Goal: Task Accomplishment & Management: Manage account settings

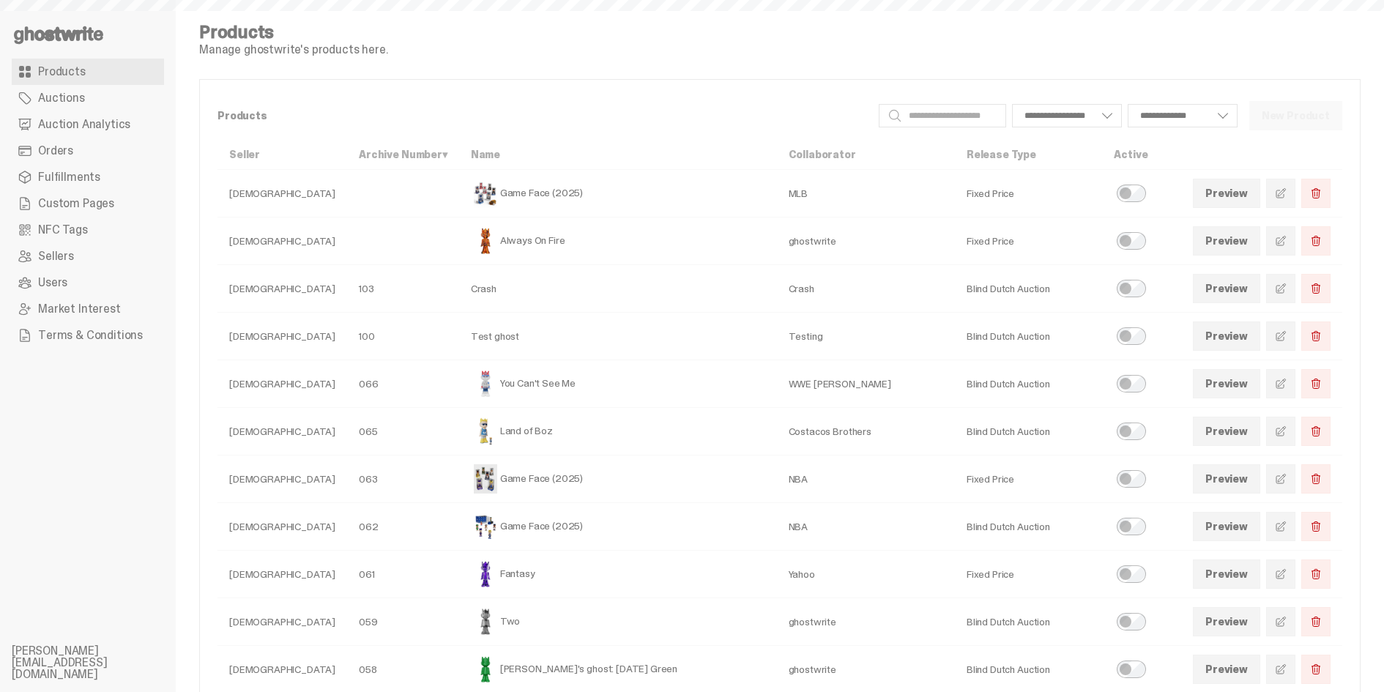
select select
click at [106, 125] on span "Auction Analytics" at bounding box center [84, 125] width 92 height 12
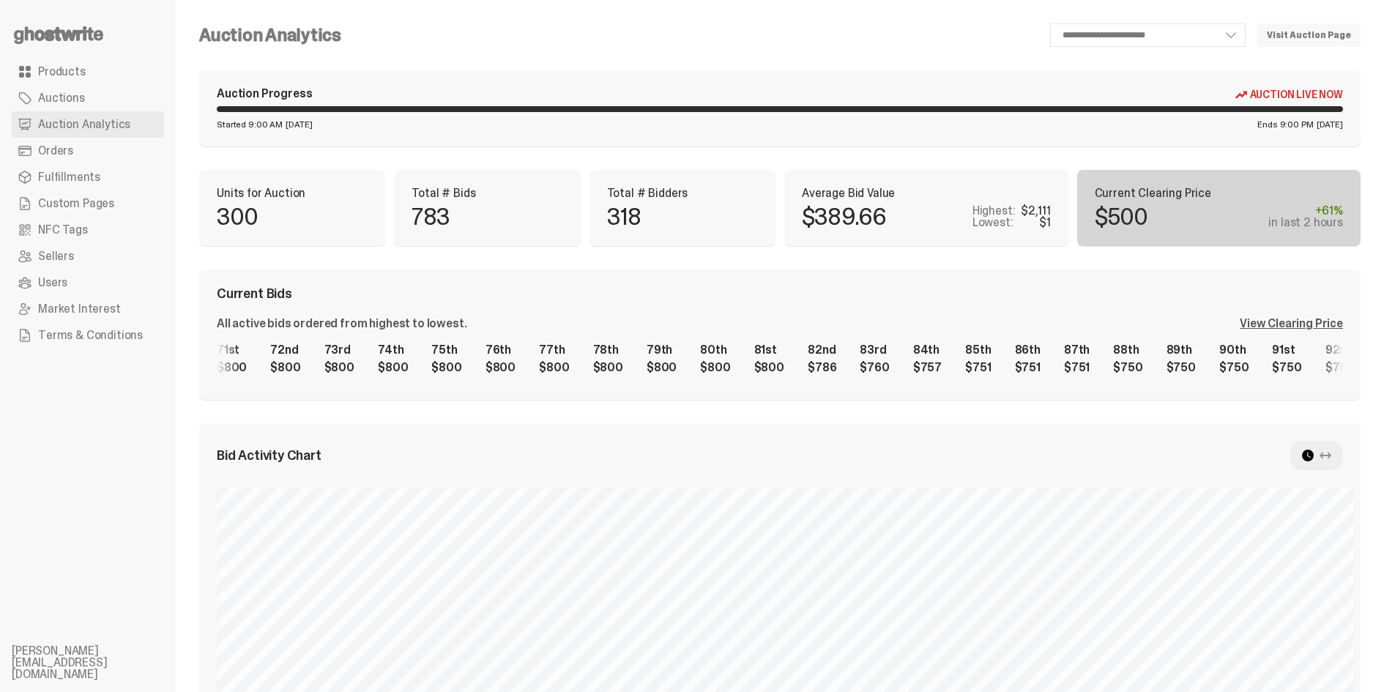
scroll to position [0, 4218]
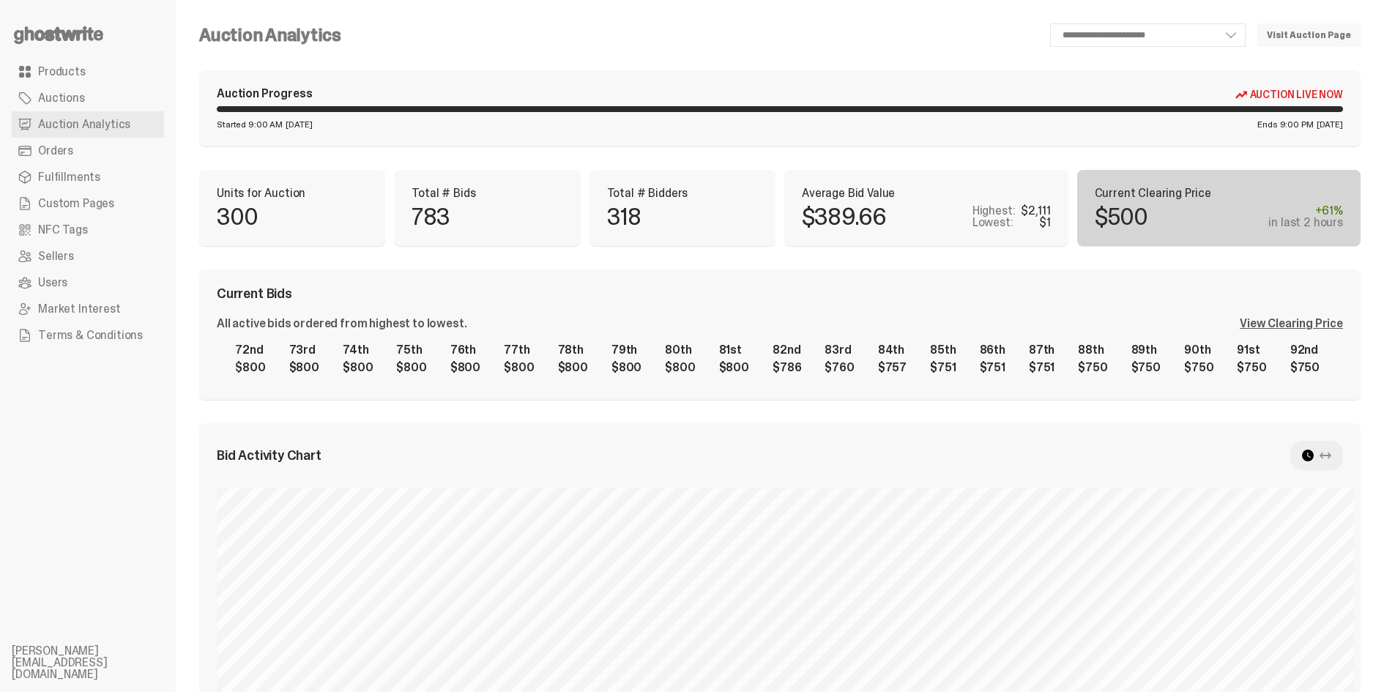
click at [1306, 318] on div "View Clearing Price" at bounding box center [1290, 324] width 103 height 12
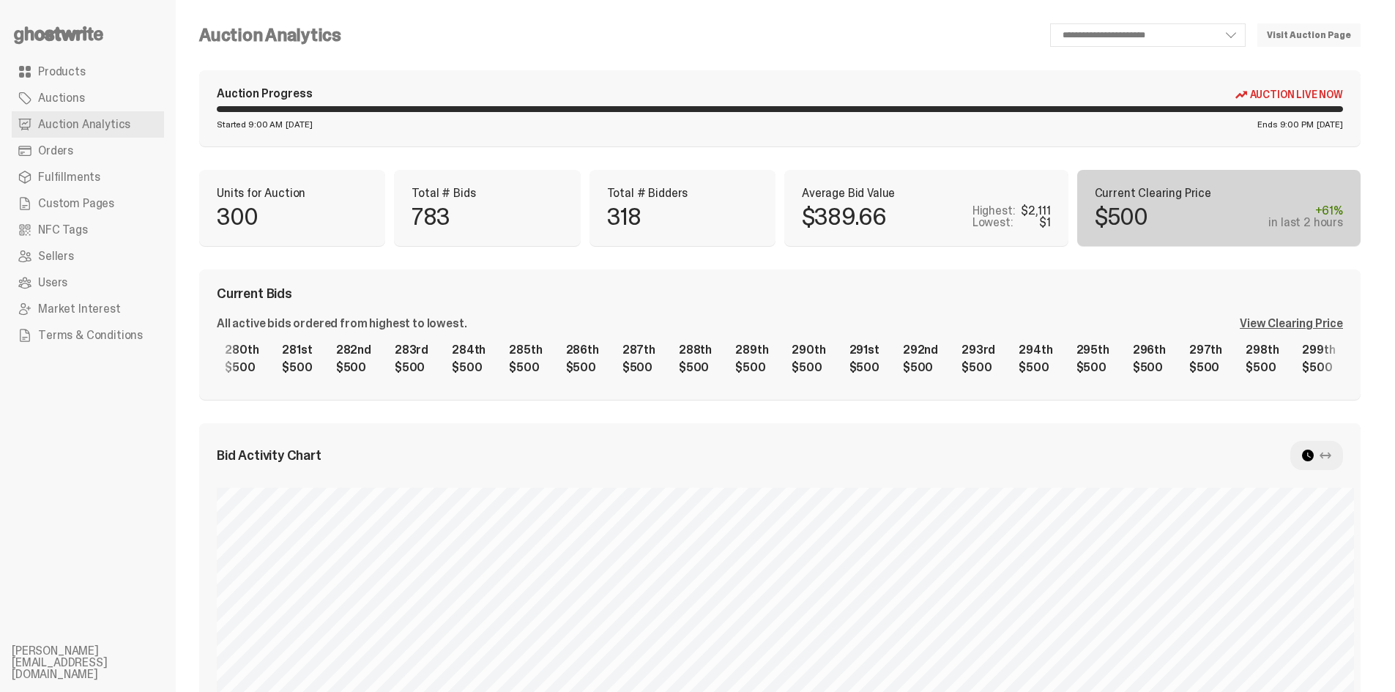
scroll to position [0, 15617]
click at [59, 62] on link "Products" at bounding box center [88, 72] width 152 height 26
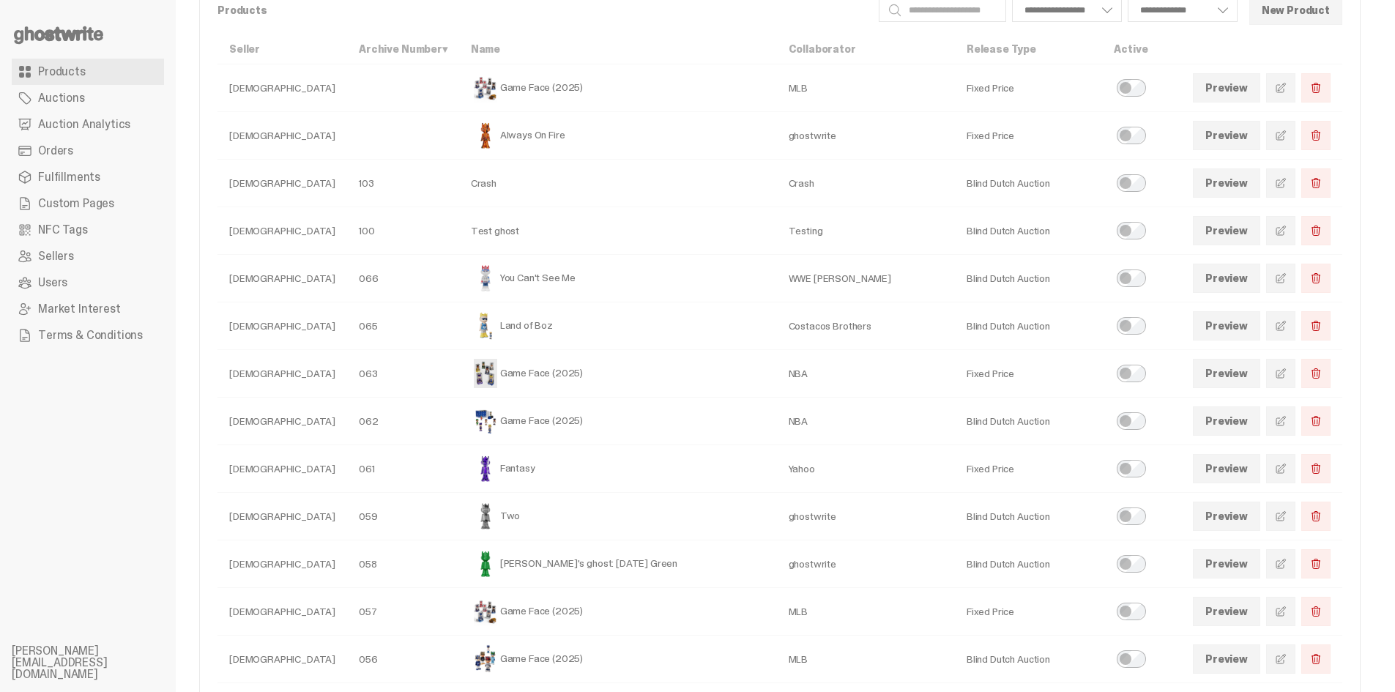
scroll to position [120, 0]
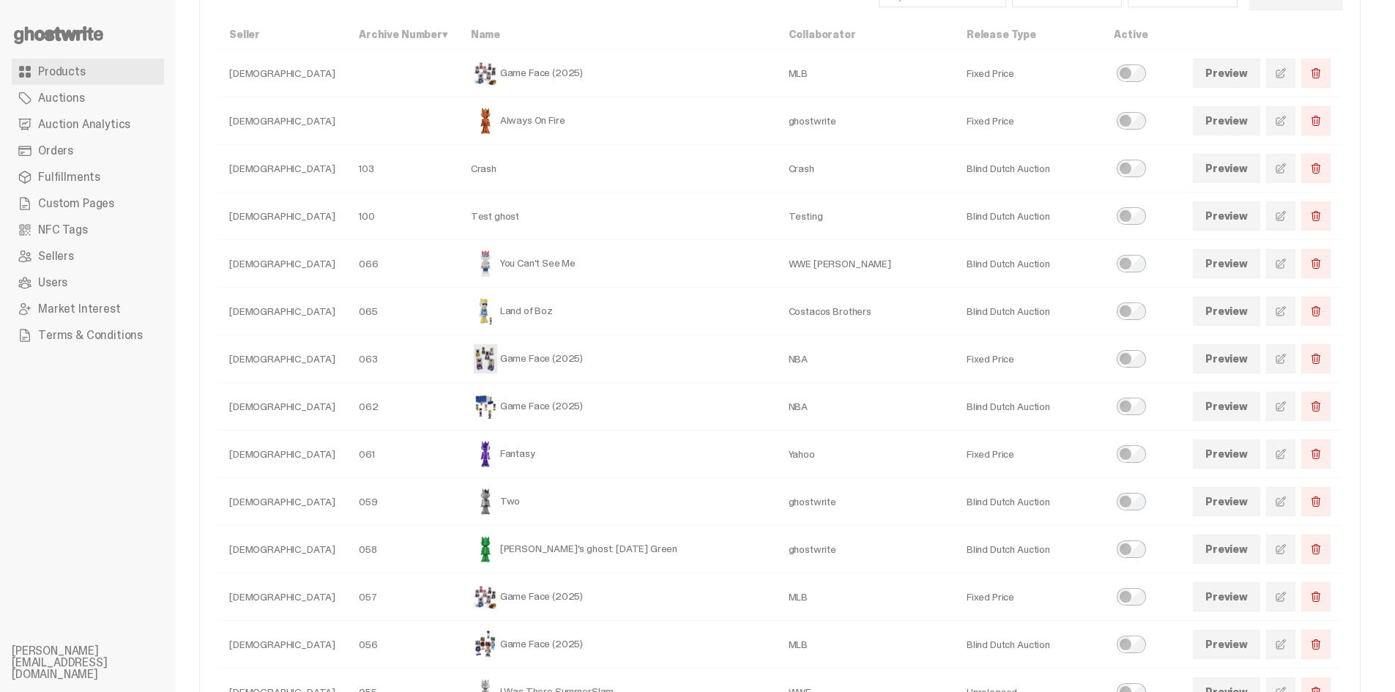
click at [1248, 369] on link "Preview" at bounding box center [1226, 358] width 67 height 29
click at [1286, 354] on span at bounding box center [1281, 359] width 12 height 12
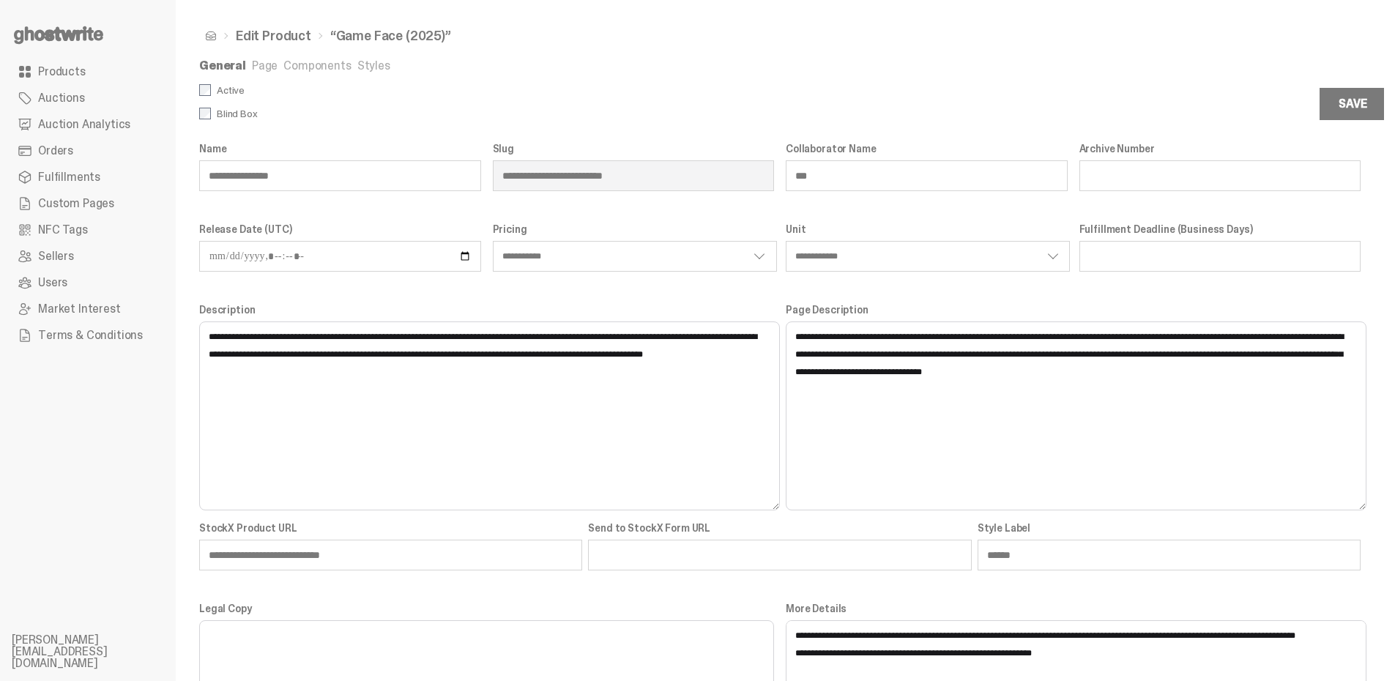
click at [308, 66] on link "Components" at bounding box center [316, 65] width 67 height 15
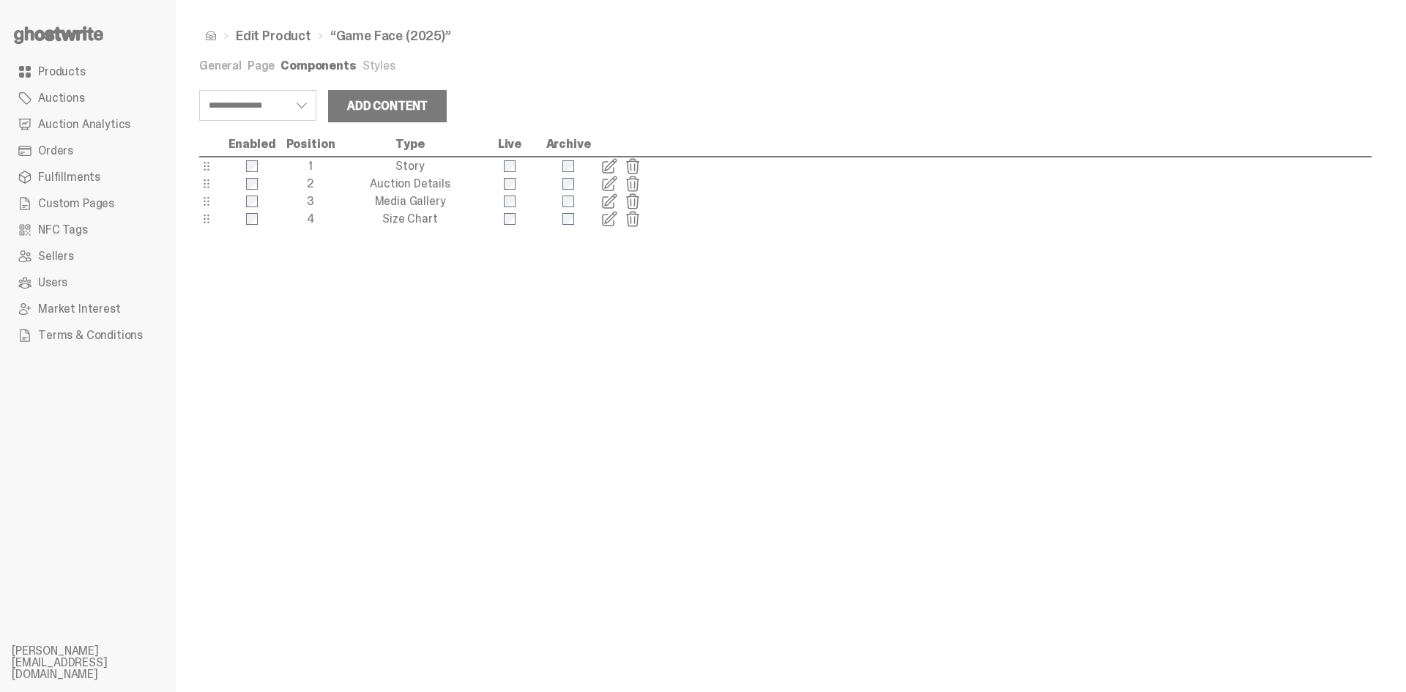
click at [603, 186] on span at bounding box center [609, 184] width 18 height 18
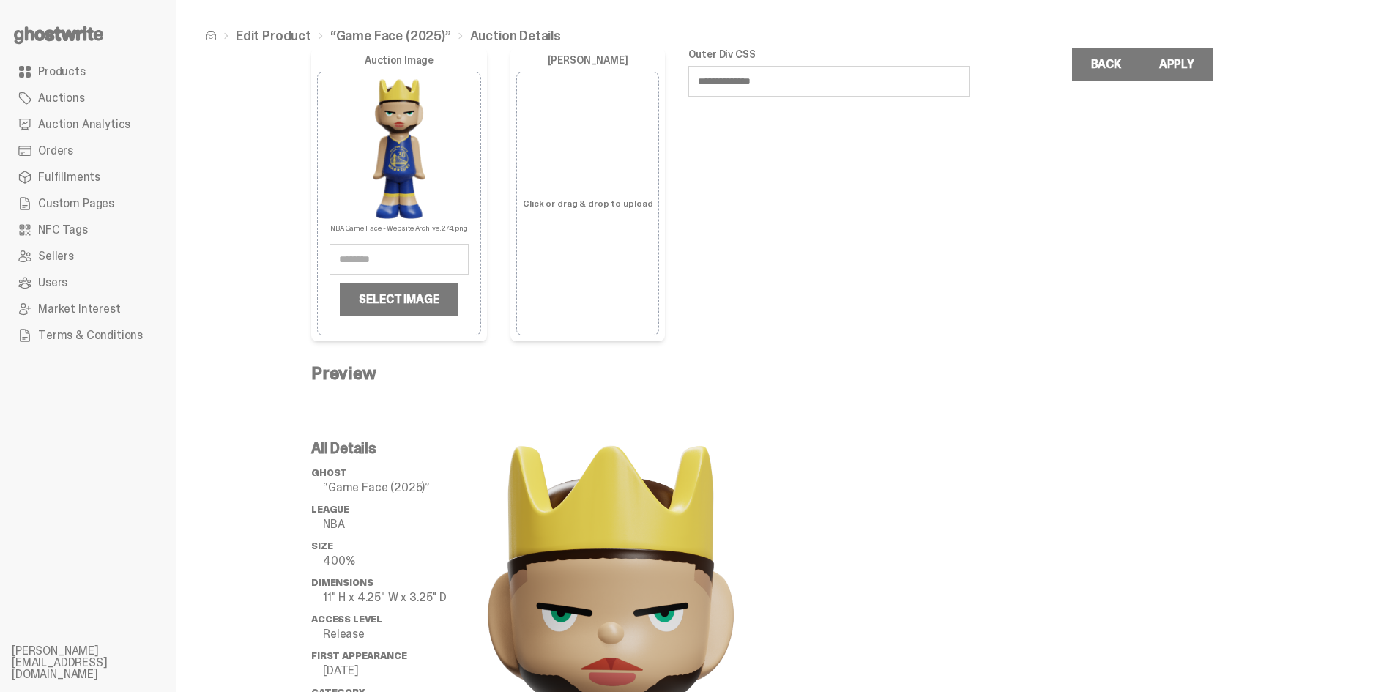
click at [603, 186] on label "Click or drag & drop to upload" at bounding box center [588, 203] width 130 height 250
click at [0, 0] on input "Click or drag & drop to upload" at bounding box center [0, 0] width 0 height 0
click at [70, 78] on span "Products" at bounding box center [62, 72] width 48 height 12
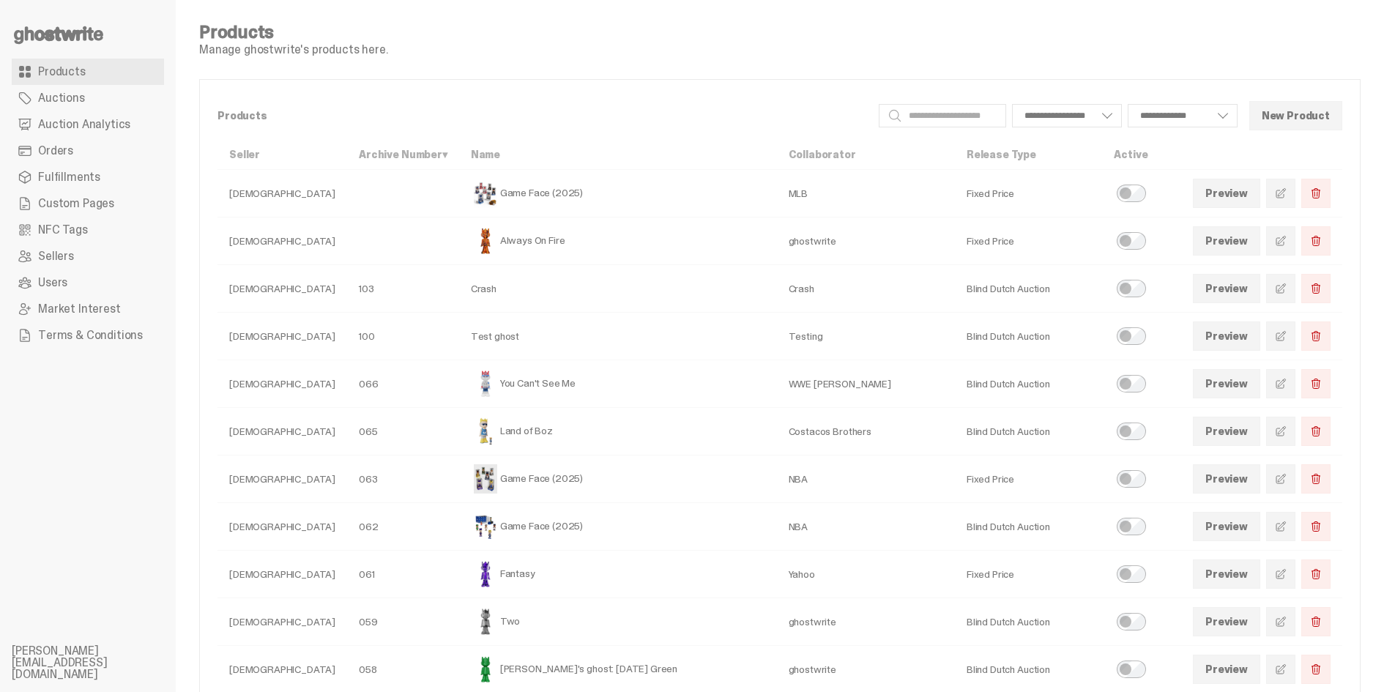
click at [67, 99] on span "Auctions" at bounding box center [61, 98] width 47 height 12
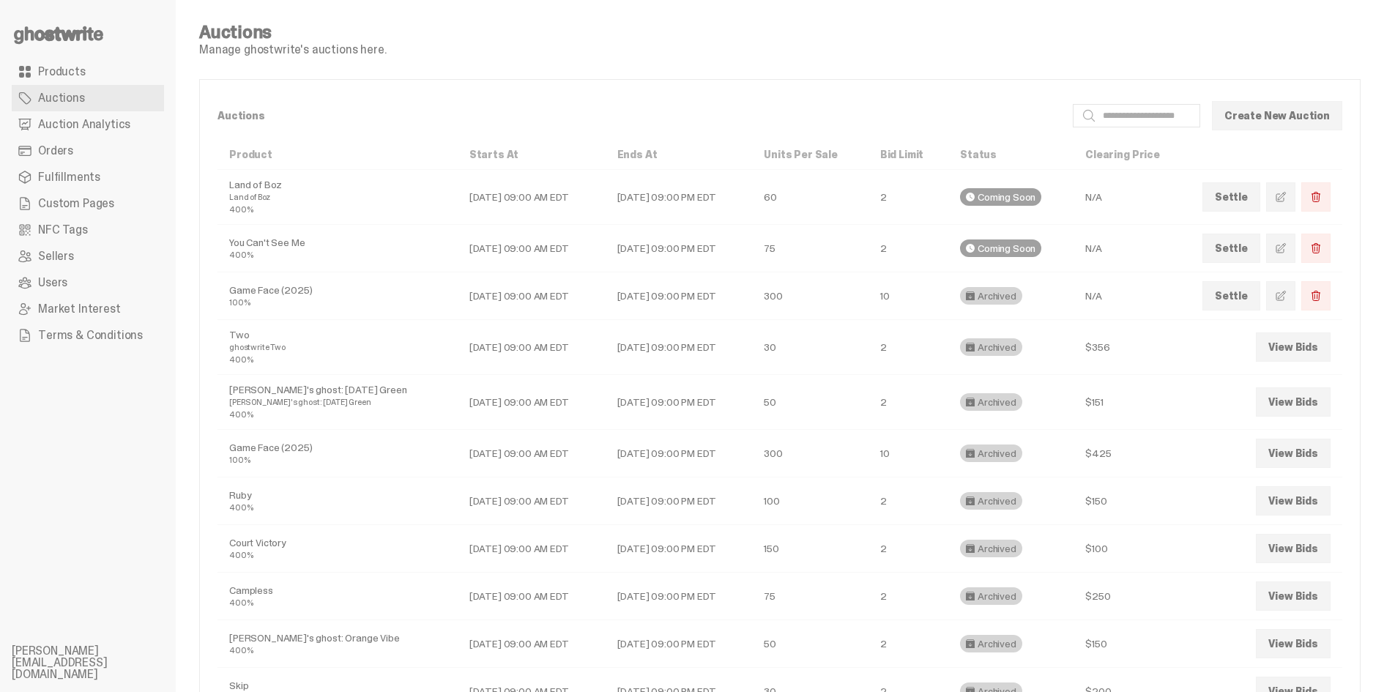
click at [1238, 307] on link "Settle" at bounding box center [1231, 295] width 58 height 29
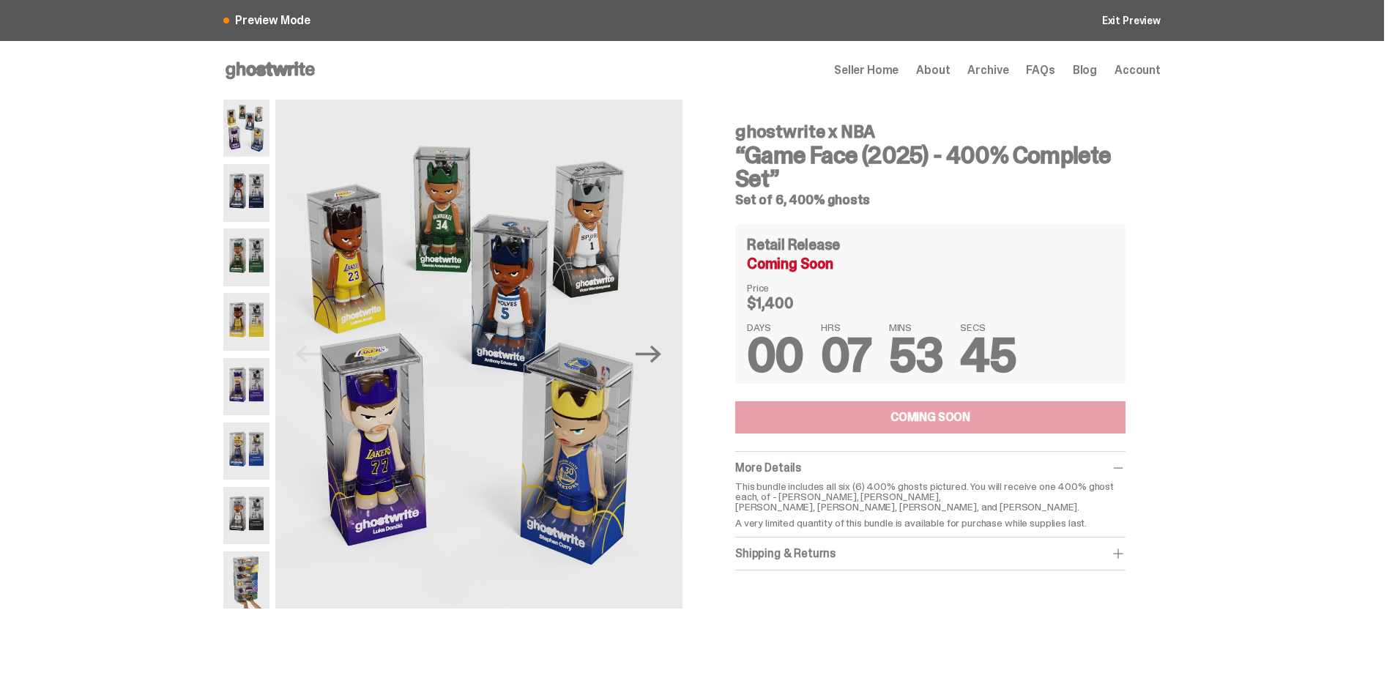
click at [252, 73] on icon at bounding box center [270, 70] width 94 height 23
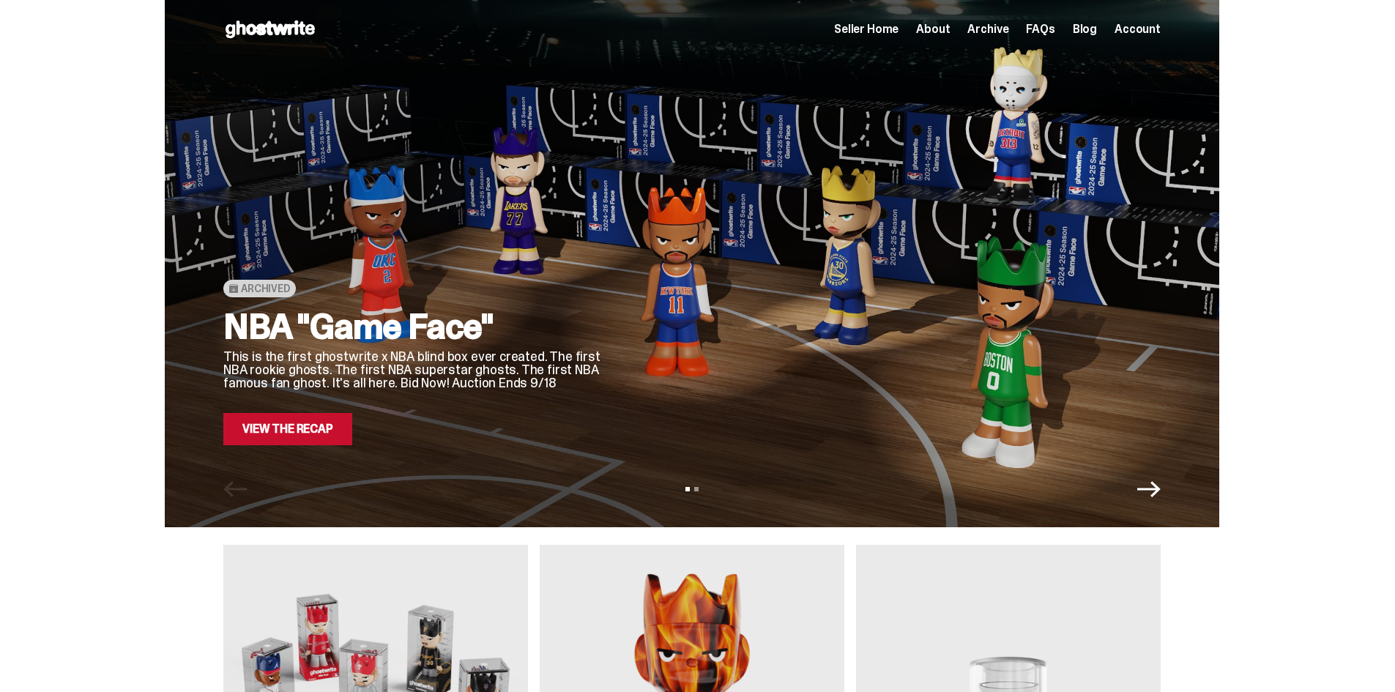
click at [268, 418] on link "View the Recap" at bounding box center [287, 429] width 129 height 32
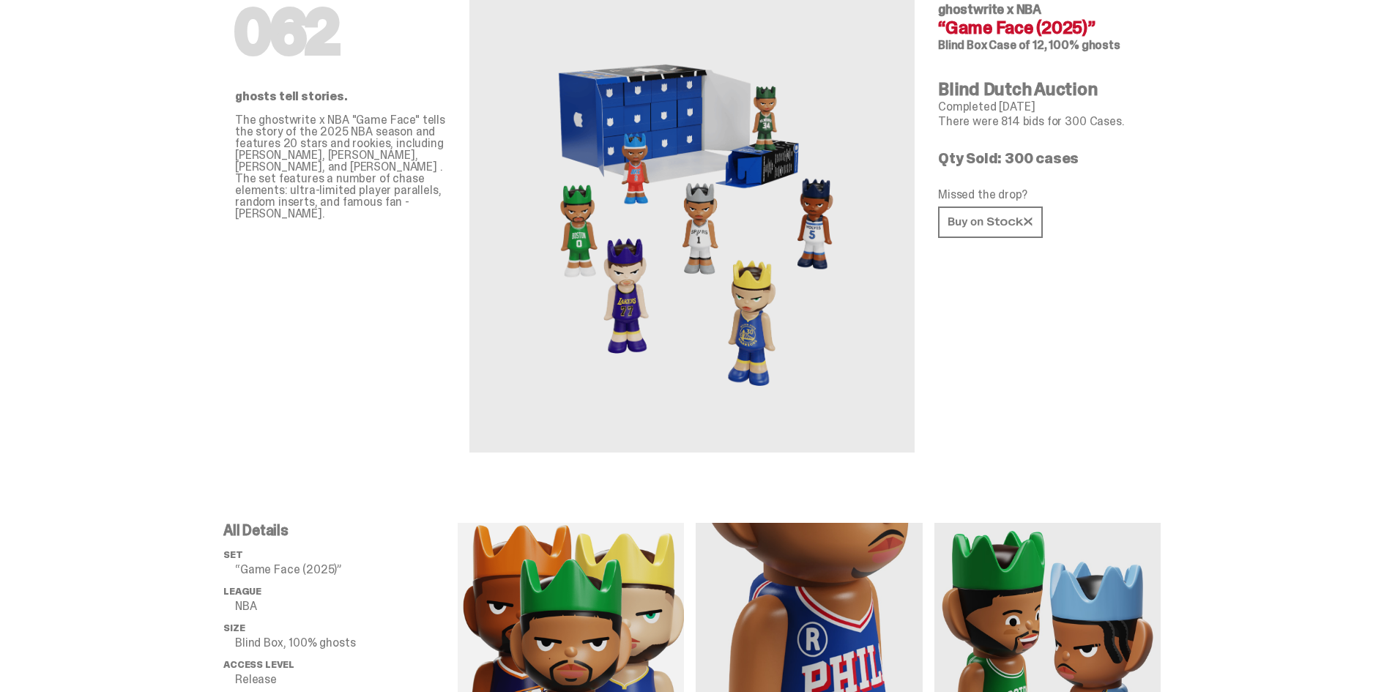
scroll to position [92, 0]
click at [993, 231] on link at bounding box center [990, 221] width 105 height 31
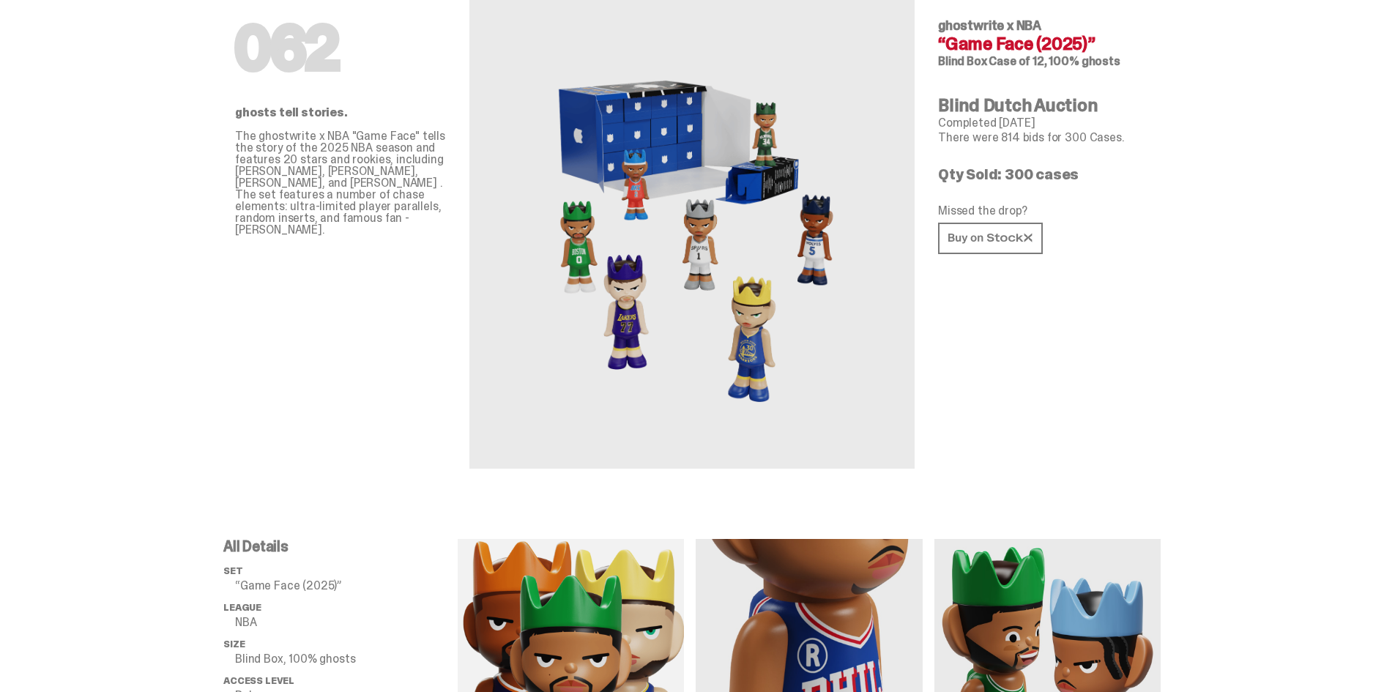
scroll to position [0, 0]
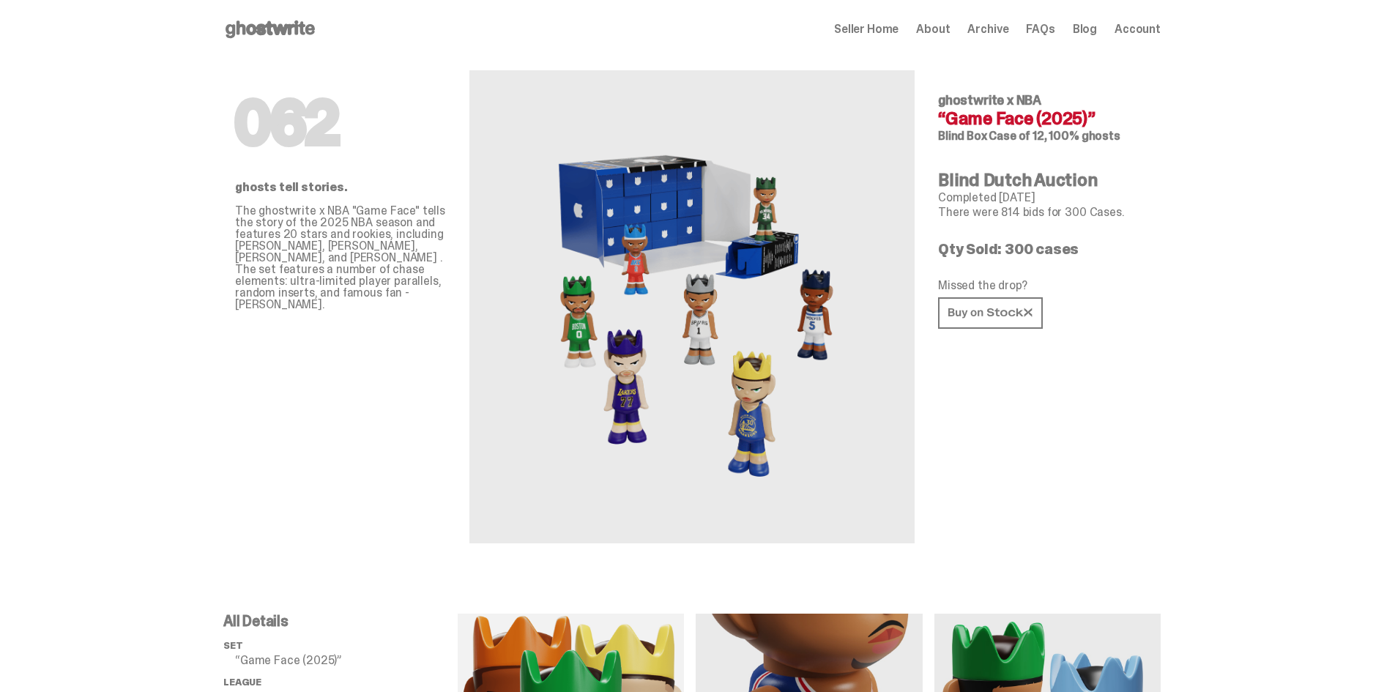
click at [283, 22] on icon at bounding box center [270, 29] width 94 height 23
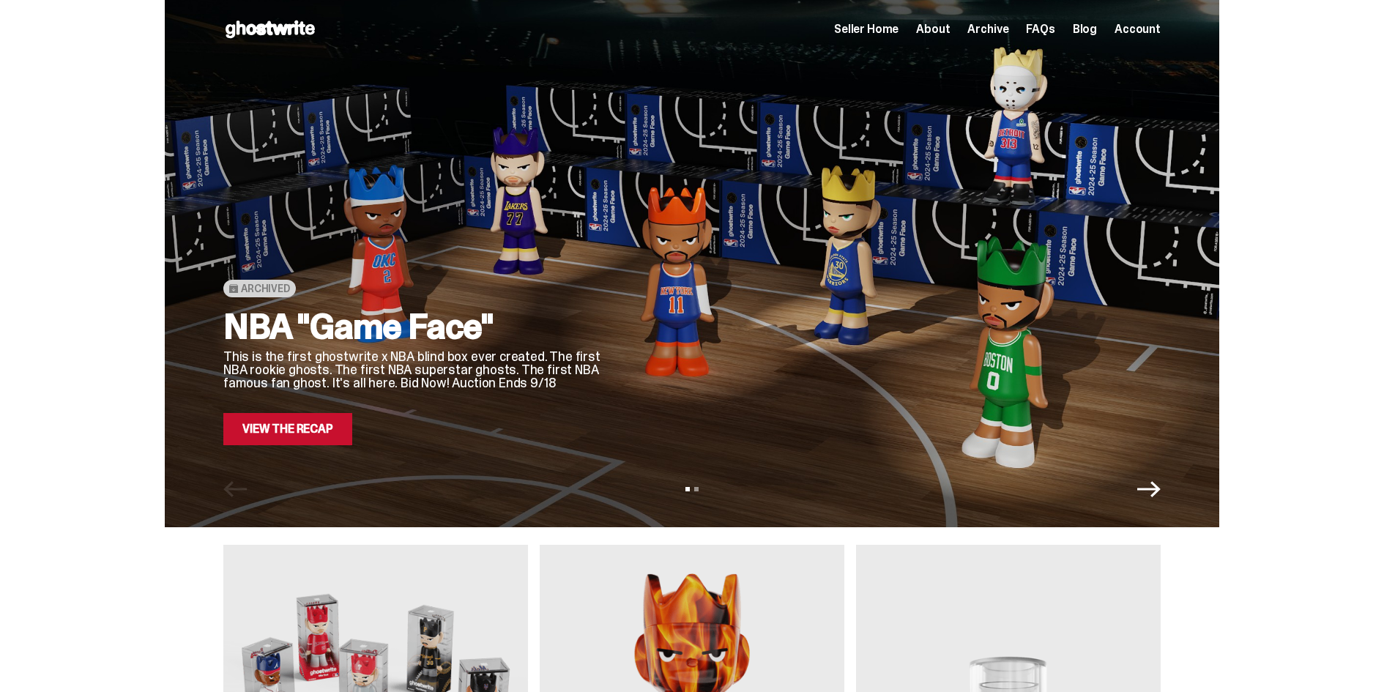
click at [1155, 484] on icon "Next" at bounding box center [1148, 488] width 23 height 23
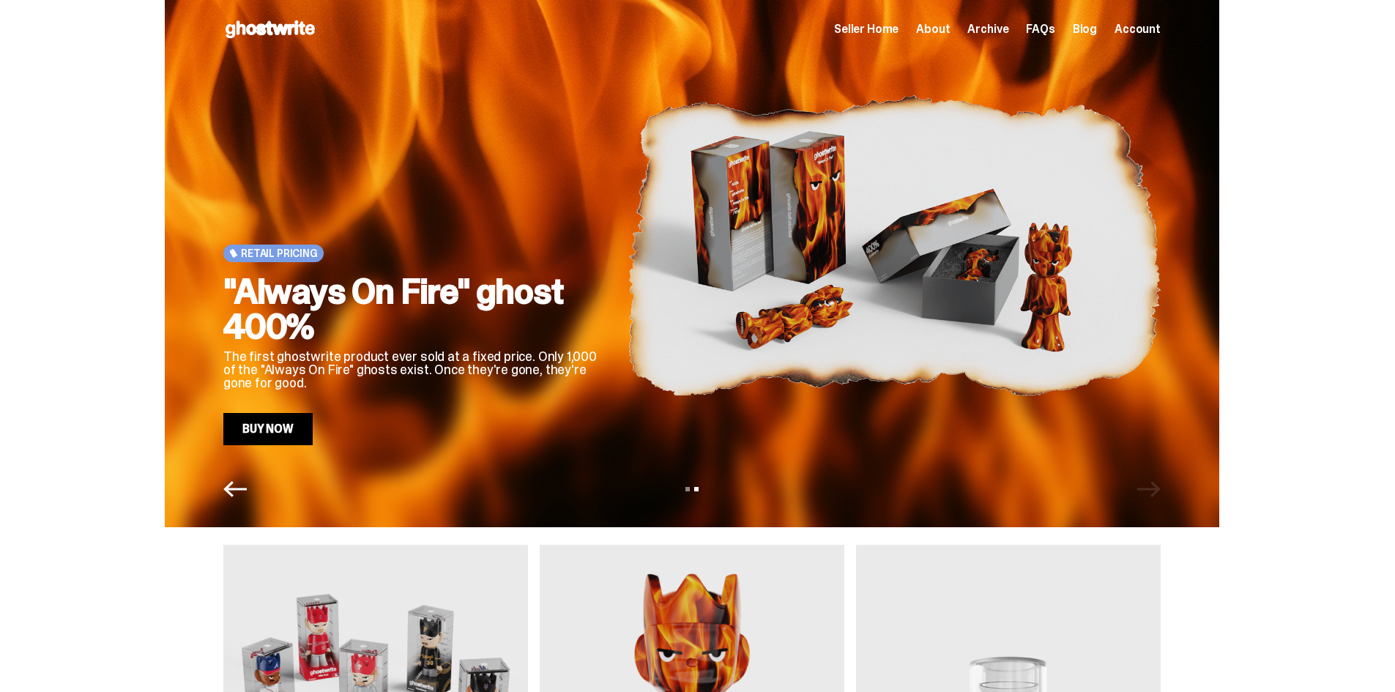
click at [891, 34] on span "Seller Home" at bounding box center [866, 29] width 64 height 12
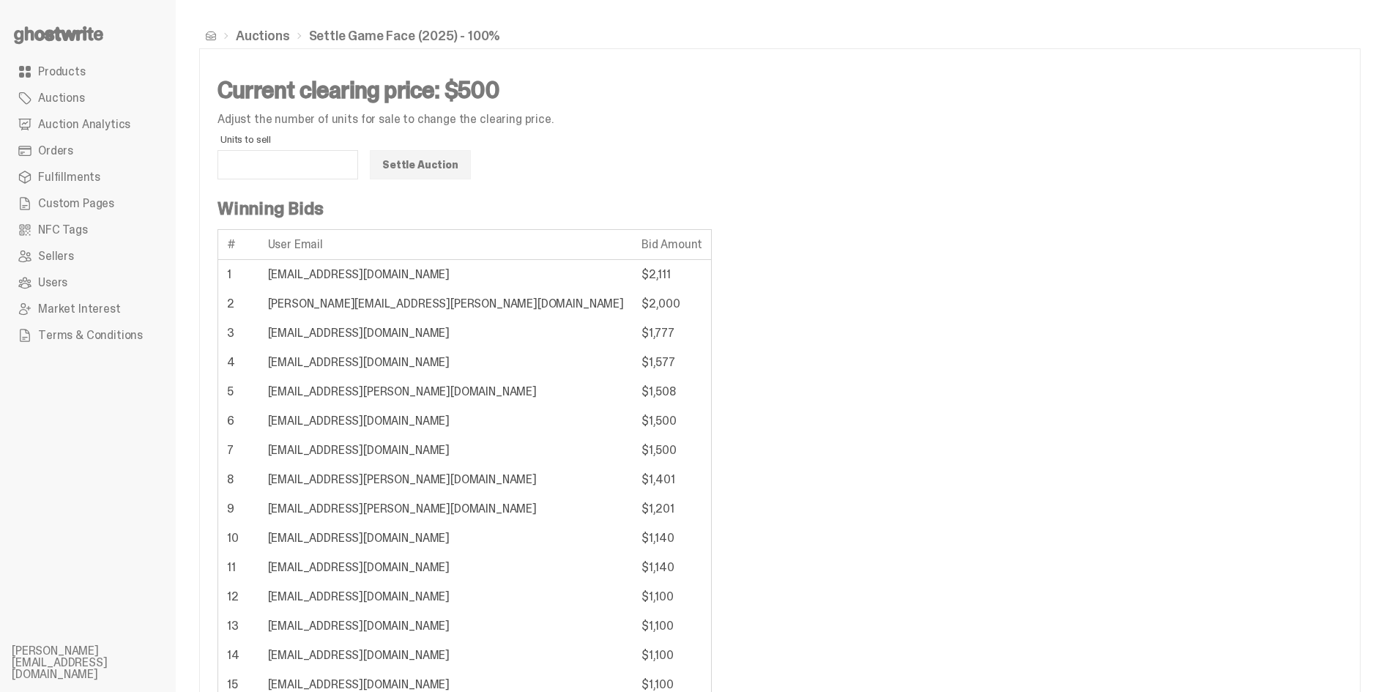
click at [421, 171] on button "Settle Auction" at bounding box center [420, 164] width 101 height 29
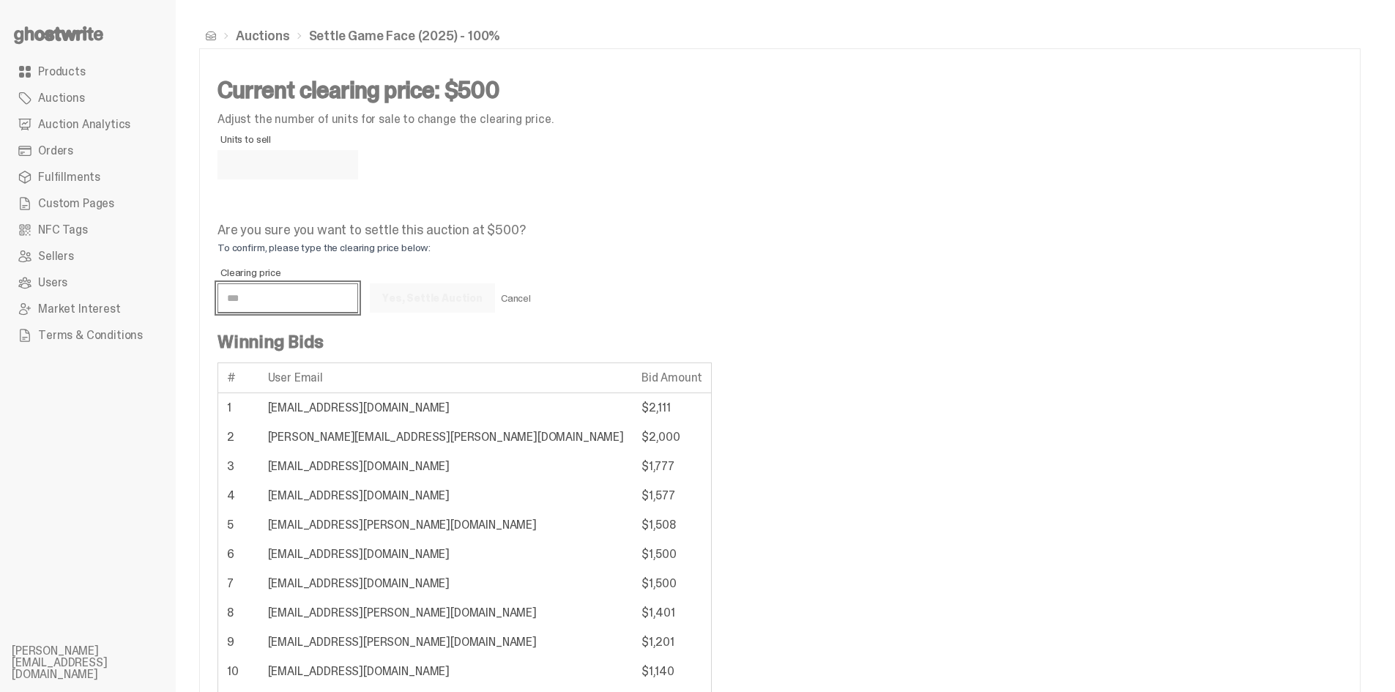
click at [332, 286] on input "Clearing price" at bounding box center [287, 297] width 141 height 29
type input "***"
click at [437, 297] on button "Yes, Settle Auction" at bounding box center [432, 297] width 125 height 29
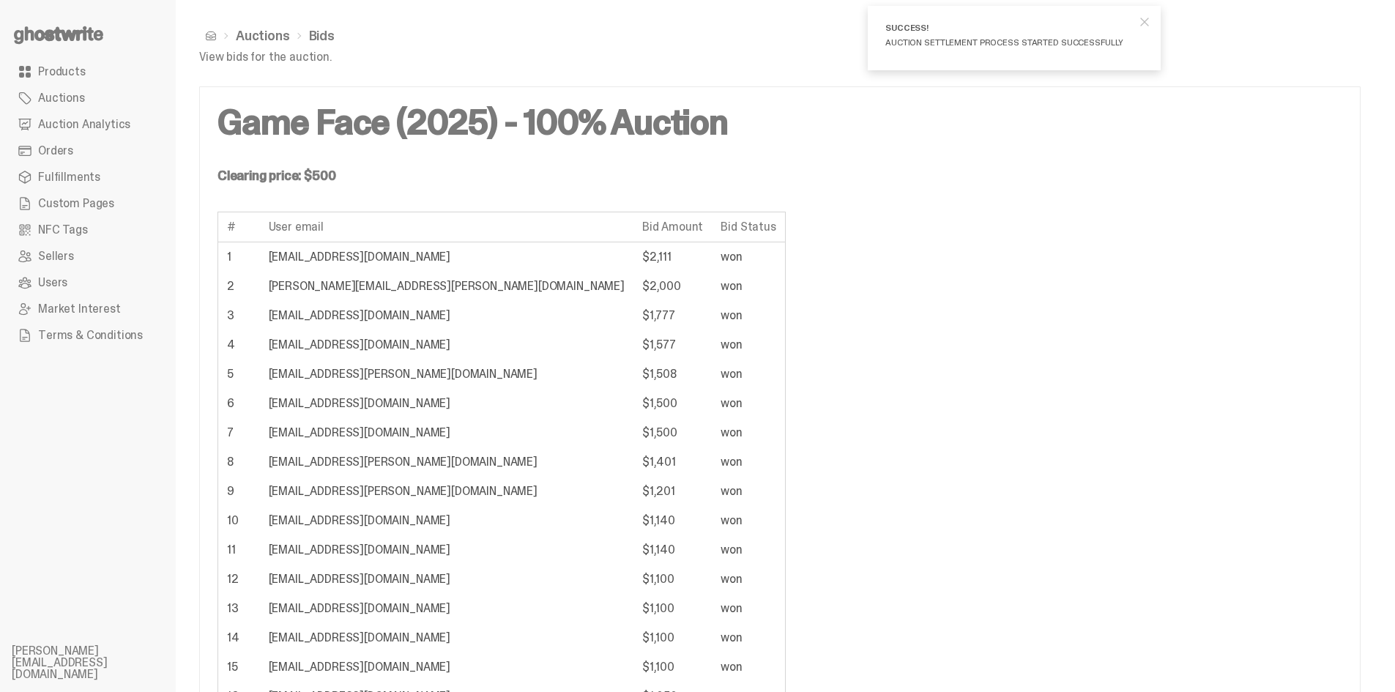
click at [75, 77] on span "Products" at bounding box center [62, 72] width 48 height 12
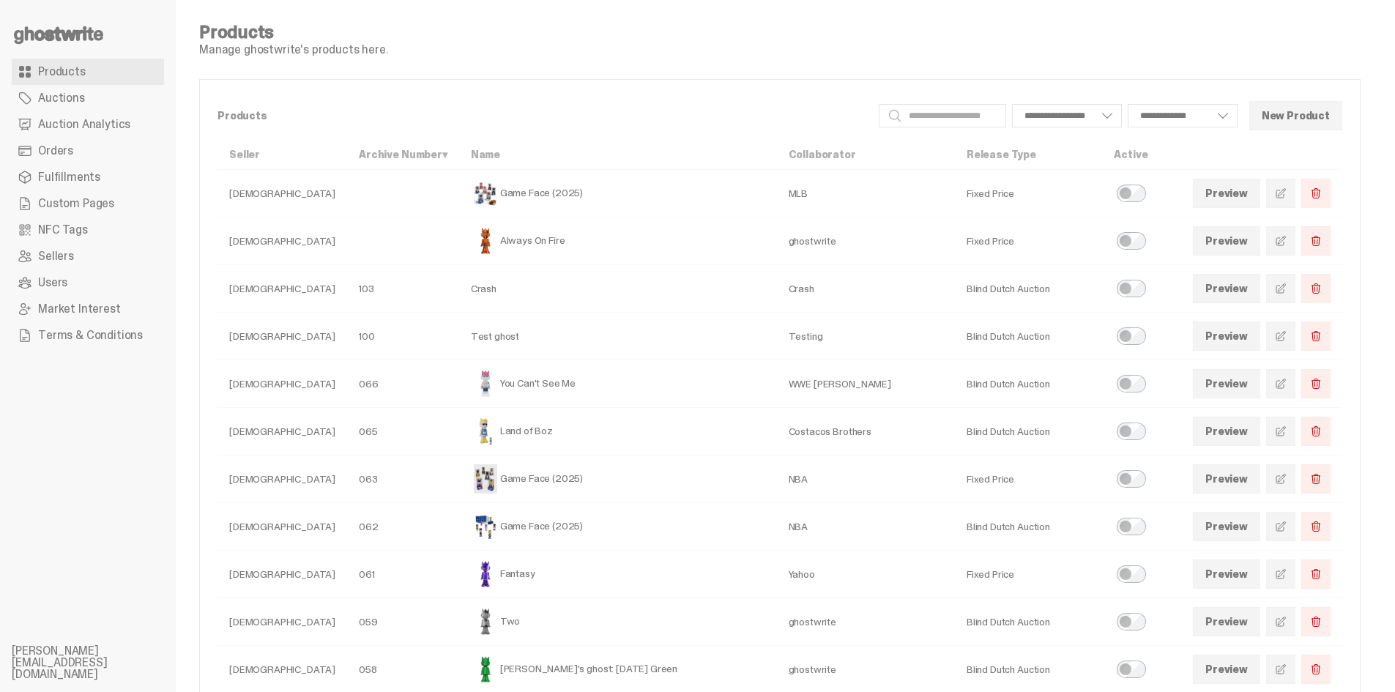
click at [95, 207] on span "Custom Pages" at bounding box center [76, 204] width 76 height 12
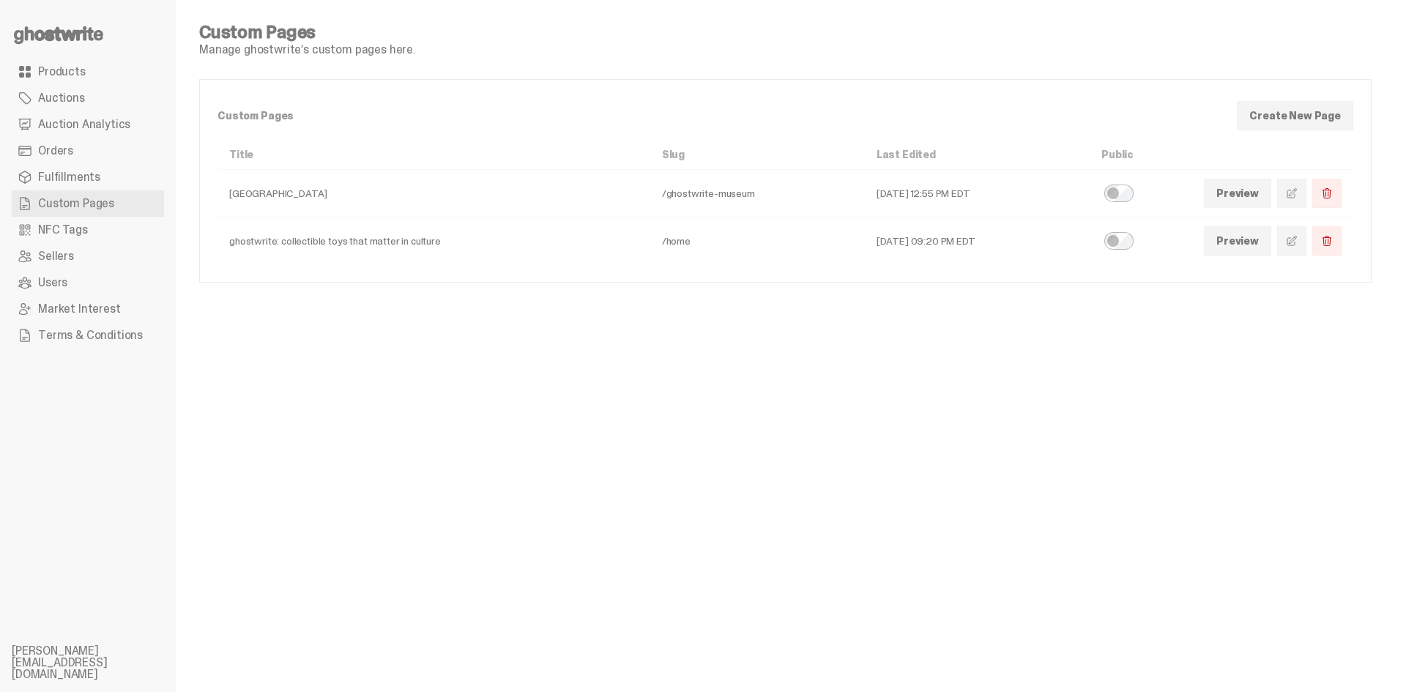
click at [1287, 237] on span at bounding box center [1292, 241] width 12 height 12
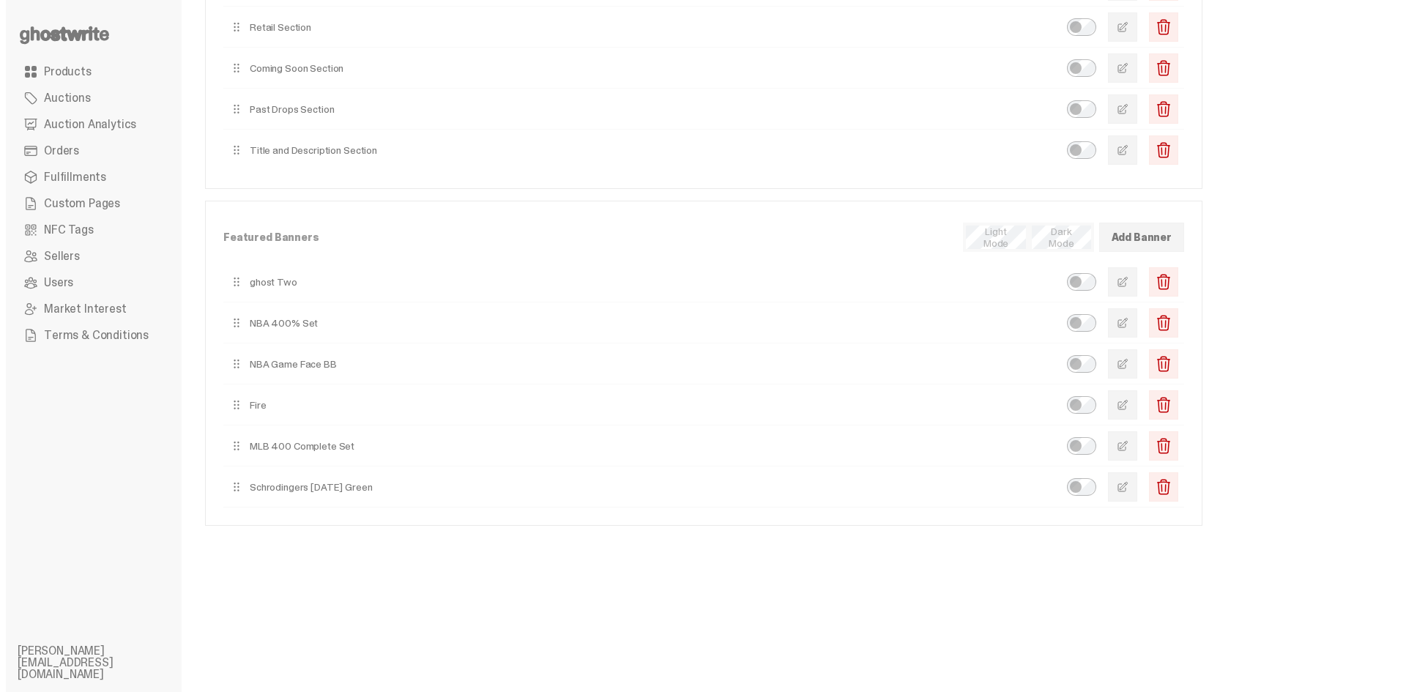
scroll to position [273, 0]
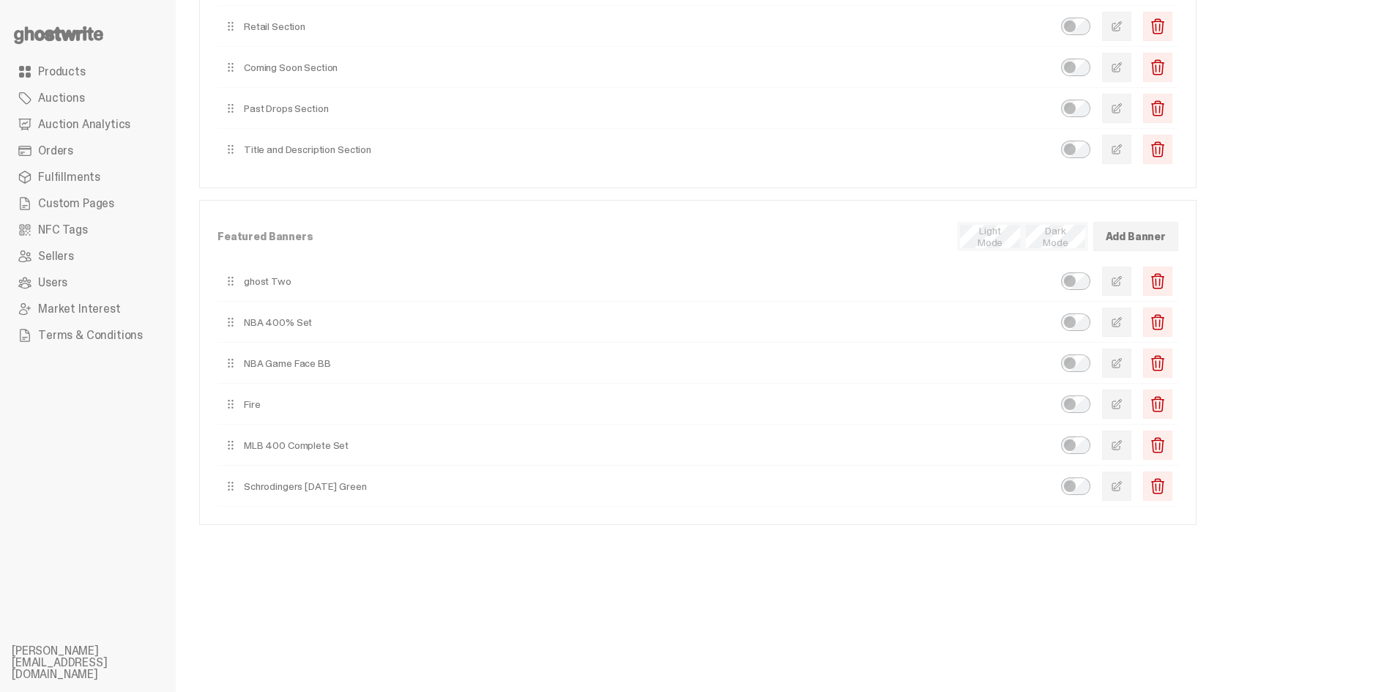
click at [1119, 313] on button "button" at bounding box center [1116, 321] width 29 height 29
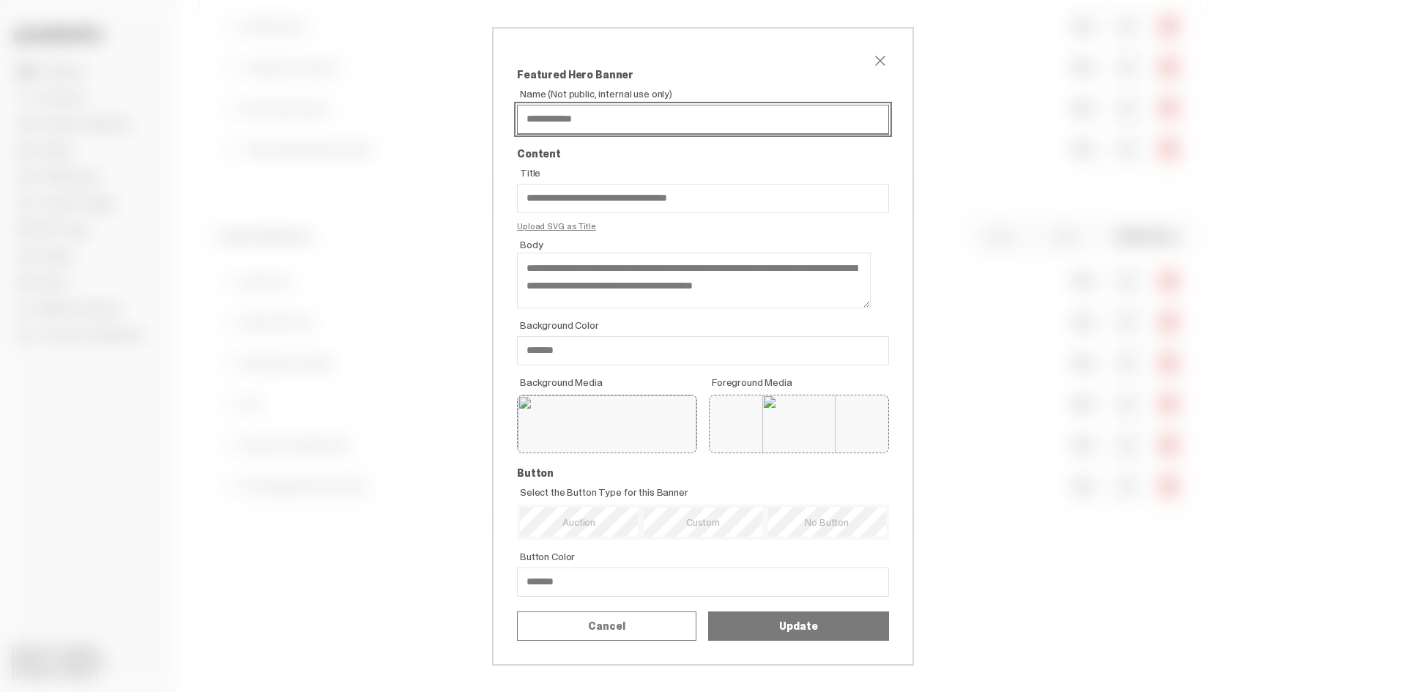
scroll to position [59, 0]
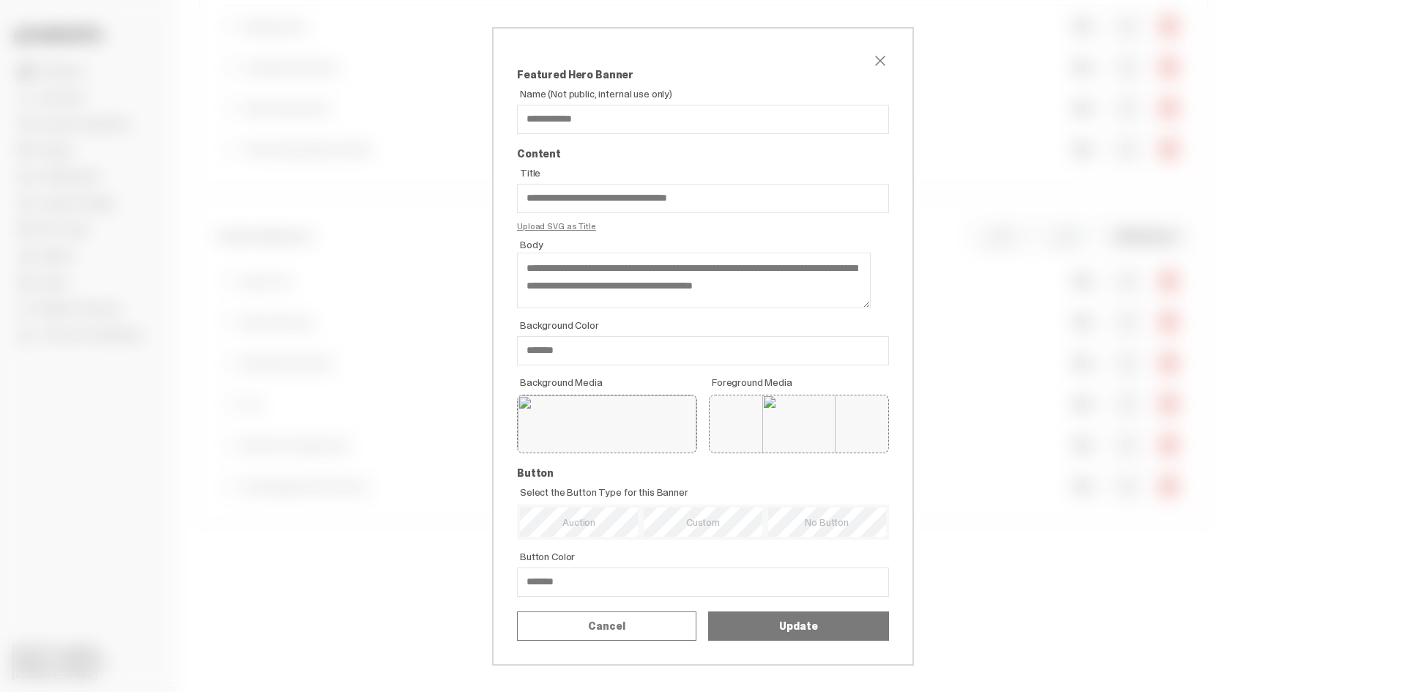
click at [0, 0] on input "**********" at bounding box center [0, 0] width 0 height 0
click at [0, 0] on div "Select a product" at bounding box center [0, 0] width 0 height 0
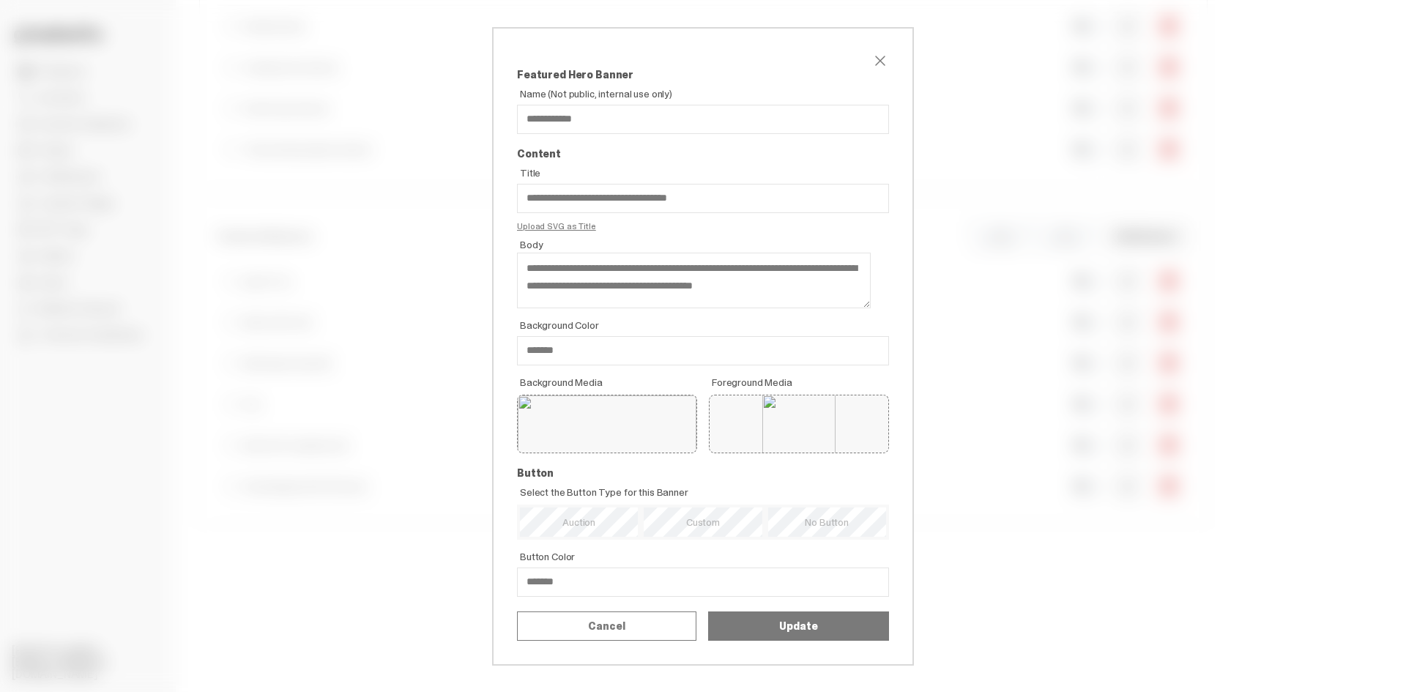
click at [0, 0] on div "Select a product" at bounding box center [0, 0] width 0 height 0
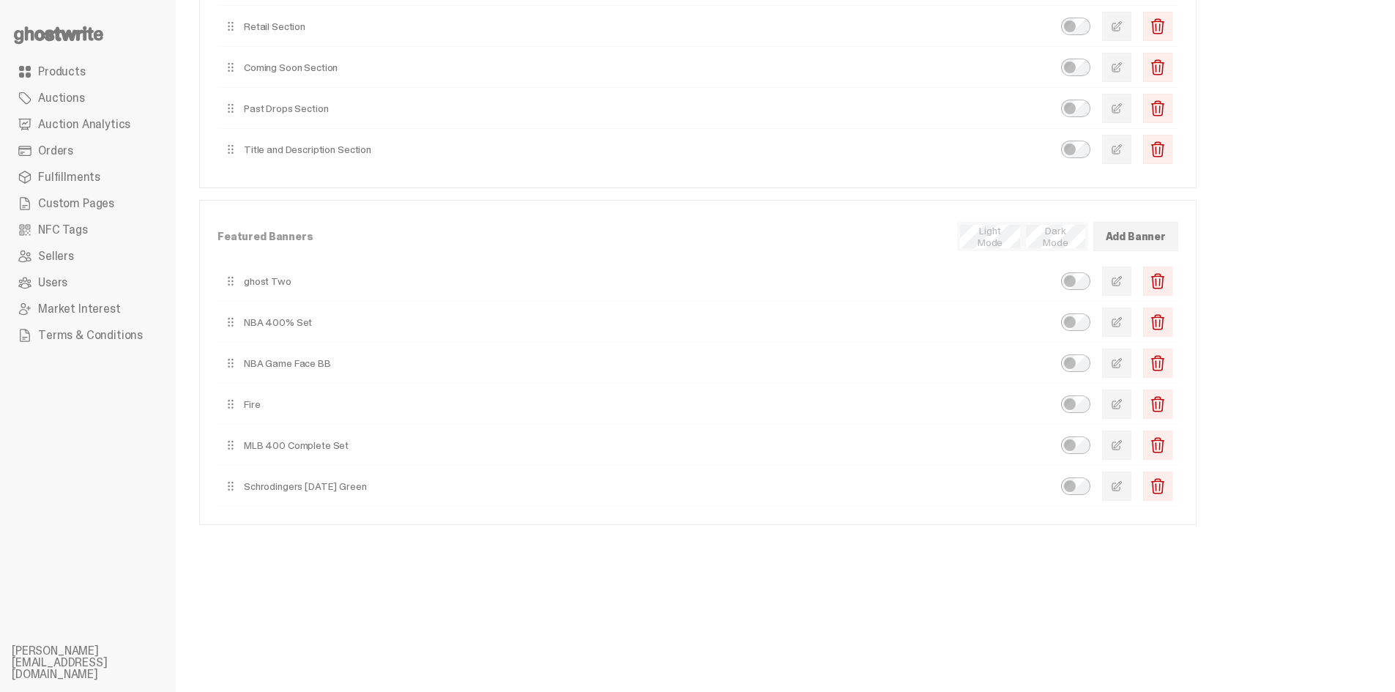
click at [1122, 322] on span "button" at bounding box center [1117, 322] width 12 height 12
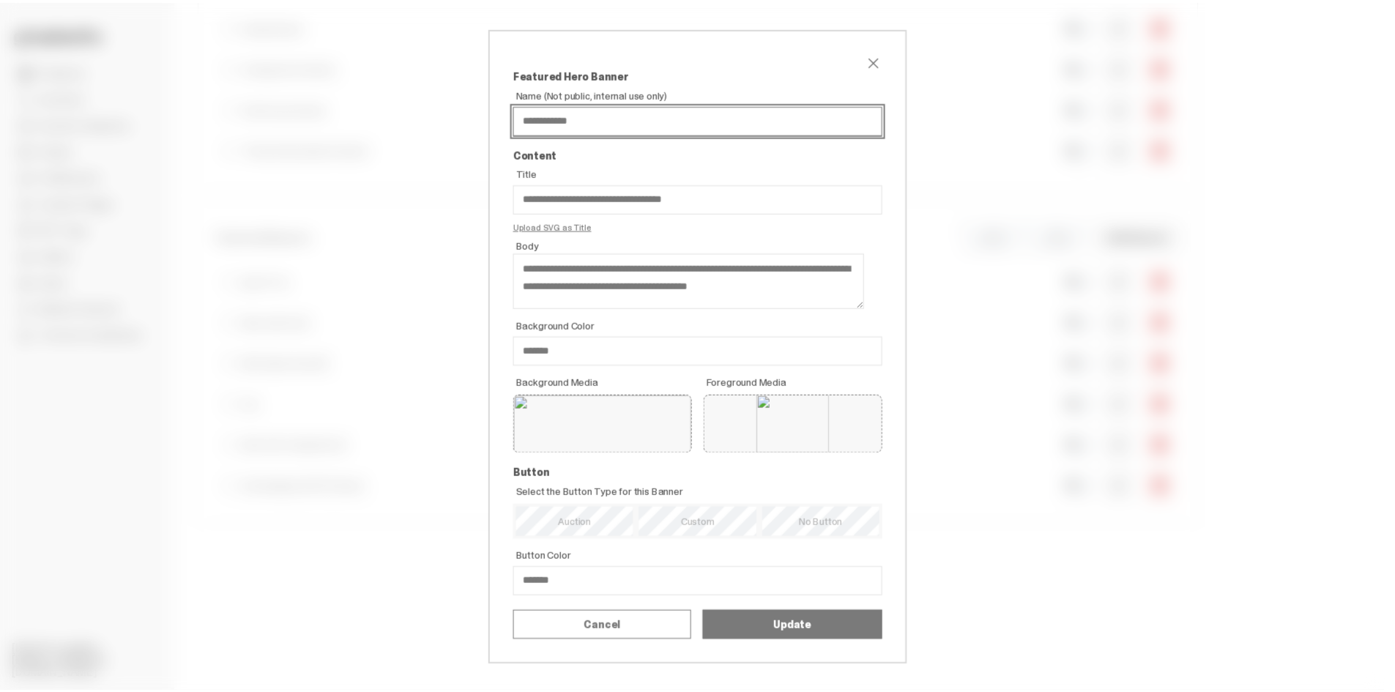
scroll to position [59, 0]
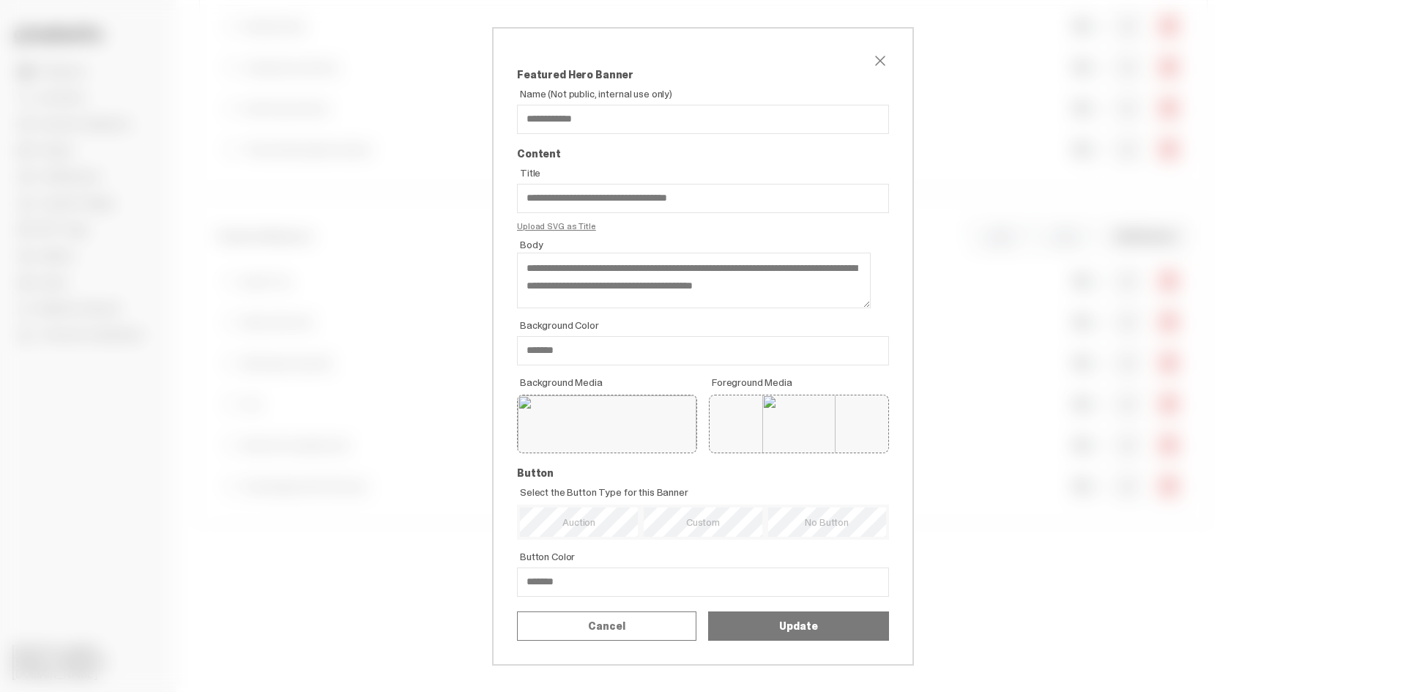
click at [0, 0] on input "**********" at bounding box center [0, 0] width 0 height 0
click at [775, 641] on button "Update" at bounding box center [798, 625] width 181 height 29
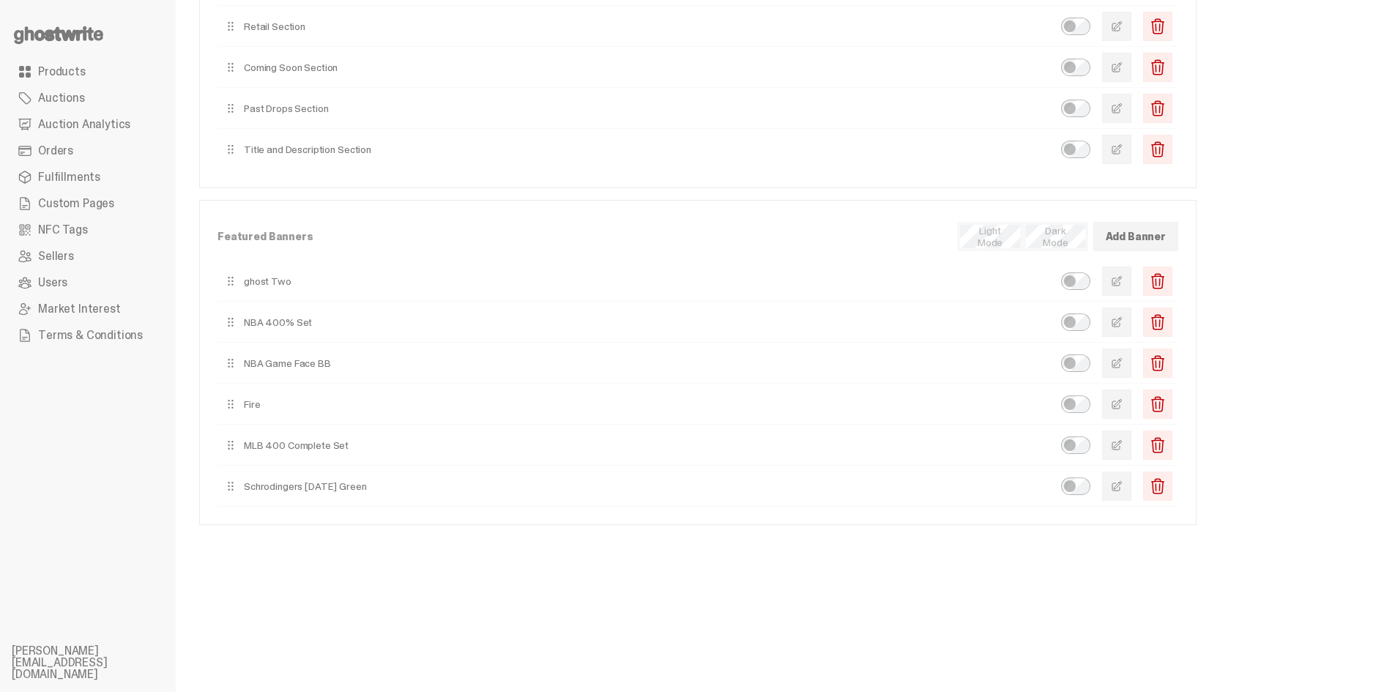
scroll to position [0, 0]
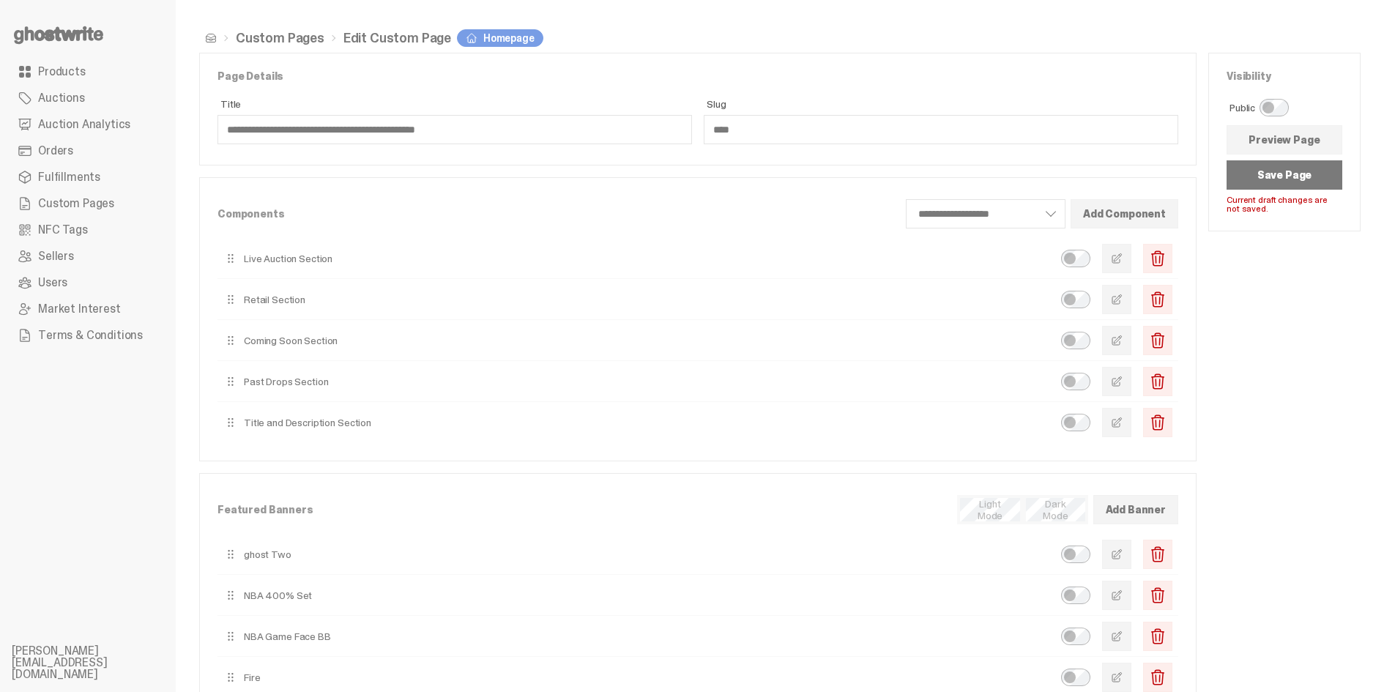
click at [1294, 171] on button "Save Page" at bounding box center [1284, 174] width 116 height 29
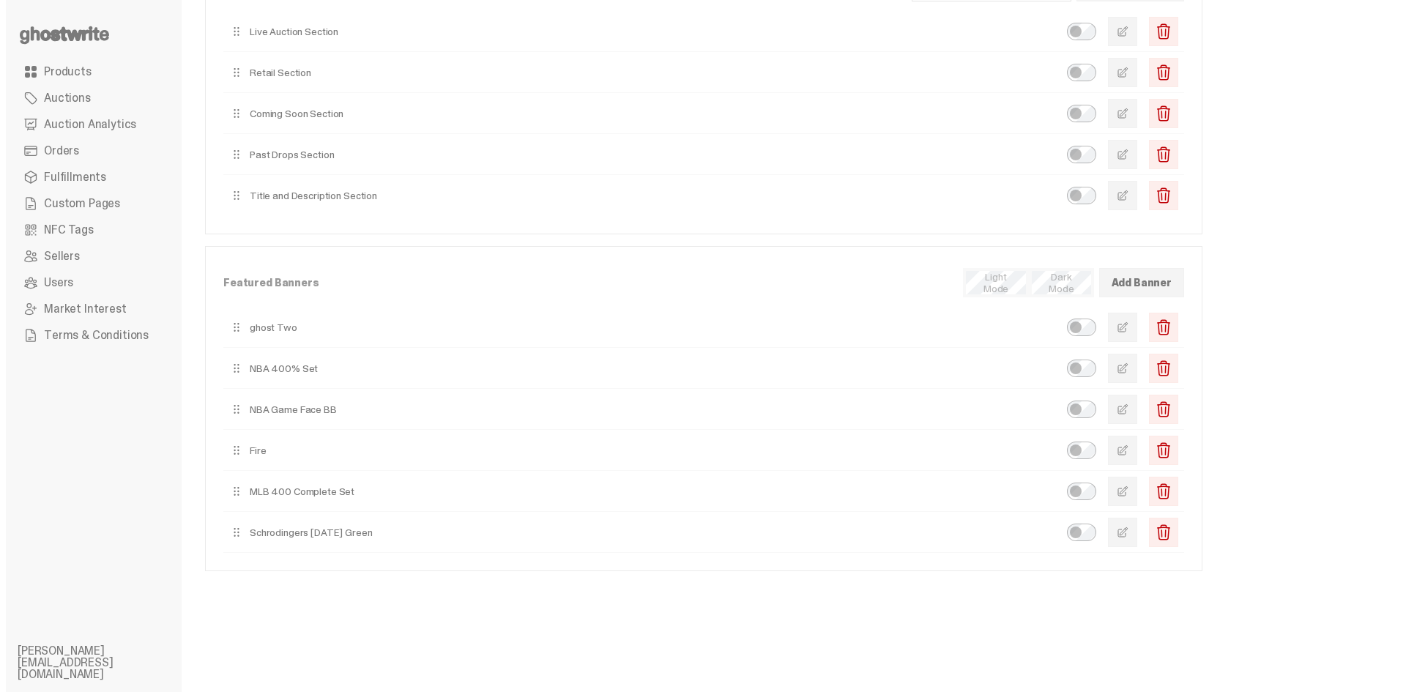
scroll to position [234, 0]
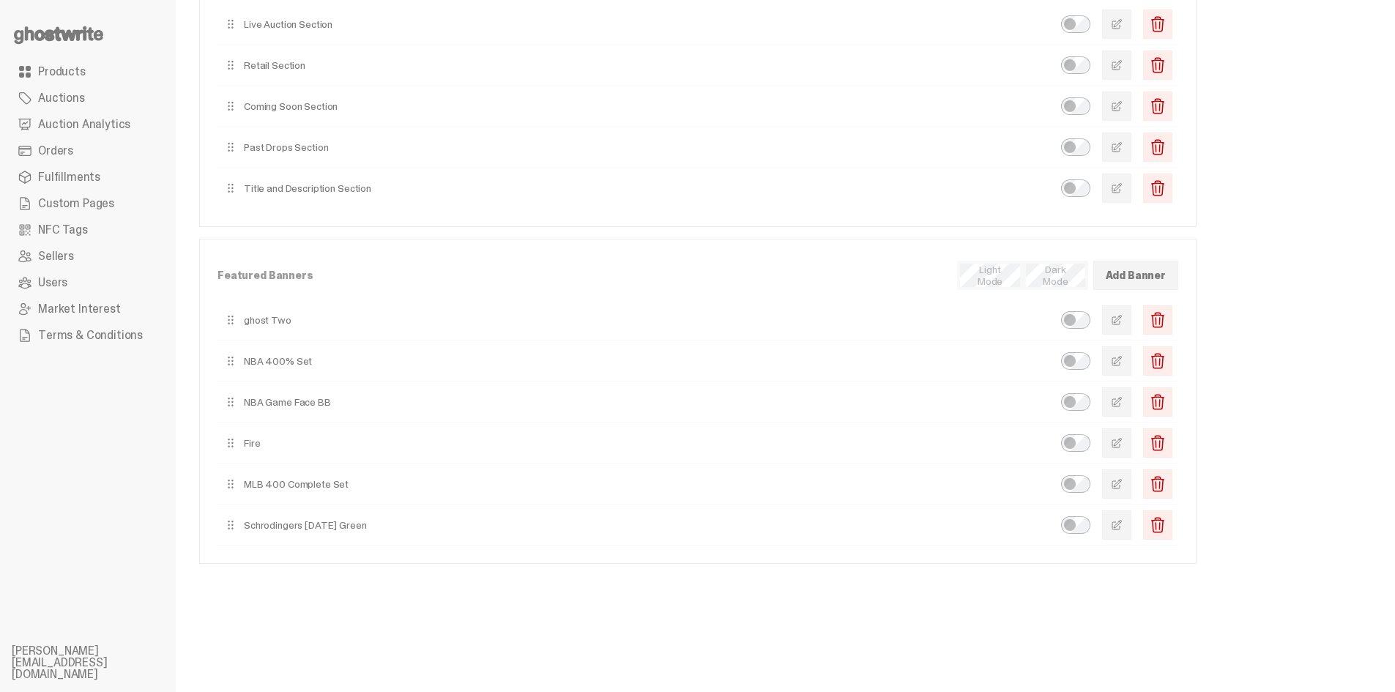
click at [1131, 368] on button "button" at bounding box center [1116, 360] width 29 height 29
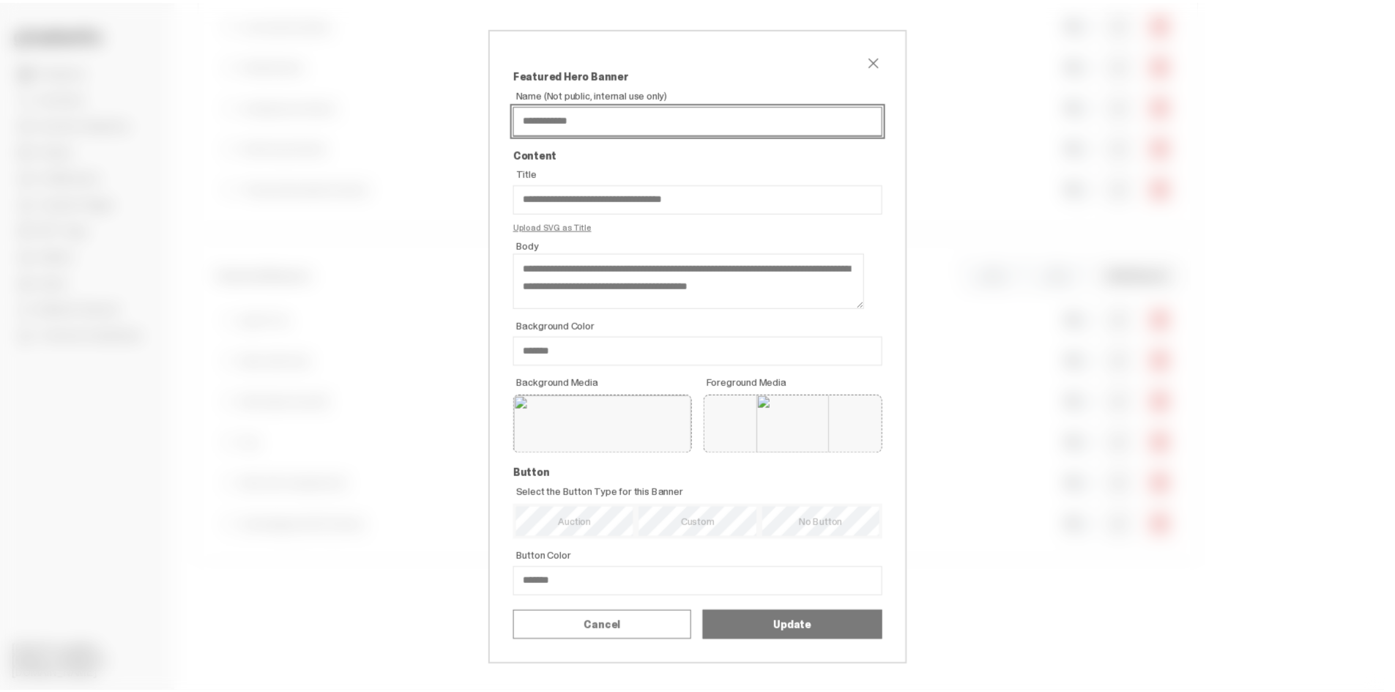
scroll to position [59, 0]
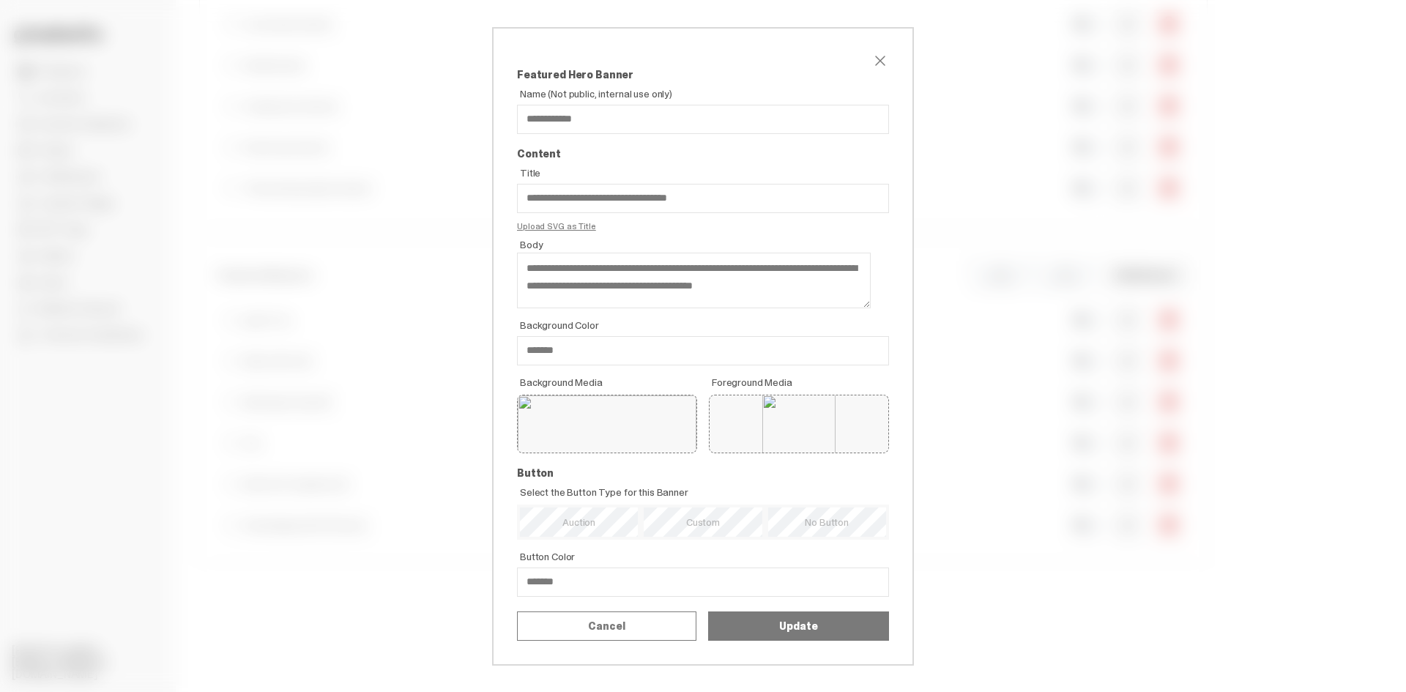
click at [1130, 628] on div "**********" at bounding box center [703, 346] width 1406 height 692
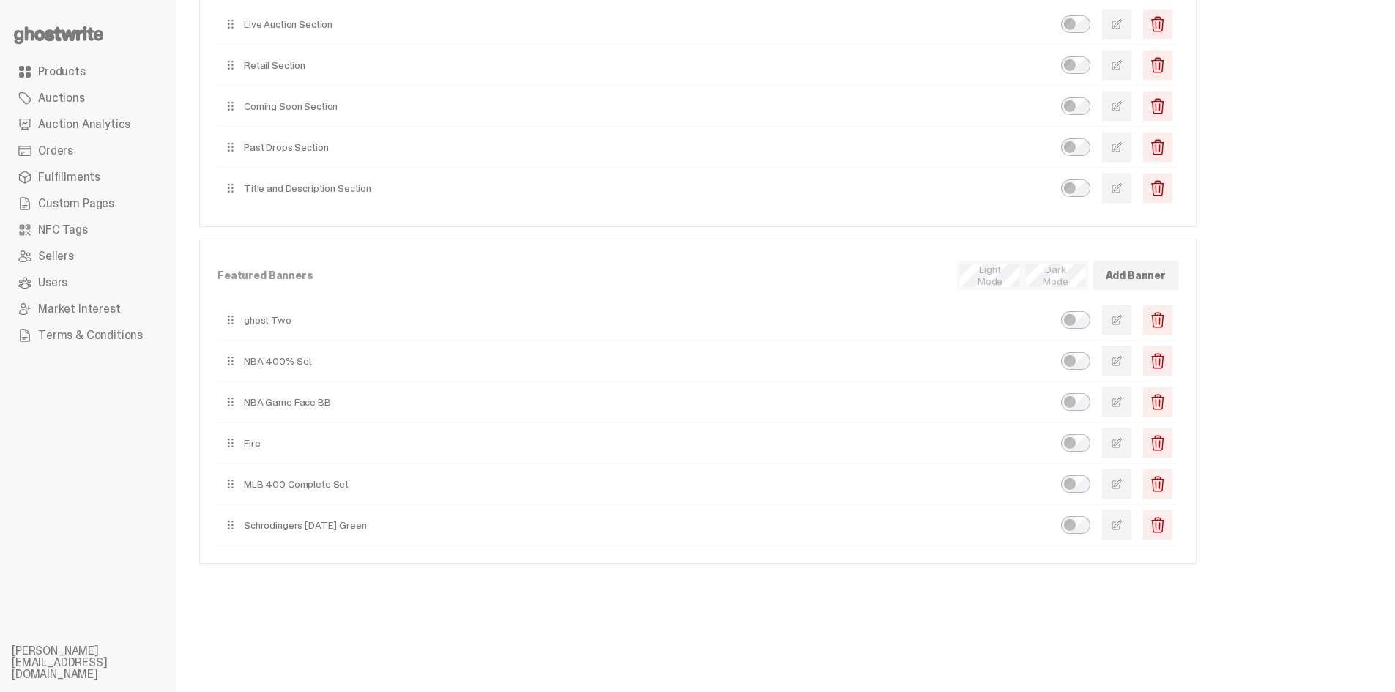
scroll to position [0, 0]
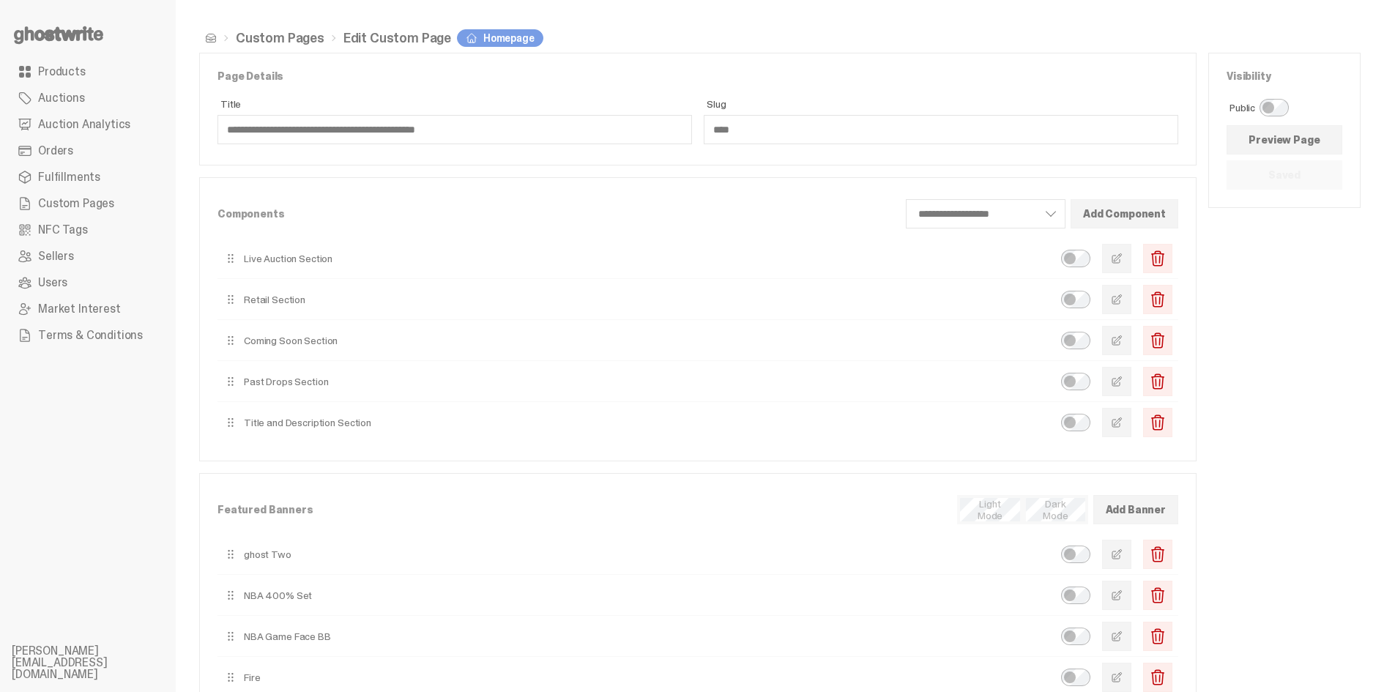
click at [82, 75] on span "Products" at bounding box center [62, 72] width 48 height 12
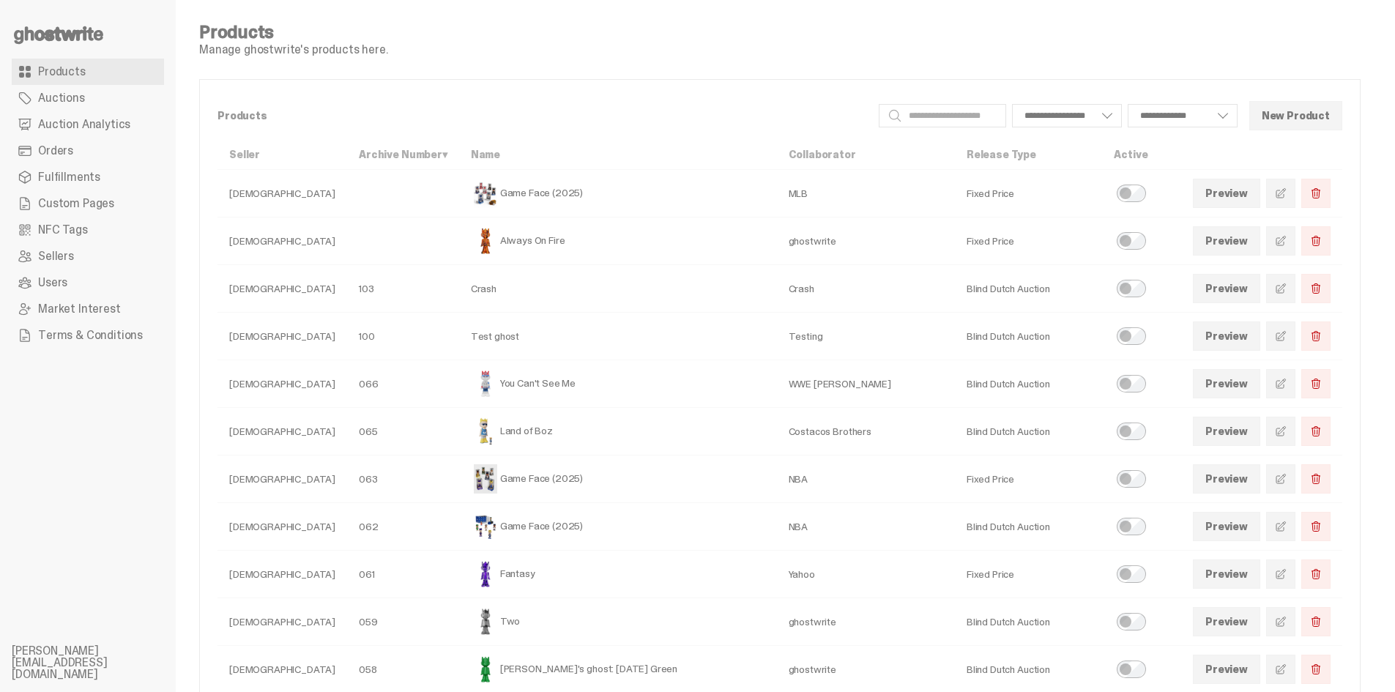
click at [1286, 473] on span at bounding box center [1281, 479] width 12 height 12
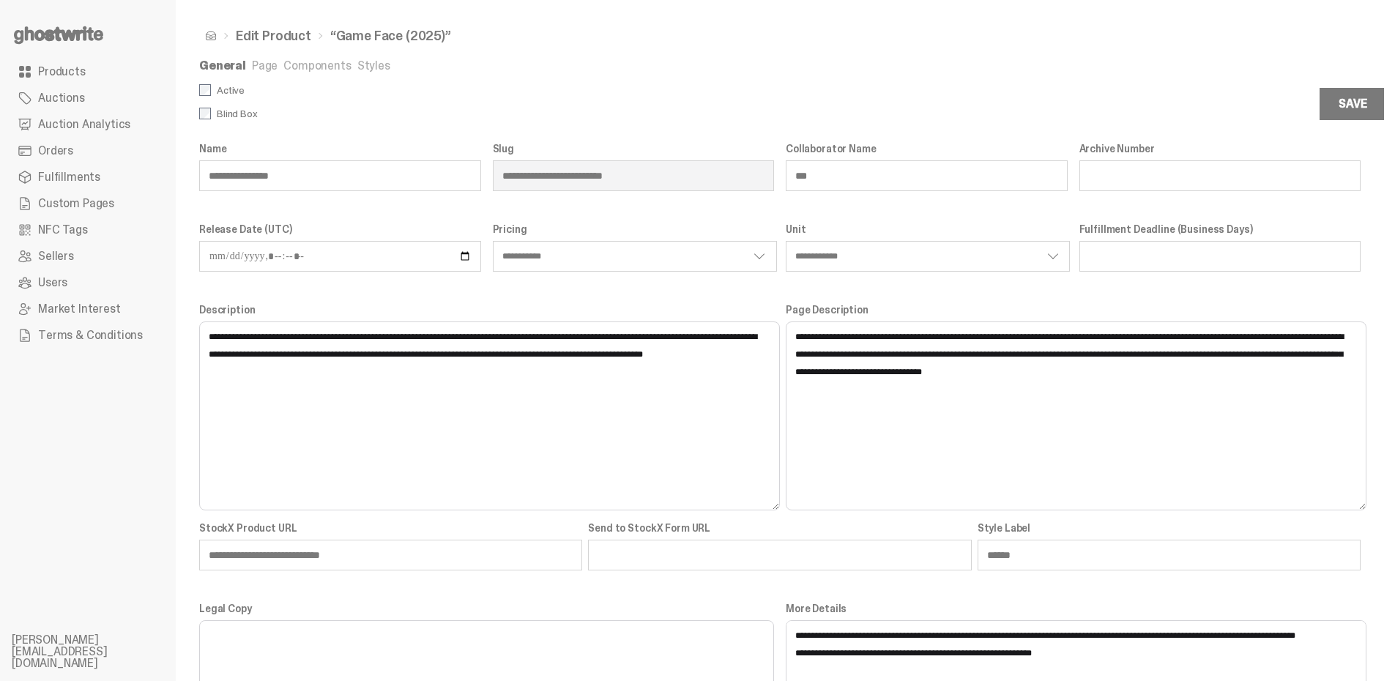
click at [374, 72] on link "Styles" at bounding box center [373, 65] width 33 height 15
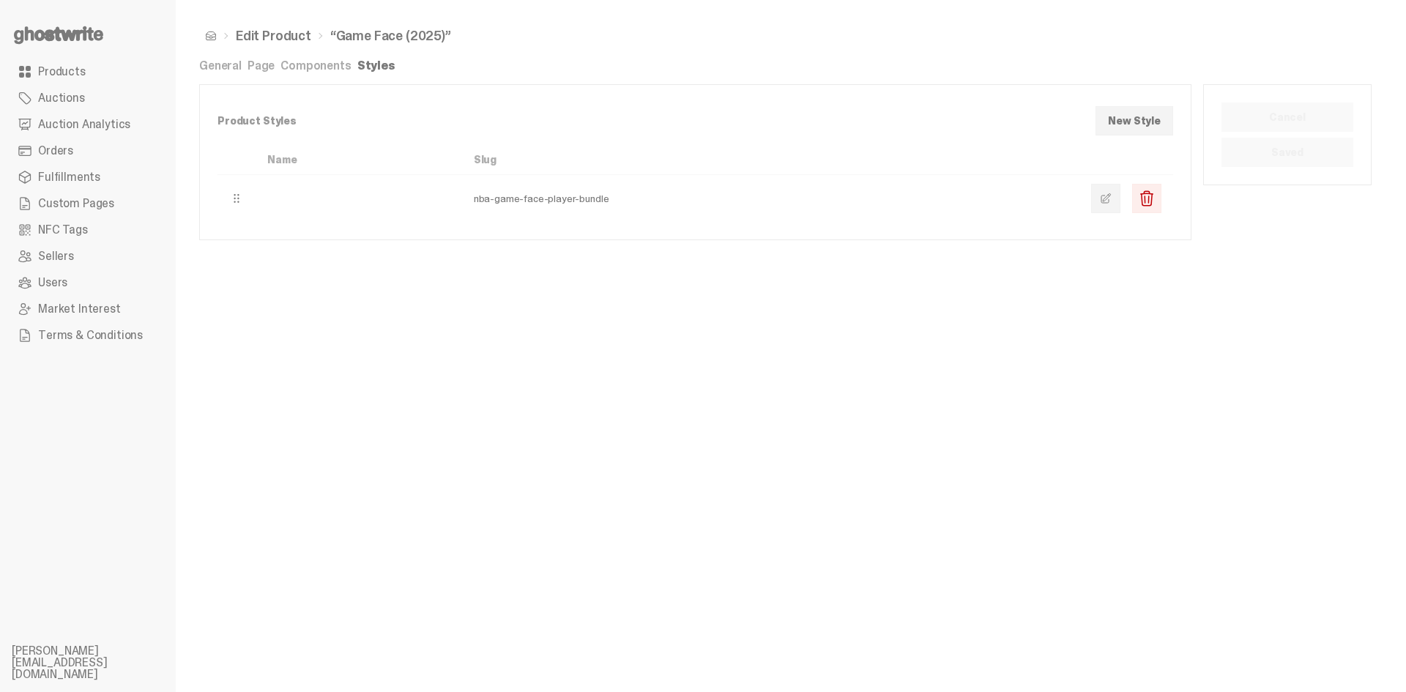
click at [1114, 198] on link at bounding box center [1105, 198] width 29 height 29
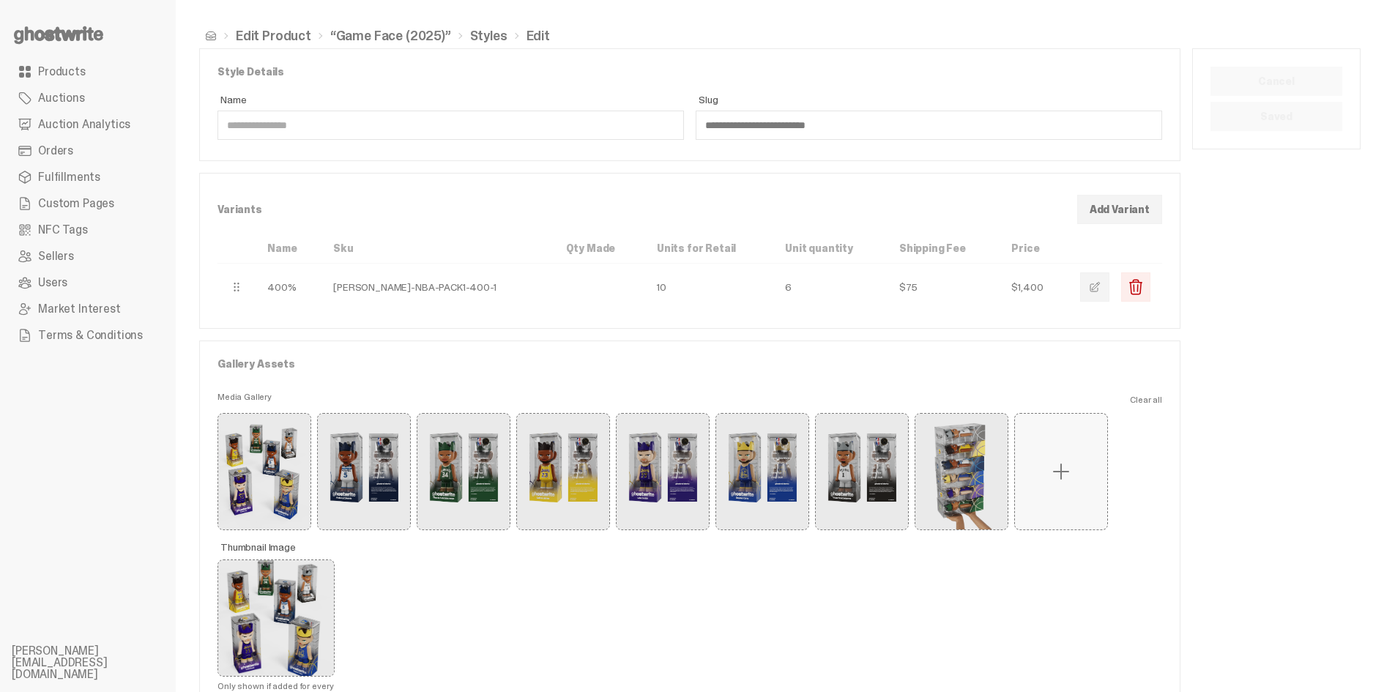
click at [70, 204] on span "Custom Pages" at bounding box center [76, 204] width 76 height 12
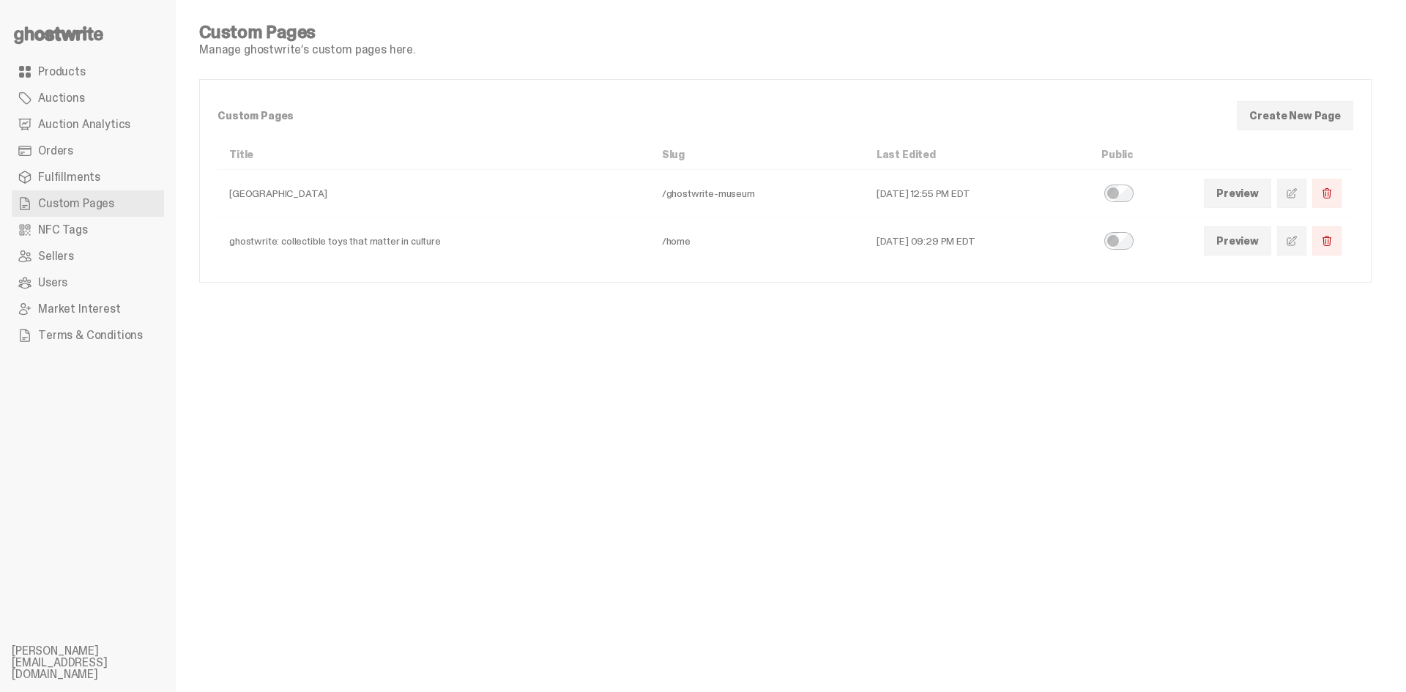
click at [1289, 236] on span at bounding box center [1292, 241] width 12 height 12
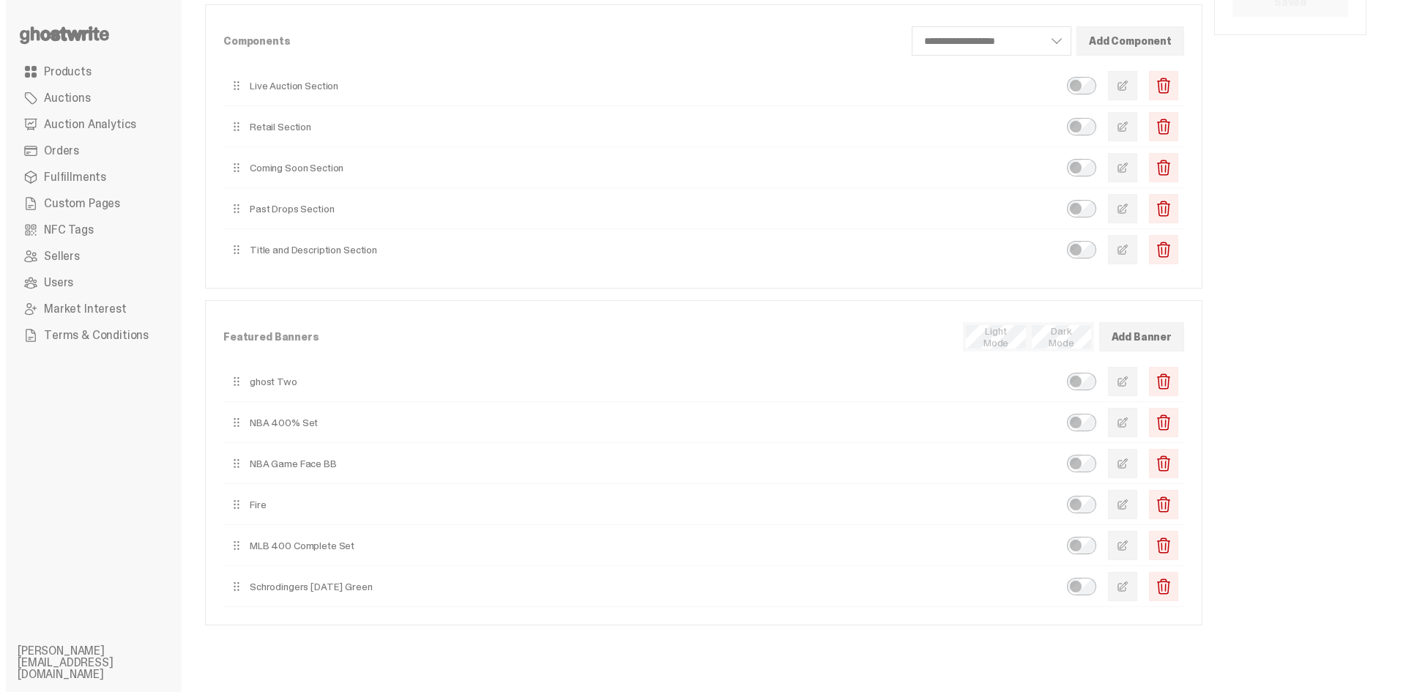
scroll to position [194, 0]
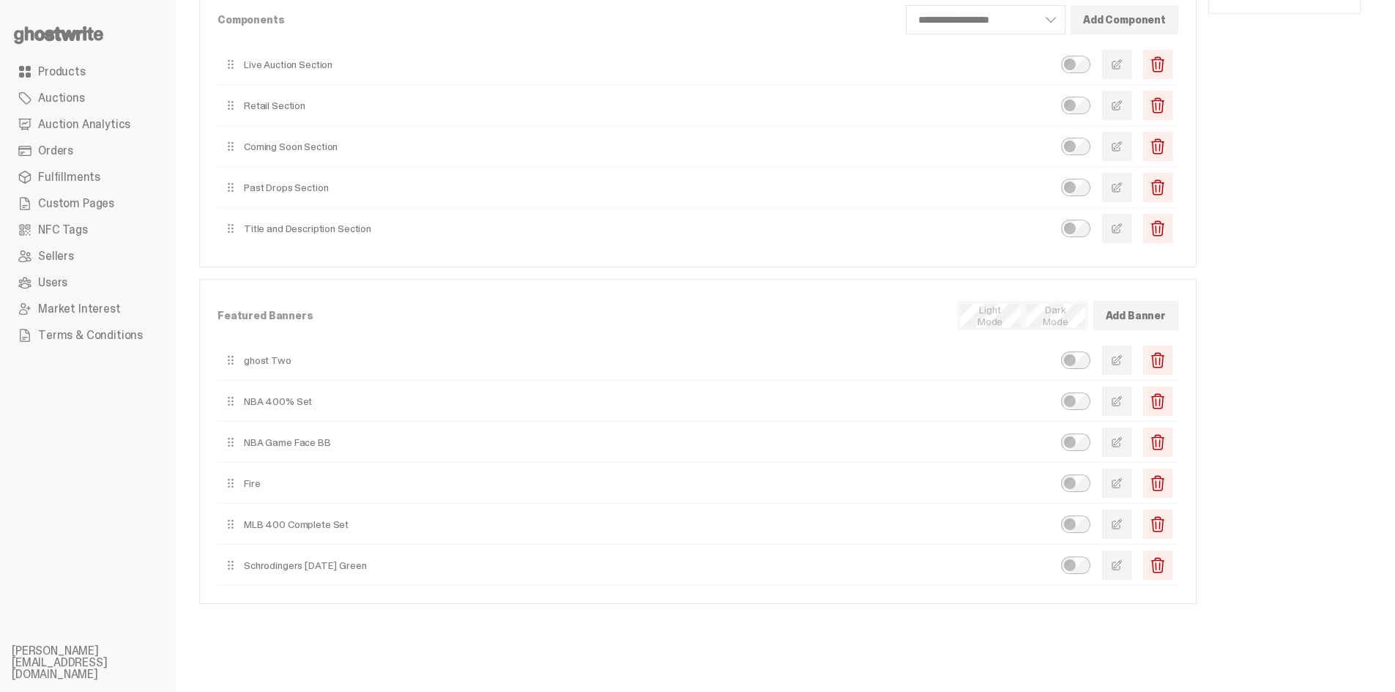
click at [1121, 398] on button "button" at bounding box center [1116, 401] width 29 height 29
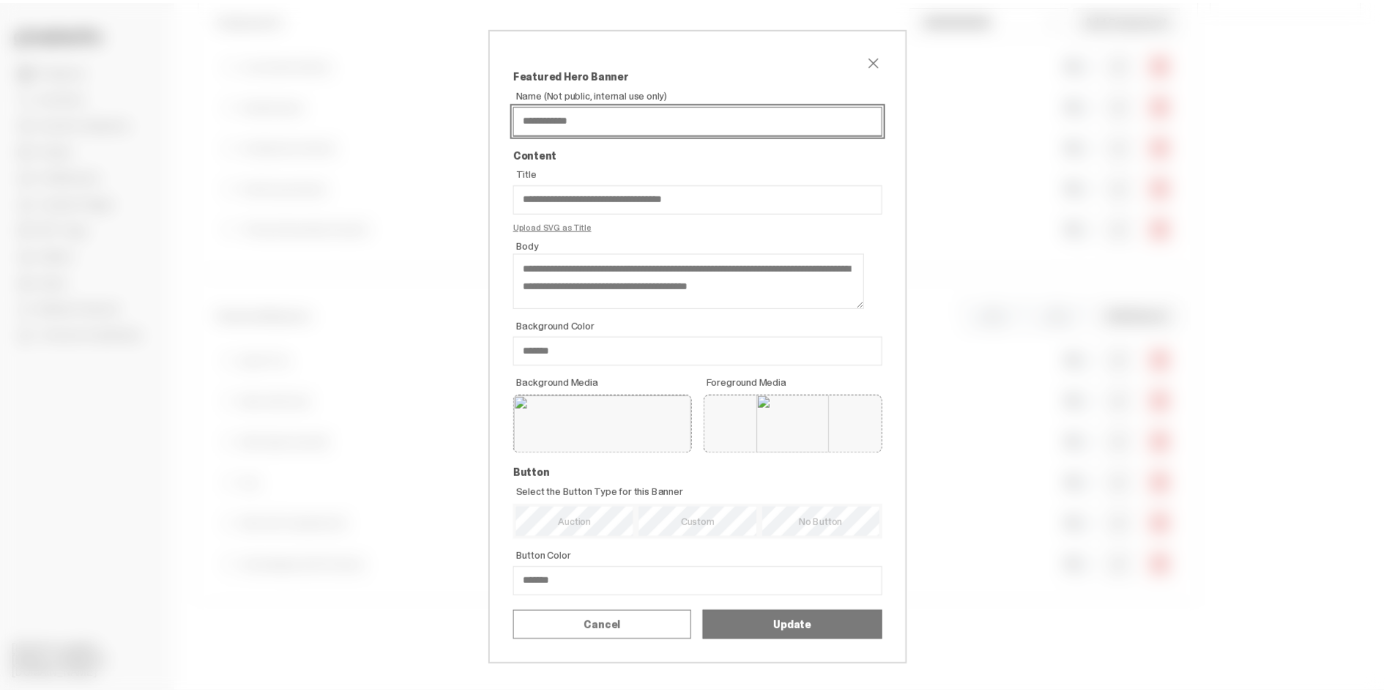
scroll to position [59, 0]
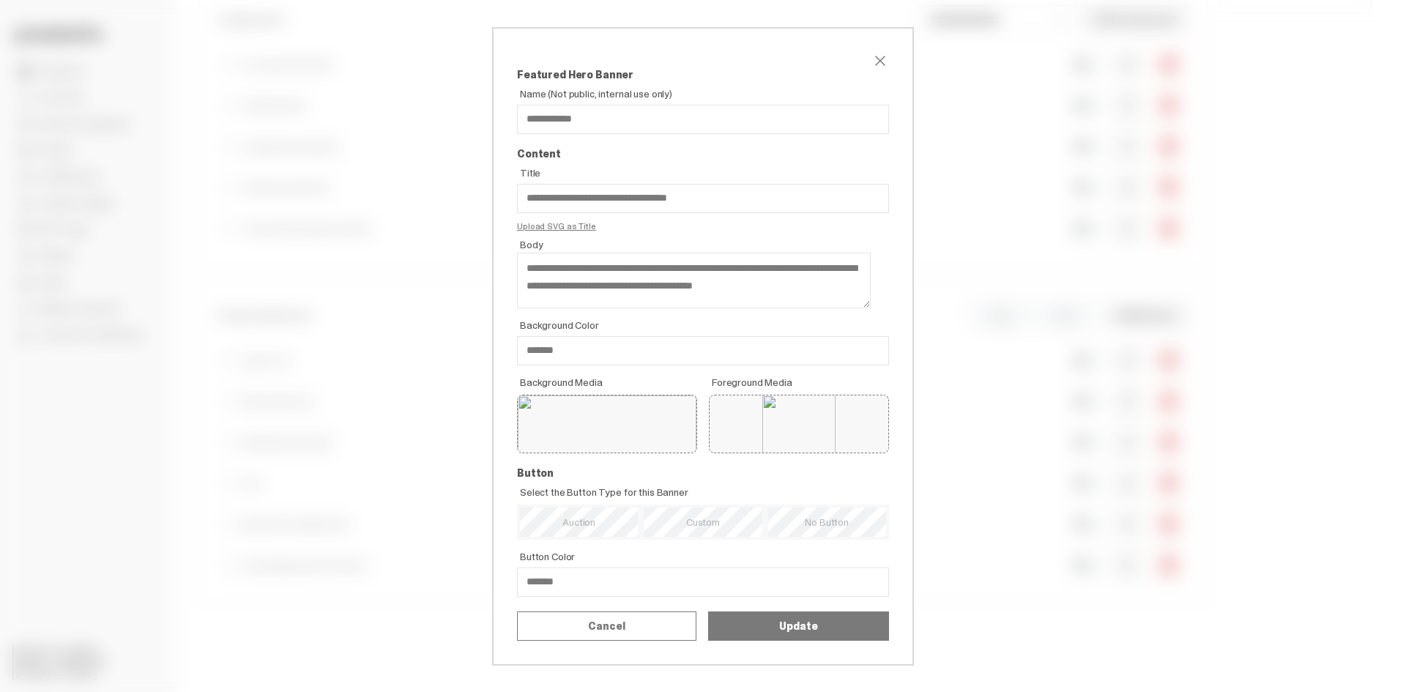
click at [1212, 401] on div "**********" at bounding box center [703, 346] width 1406 height 692
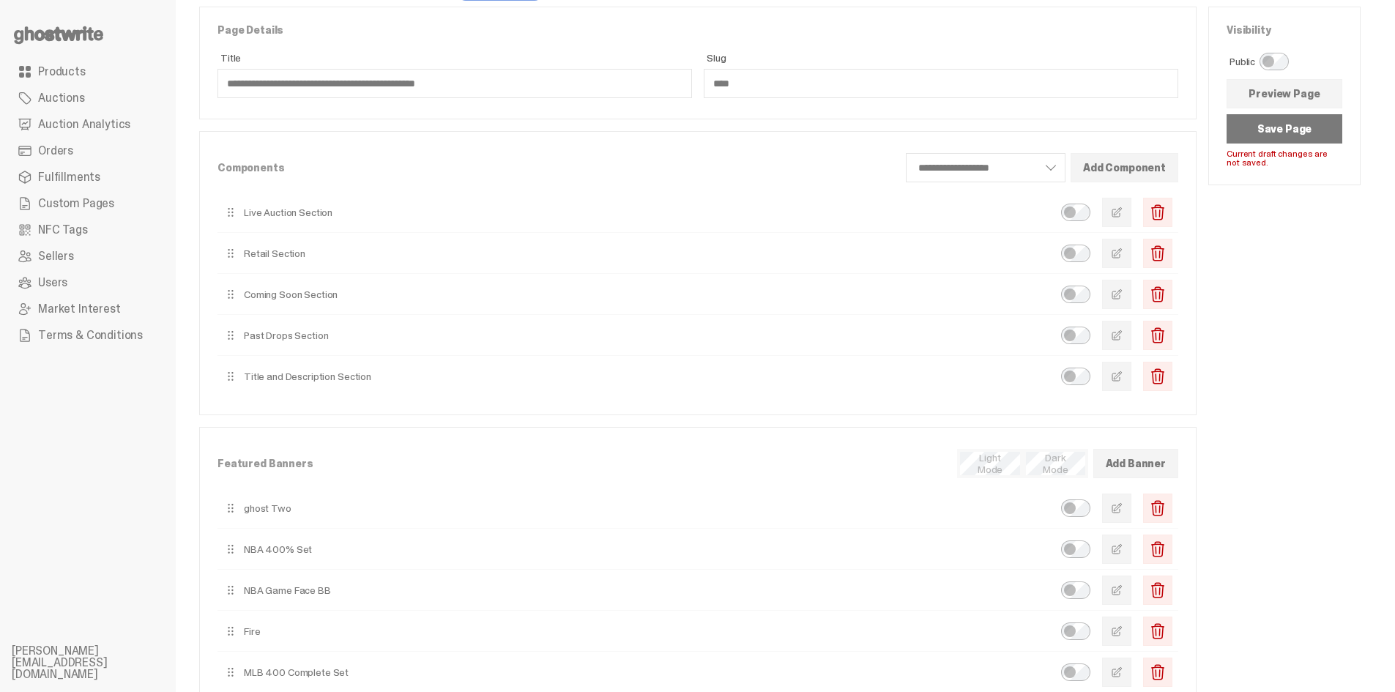
scroll to position [45, 0]
click at [1310, 132] on button "Save Page" at bounding box center [1284, 129] width 116 height 29
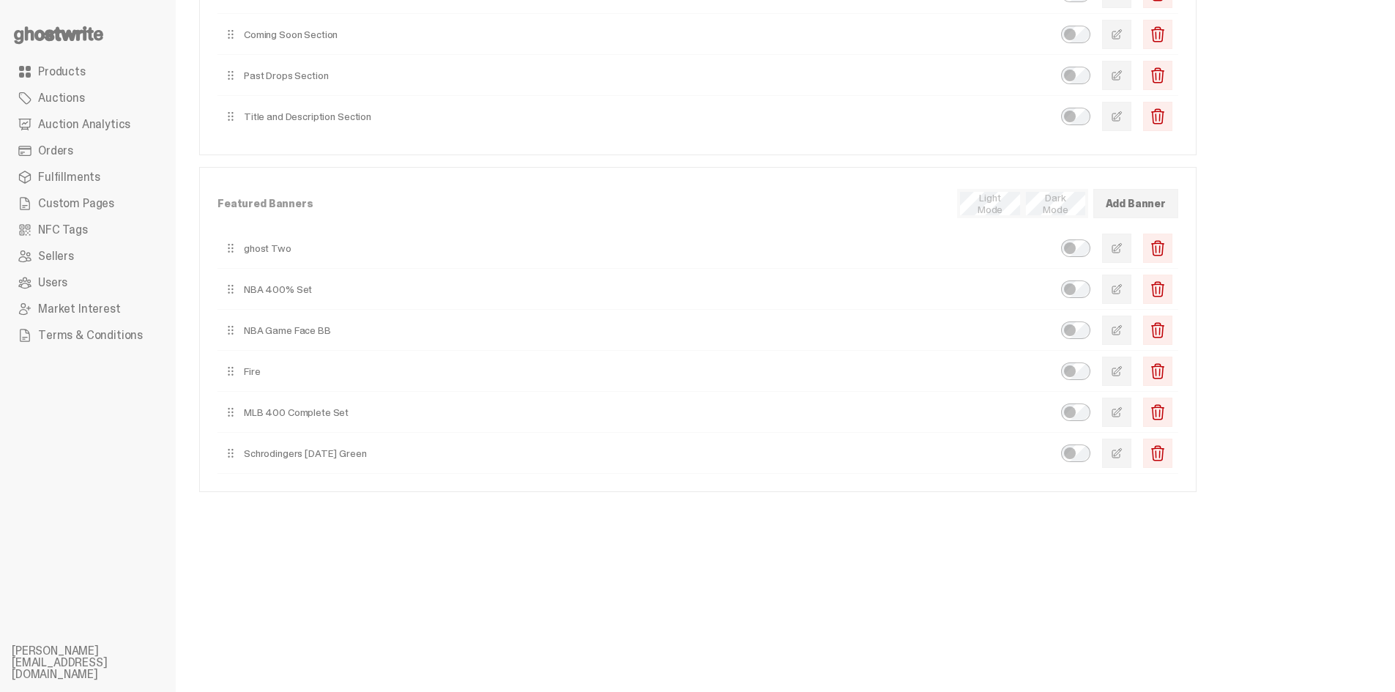
scroll to position [0, 0]
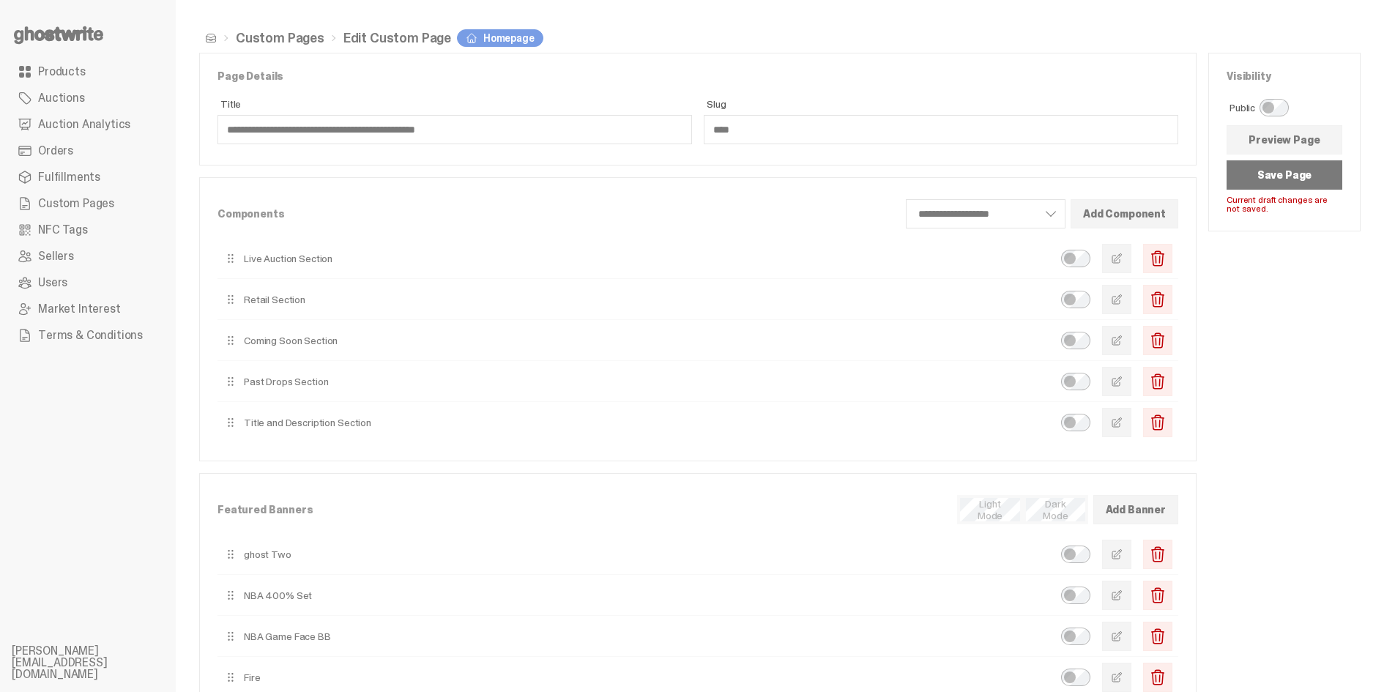
click at [1314, 181] on button "Save Page" at bounding box center [1284, 174] width 116 height 29
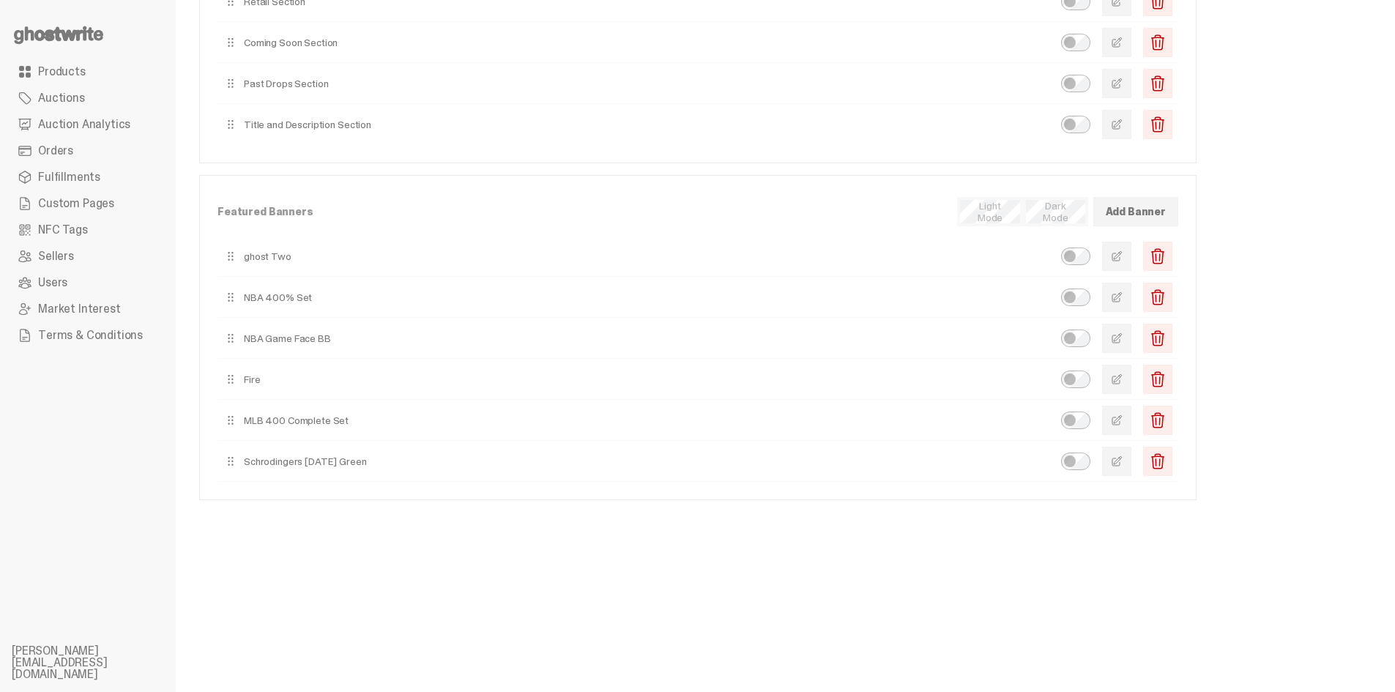
scroll to position [297, 0]
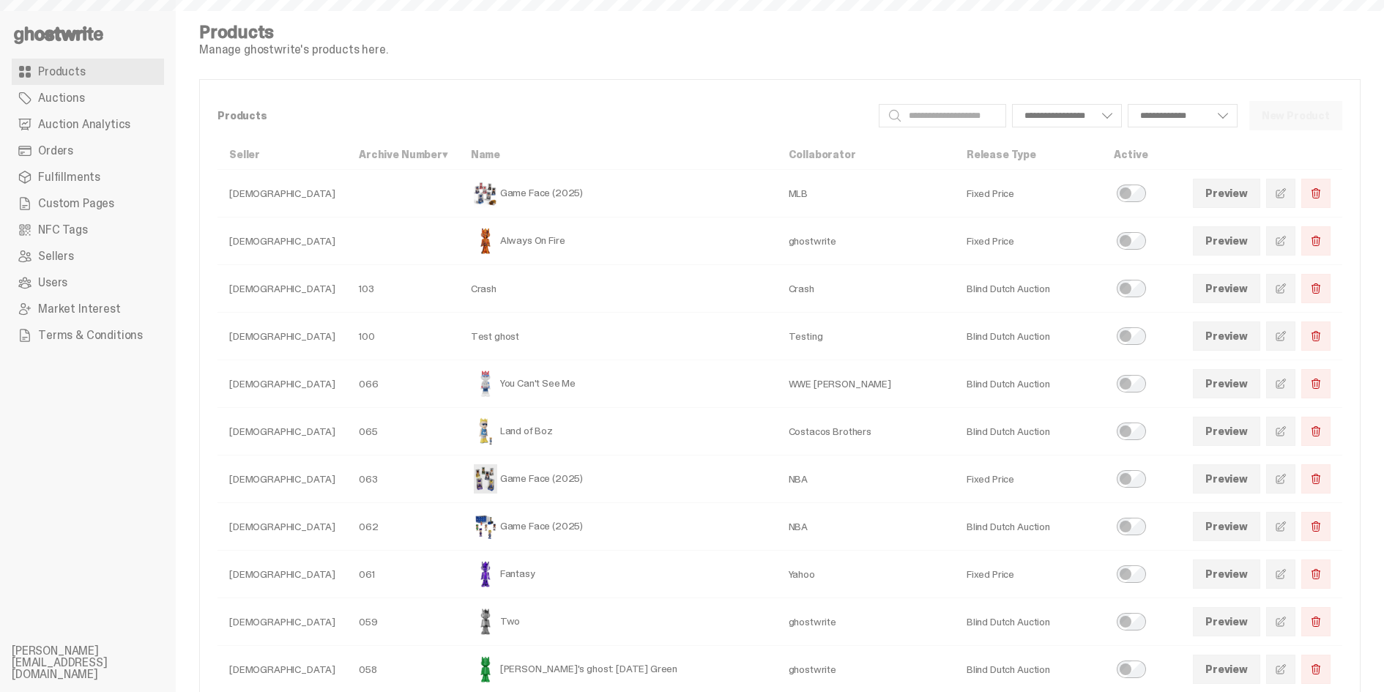
select select
click at [1283, 480] on link at bounding box center [1280, 478] width 29 height 29
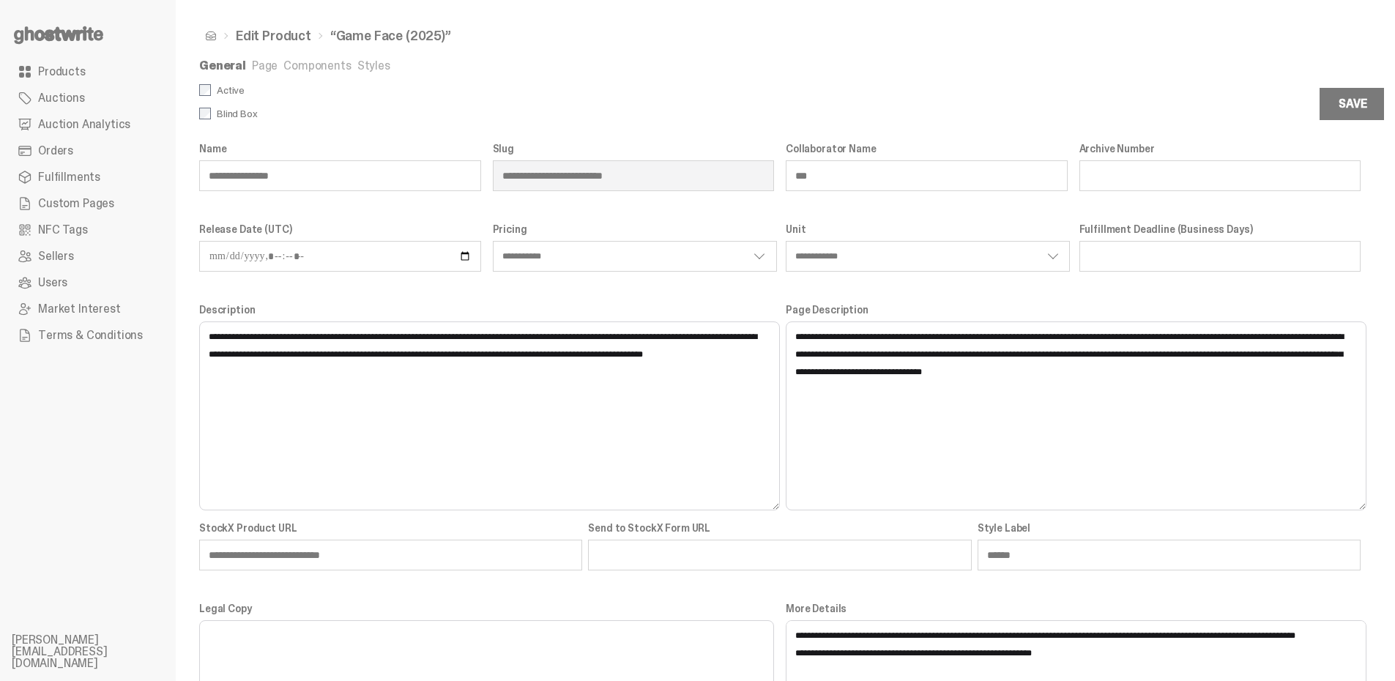
click at [252, 62] on link "Page" at bounding box center [265, 65] width 26 height 15
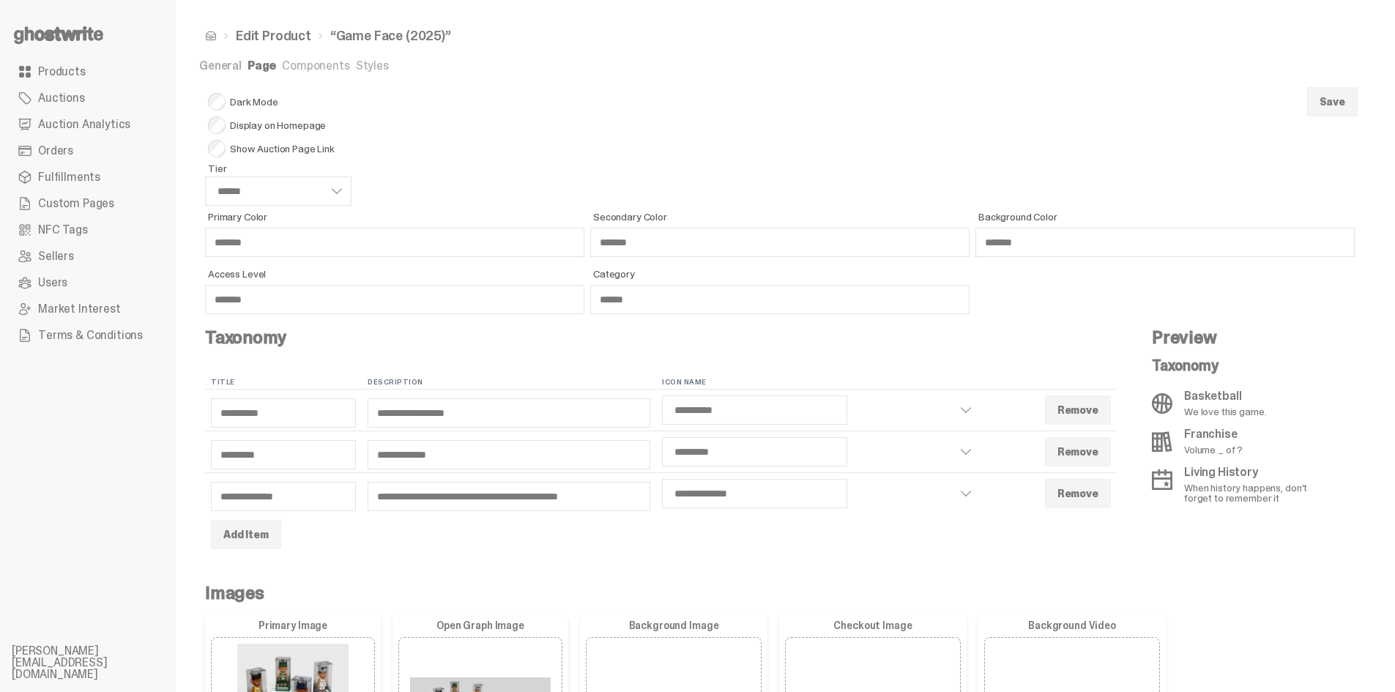
click at [244, 127] on span "Display on Homepage" at bounding box center [279, 125] width 143 height 18
select select "******"
select select "**********"
select select "*********"
select select "**********"
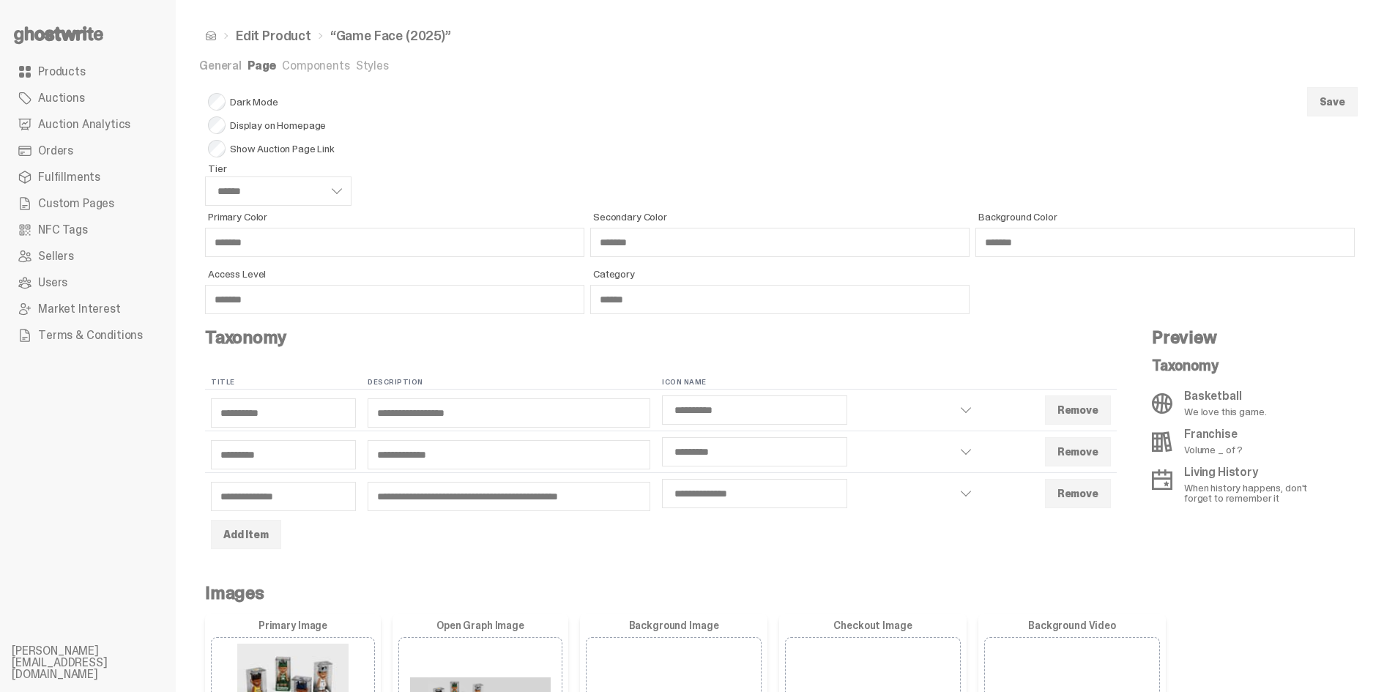
click at [1351, 99] on button "Save" at bounding box center [1332, 101] width 51 height 29
select select "******"
select select "**********"
select select "*********"
select select "**********"
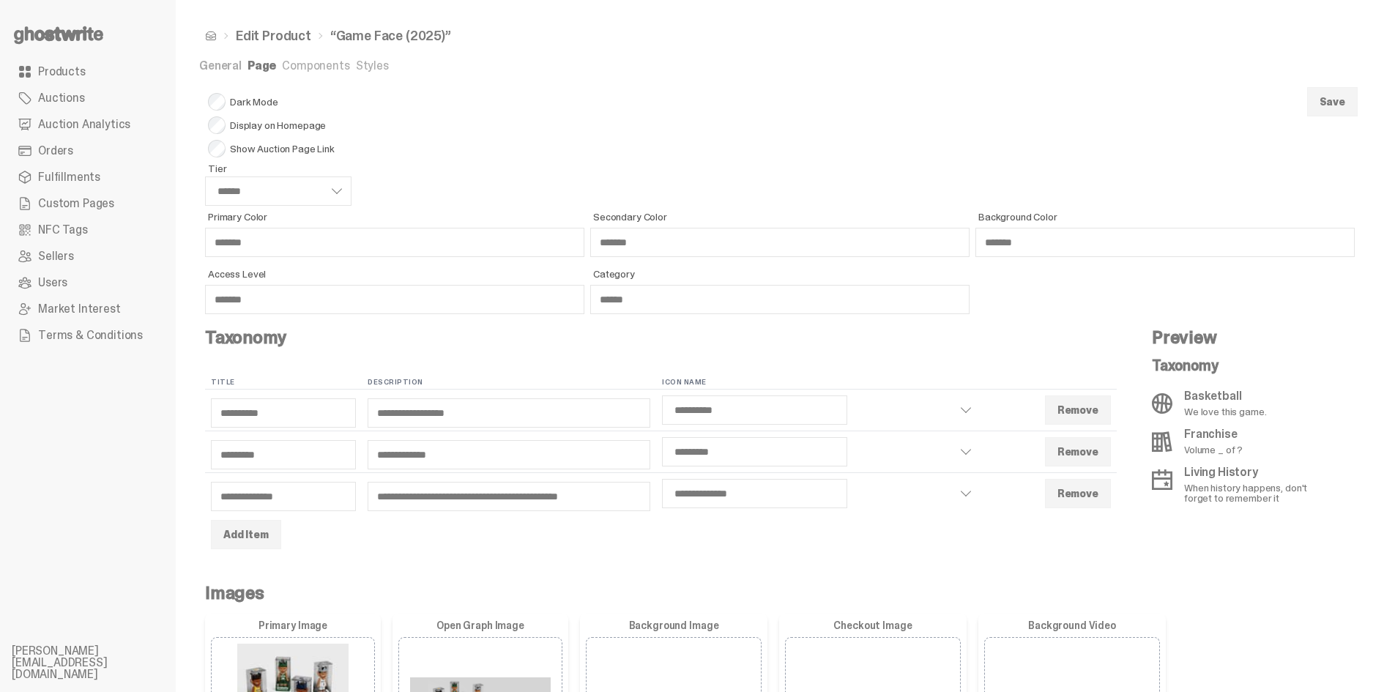
click at [220, 66] on link "General" at bounding box center [220, 65] width 42 height 15
select select "**********"
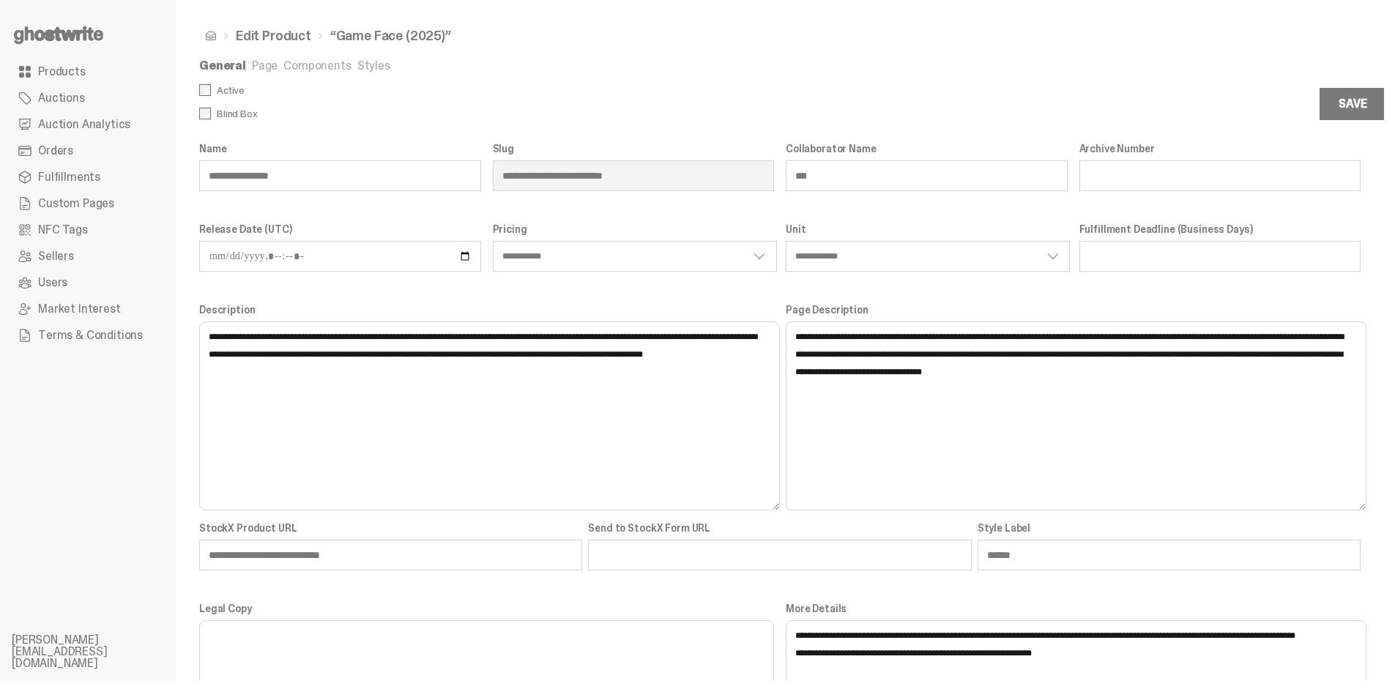
click at [470, 256] on input "Release Date (UTC)" at bounding box center [340, 256] width 282 height 31
type input "**********"
select select "**********"
click at [313, 259] on input "Release Date (UTC)" at bounding box center [340, 256] width 282 height 31
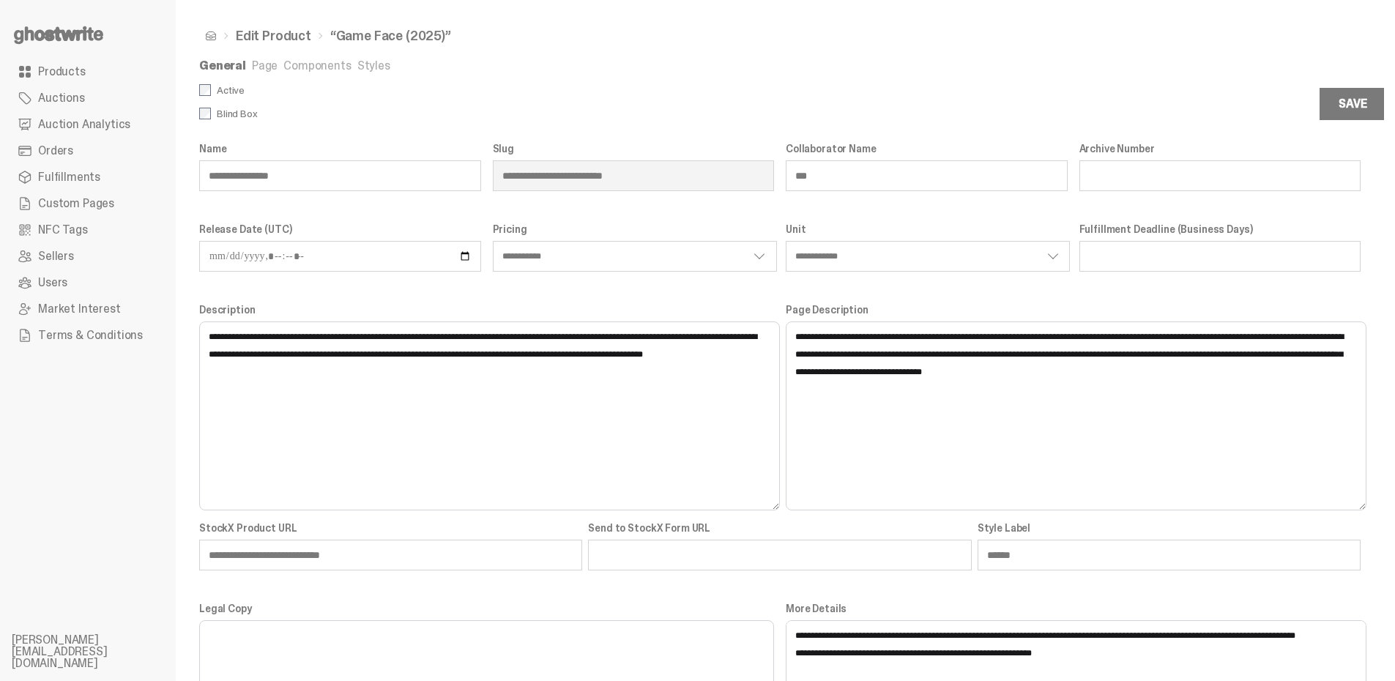
type input "**********"
select select "**********"
click at [1366, 98] on div "Save" at bounding box center [1352, 104] width 28 height 12
select select "**********"
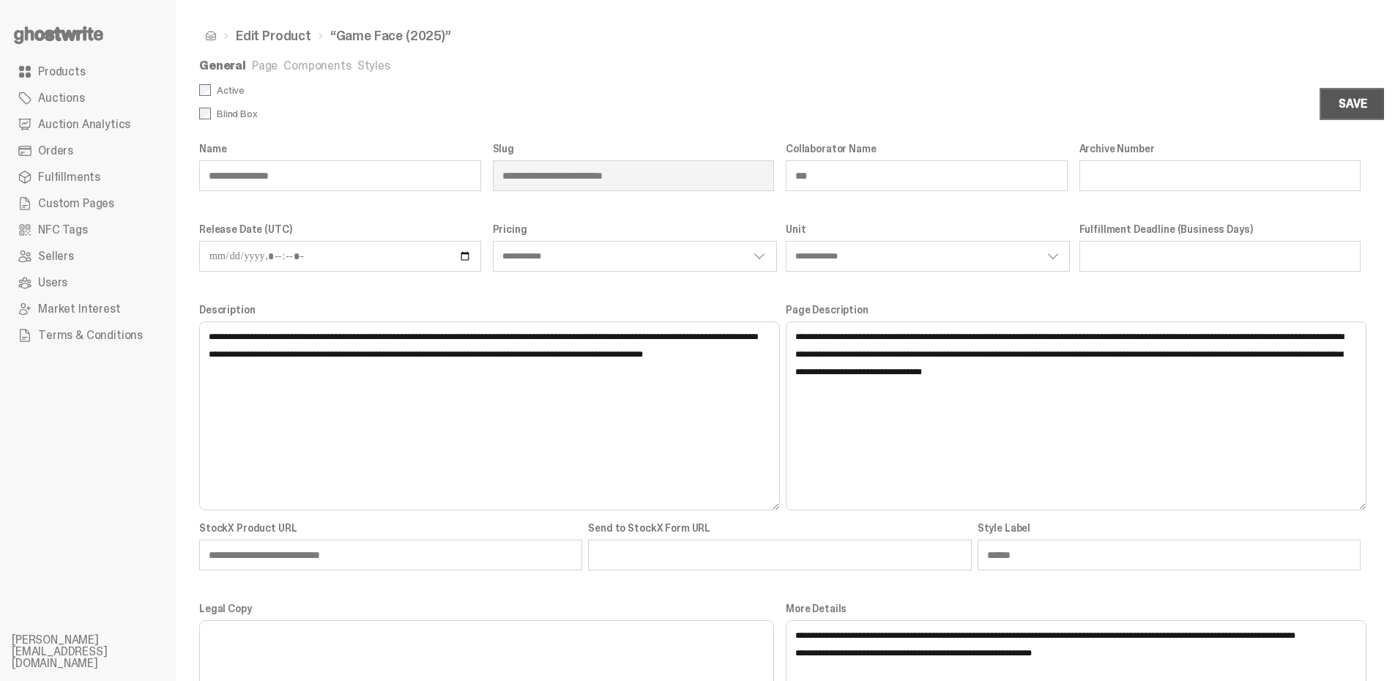
select select "**********"
click at [105, 198] on span "Custom Pages" at bounding box center [76, 204] width 76 height 12
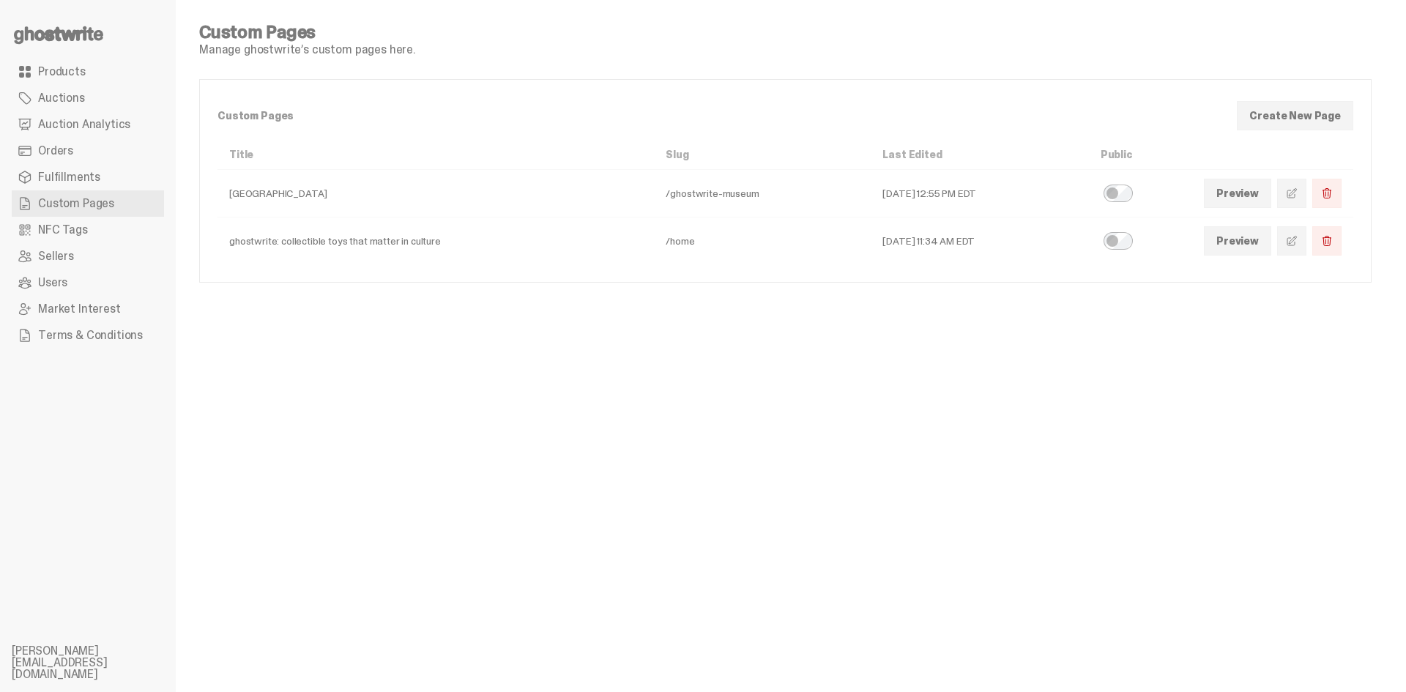
click at [1288, 245] on span at bounding box center [1292, 241] width 12 height 12
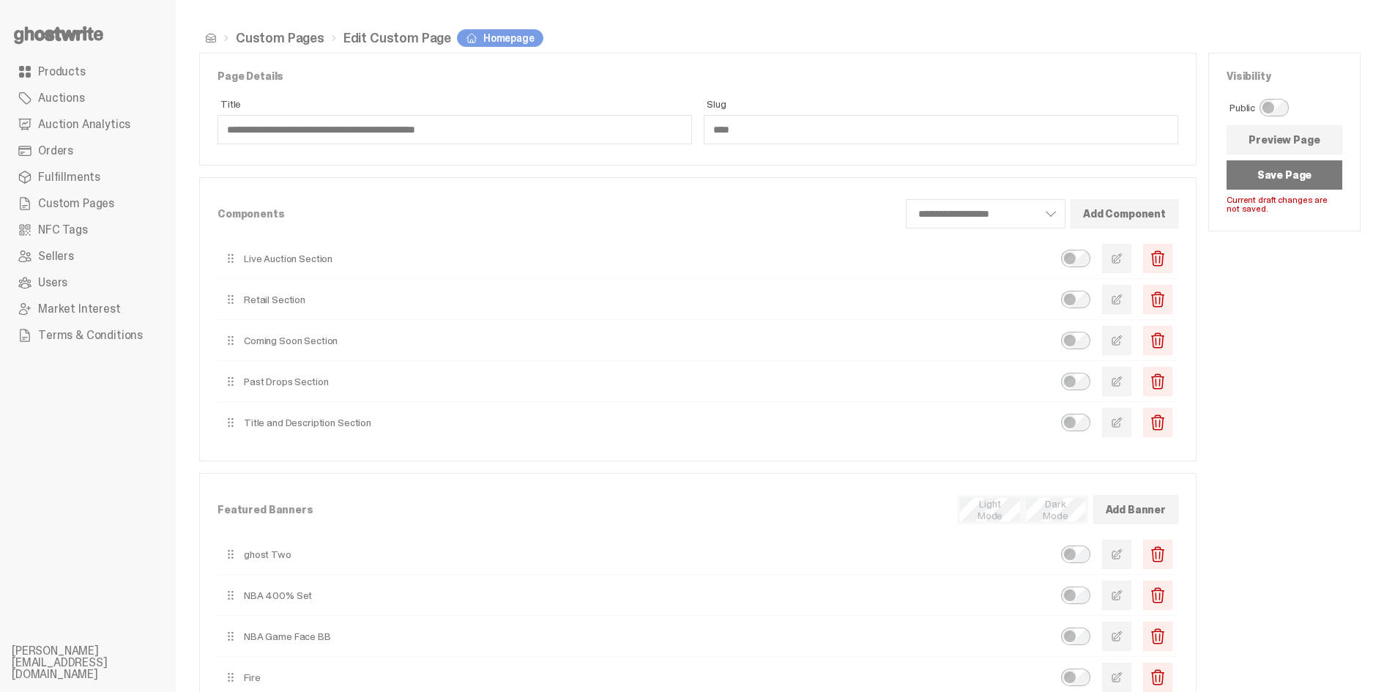
click at [1309, 177] on button "Save Page" at bounding box center [1284, 174] width 116 height 29
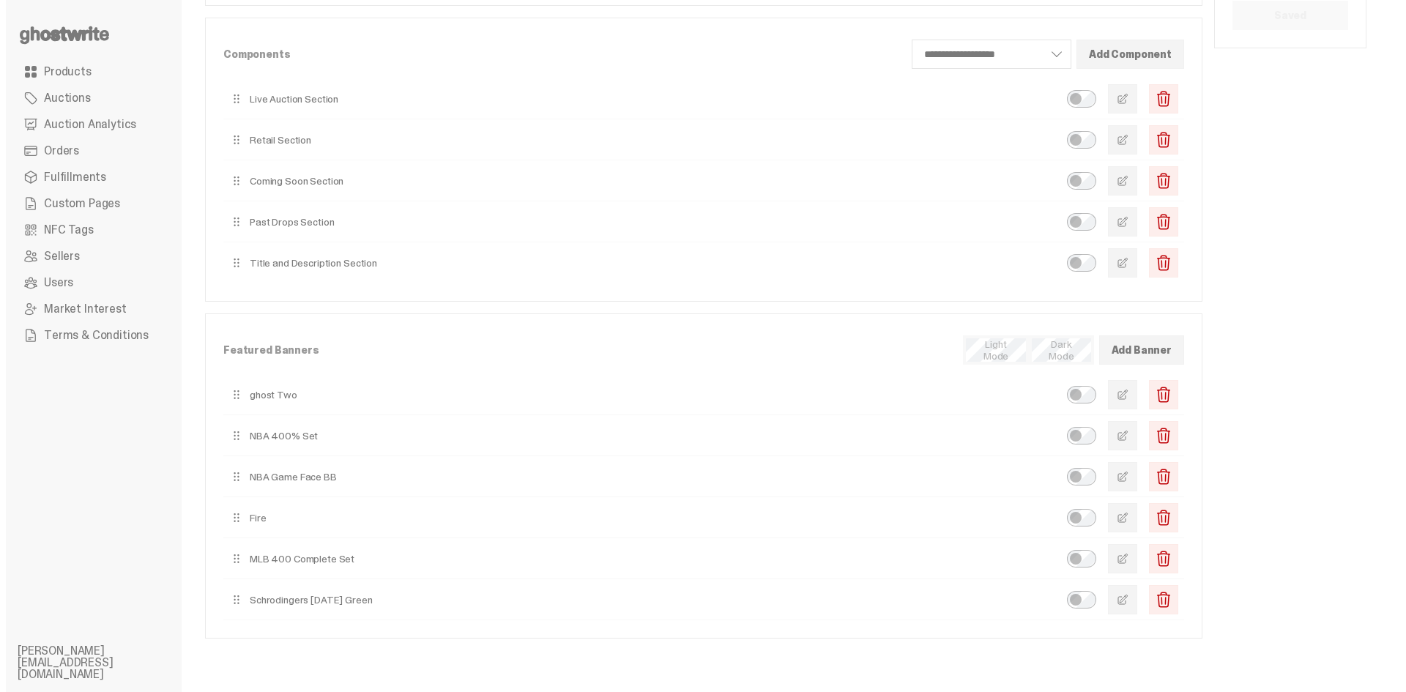
scroll to position [161, 0]
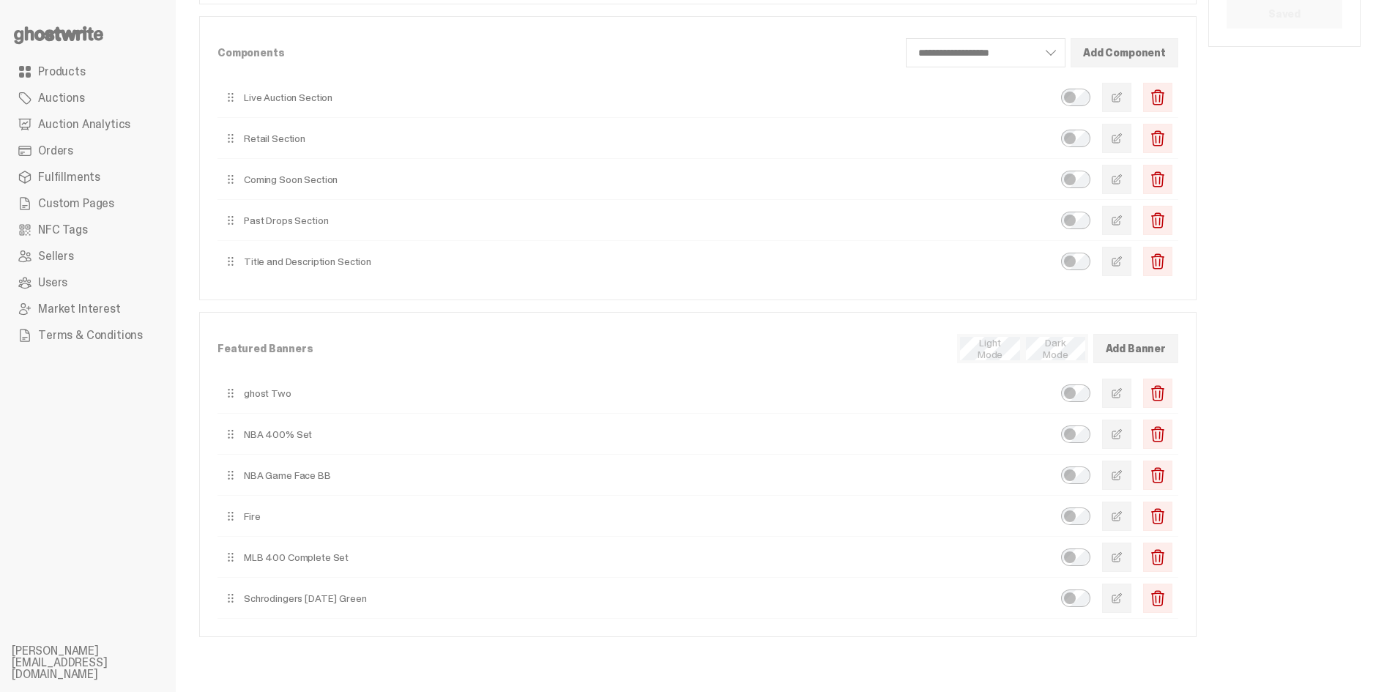
click at [1125, 444] on button "button" at bounding box center [1116, 433] width 29 height 29
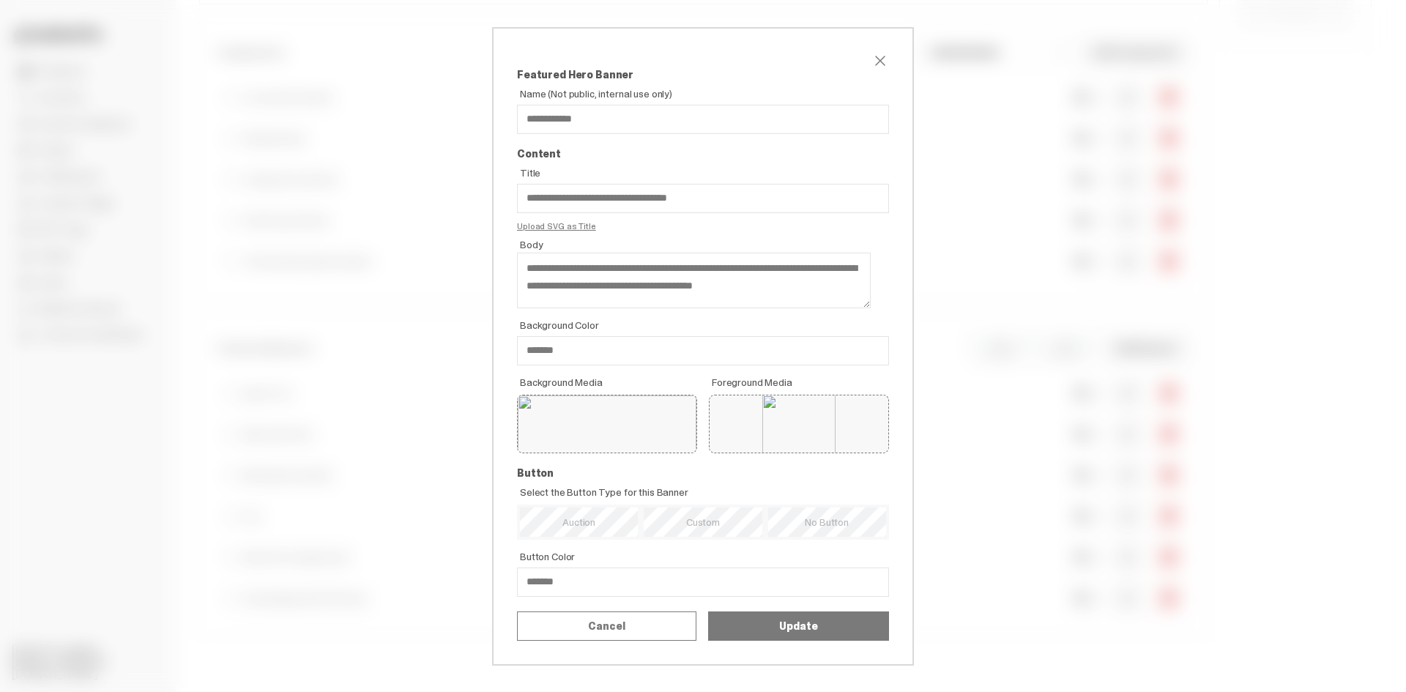
click at [0, 0] on input "********" at bounding box center [0, 0] width 0 height 0
click at [771, 641] on button "Update" at bounding box center [798, 625] width 181 height 29
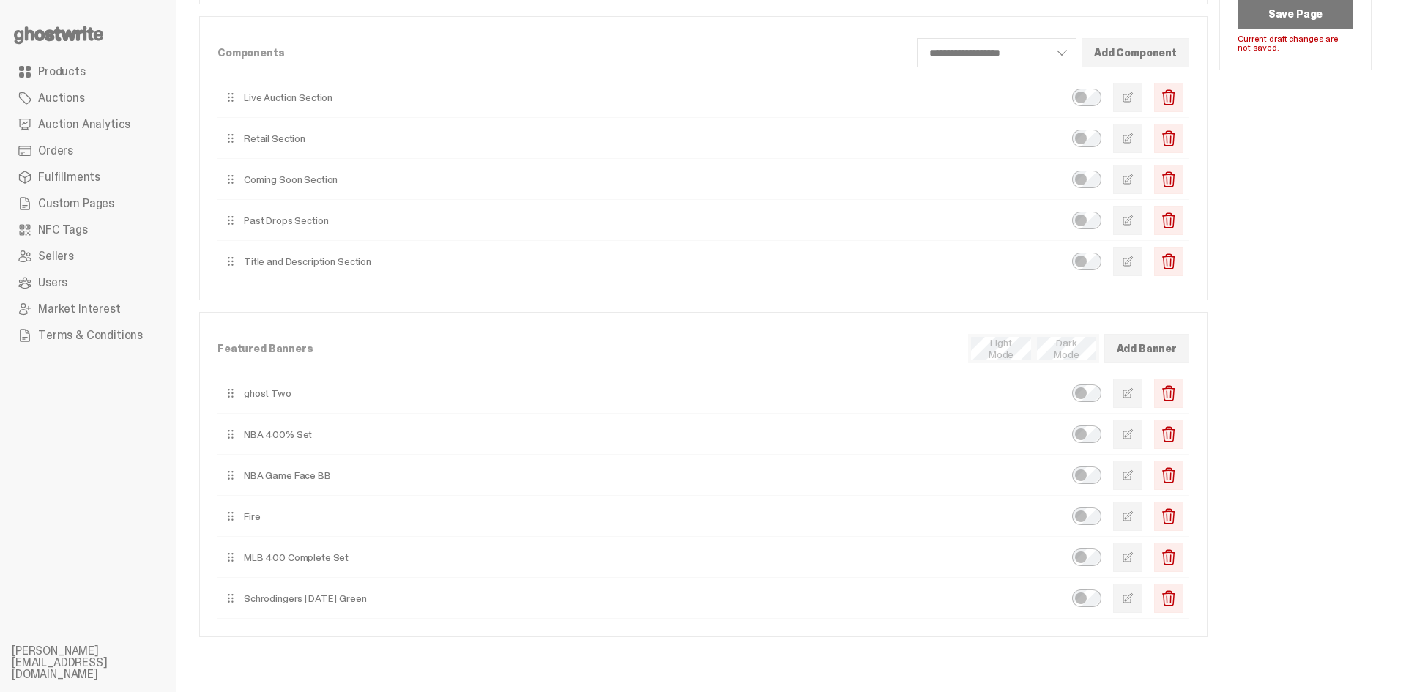
type input "*******"
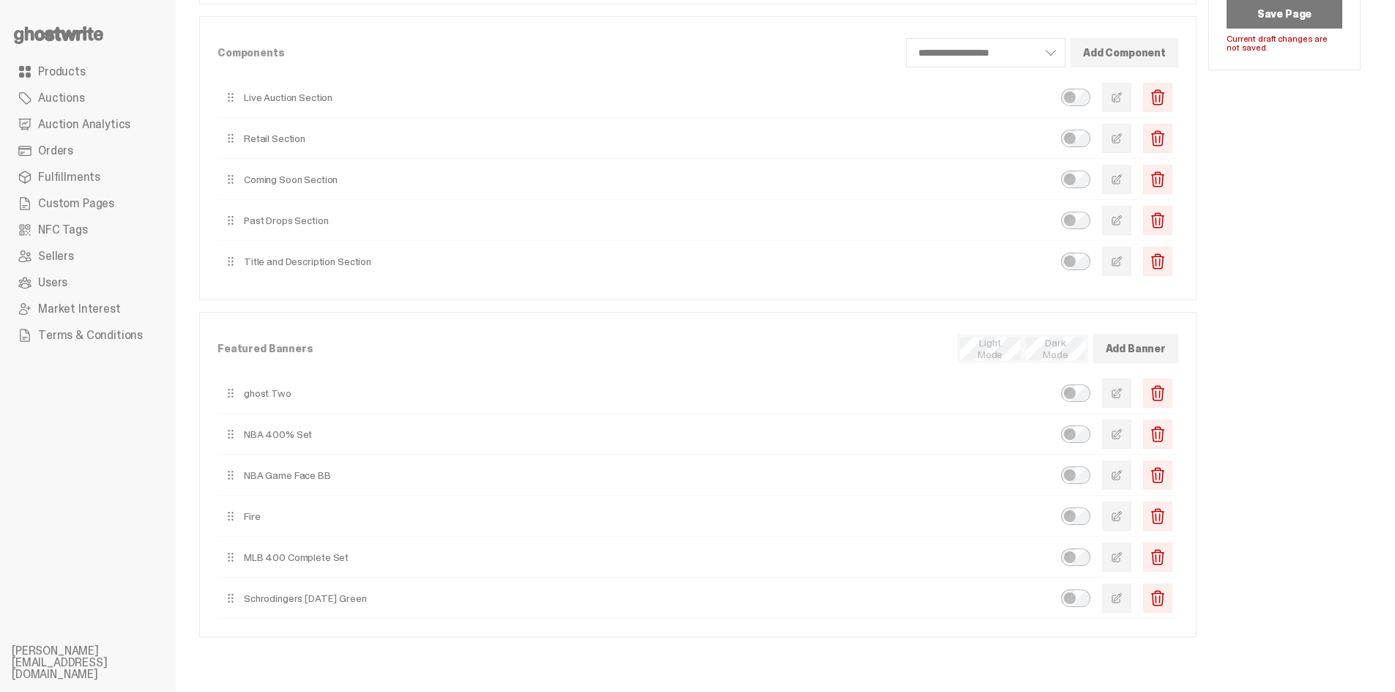
click at [1122, 432] on span "button" at bounding box center [1117, 434] width 12 height 12
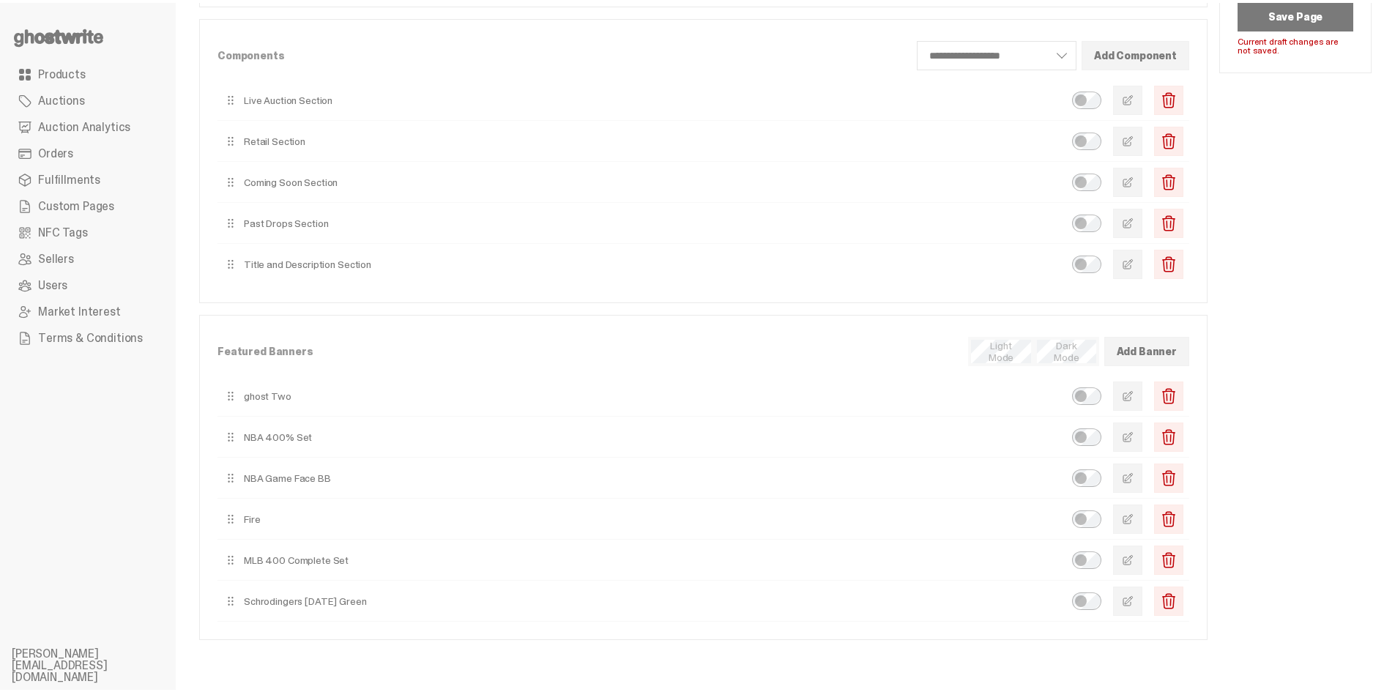
scroll to position [0, 0]
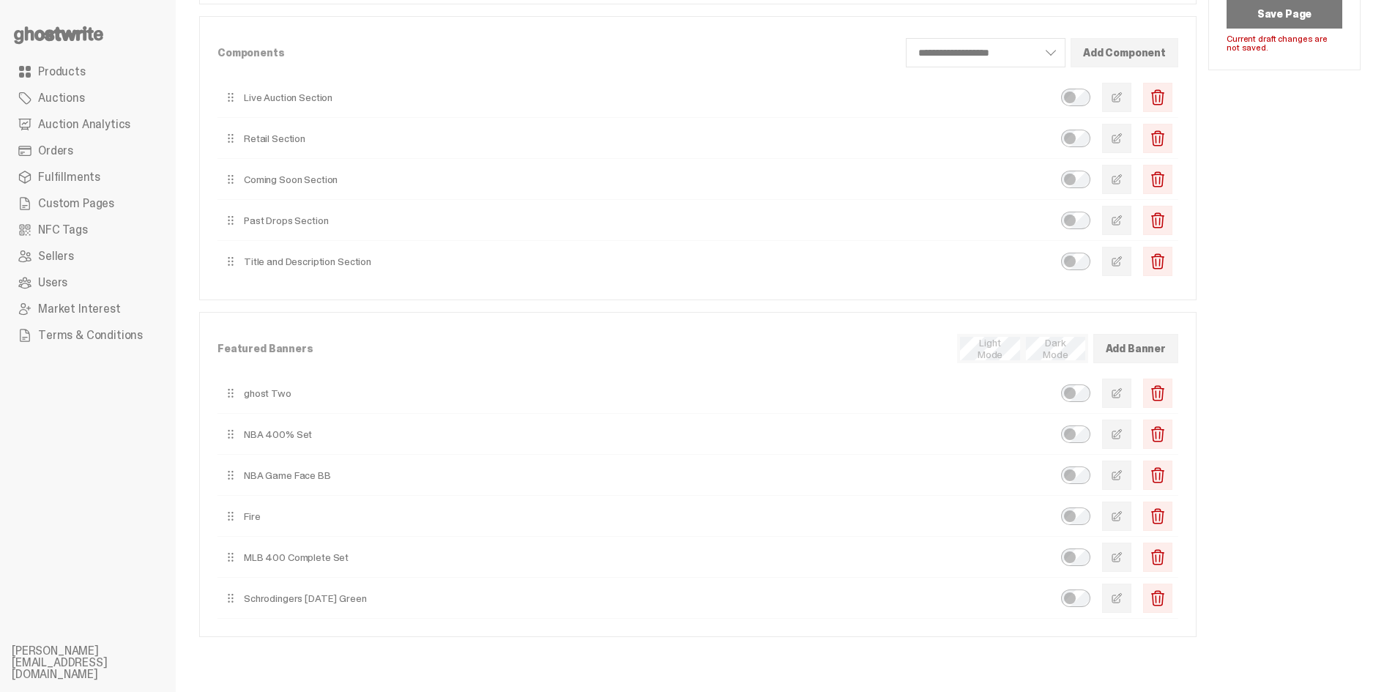
click at [1313, 15] on button "Save Page" at bounding box center [1284, 13] width 116 height 29
click at [78, 71] on span "Products" at bounding box center [62, 72] width 48 height 12
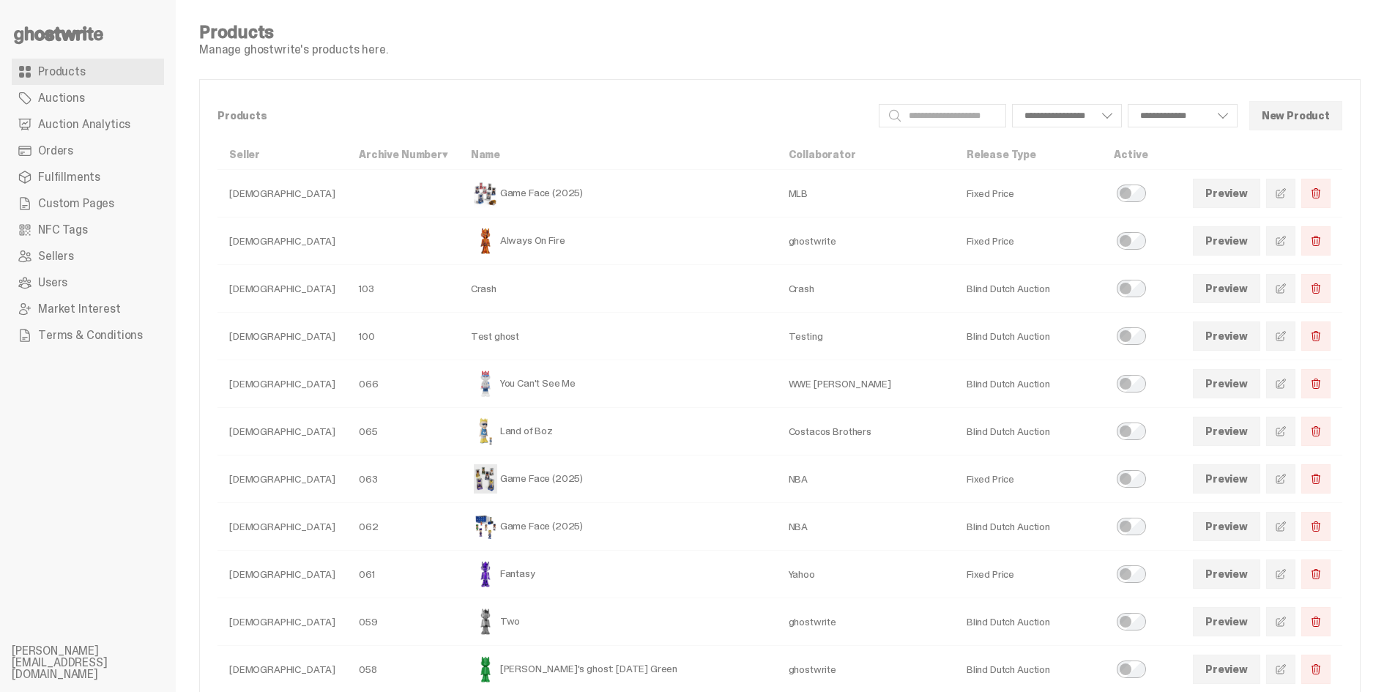
click at [1286, 525] on span at bounding box center [1281, 527] width 12 height 12
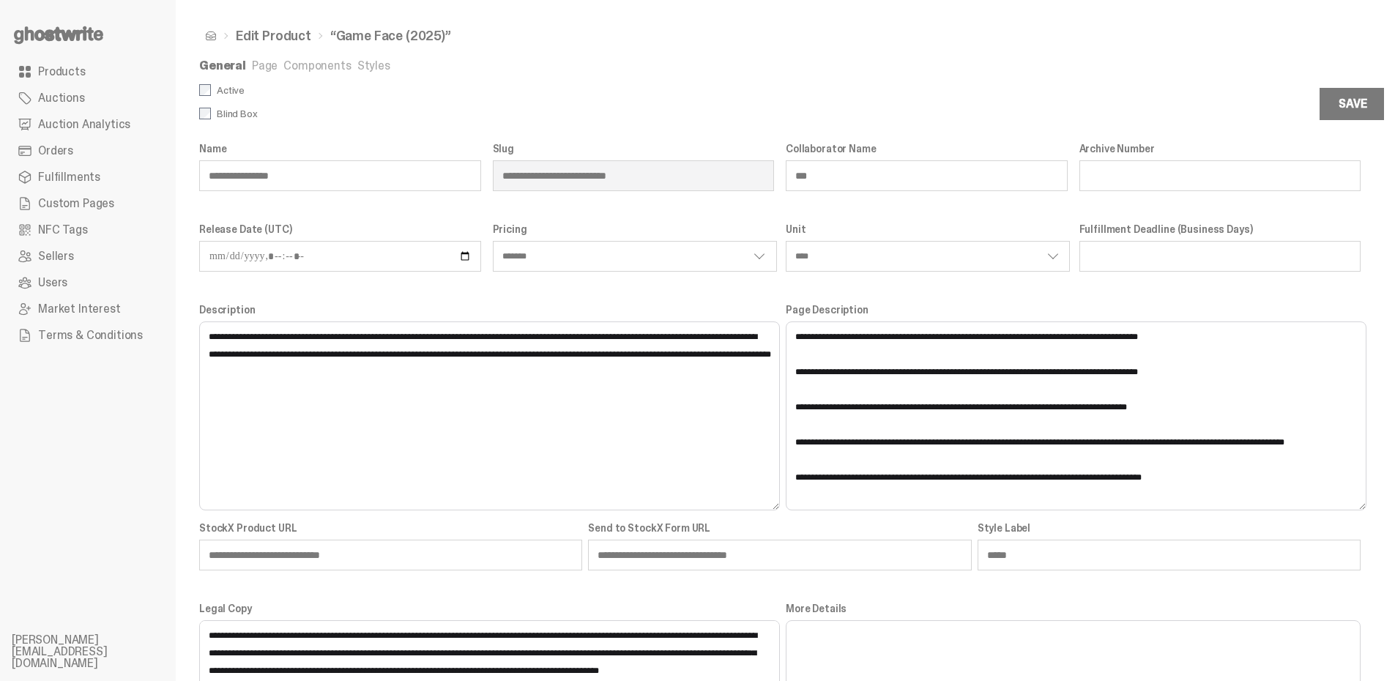
click at [304, 67] on link "Components" at bounding box center [316, 65] width 67 height 15
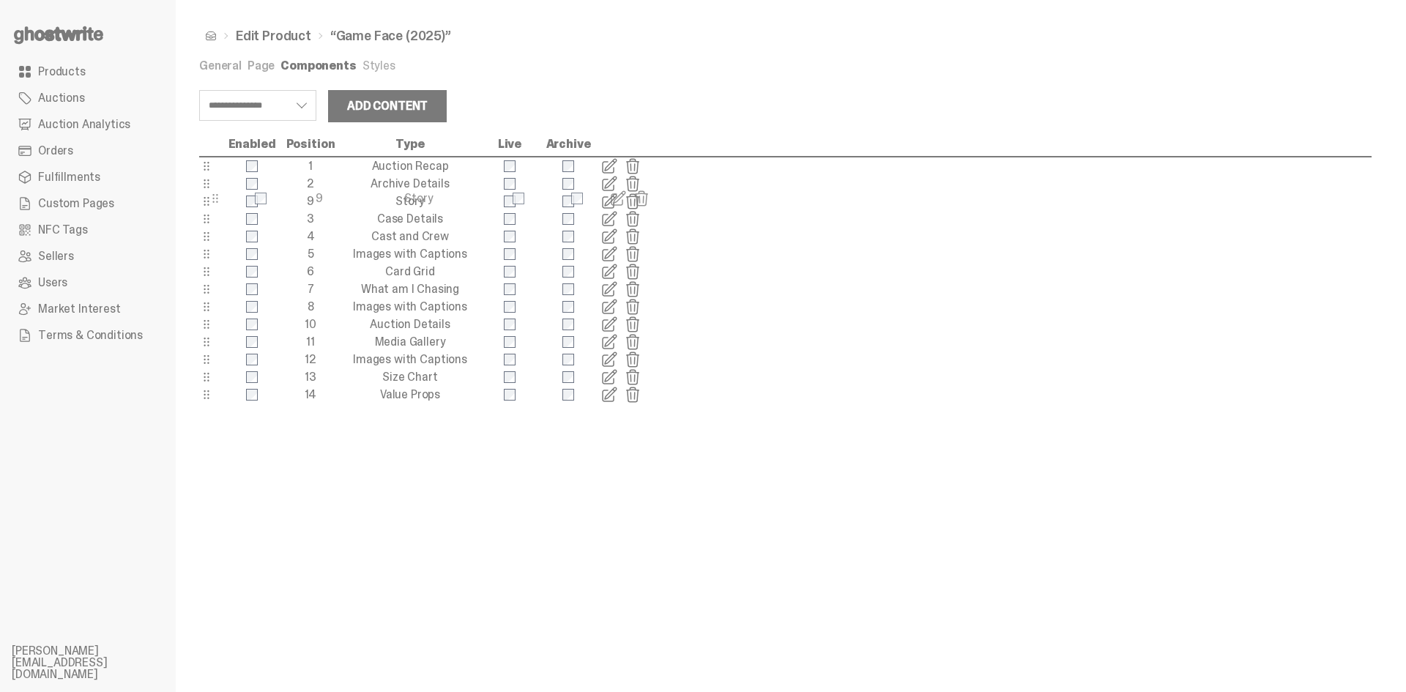
drag, startPoint x: 204, startPoint y: 310, endPoint x: 212, endPoint y: 201, distance: 108.7
select select "**********"
click at [264, 64] on link "Page" at bounding box center [260, 65] width 27 height 15
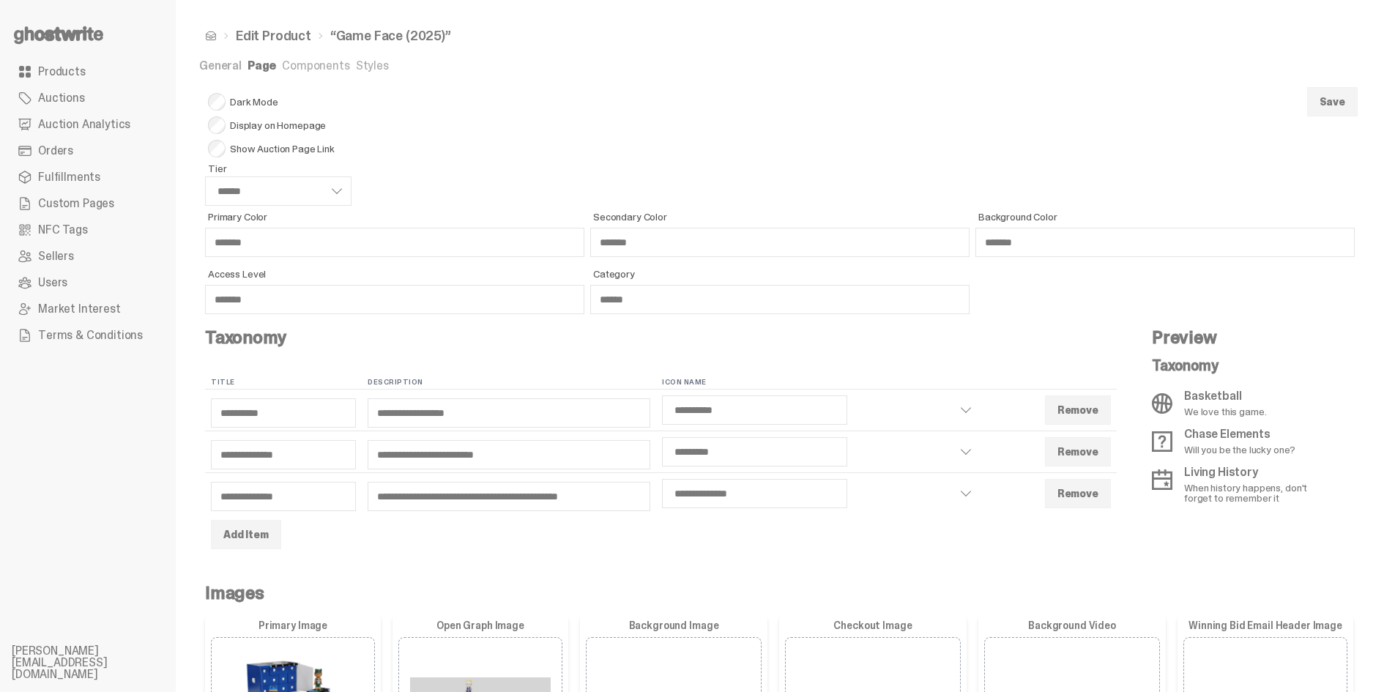
click at [1356, 100] on button "Save" at bounding box center [1332, 101] width 51 height 29
click at [316, 69] on link "Components" at bounding box center [315, 65] width 67 height 15
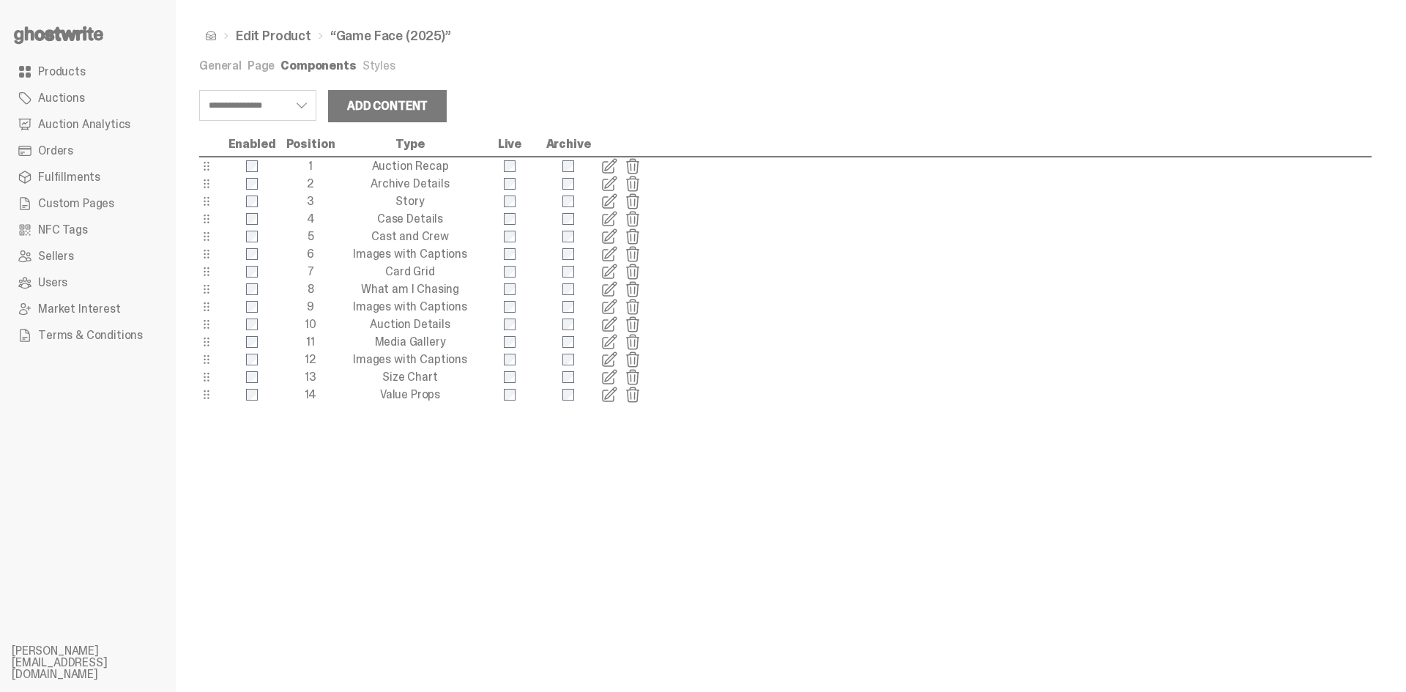
click at [260, 61] on link "Page" at bounding box center [260, 65] width 27 height 15
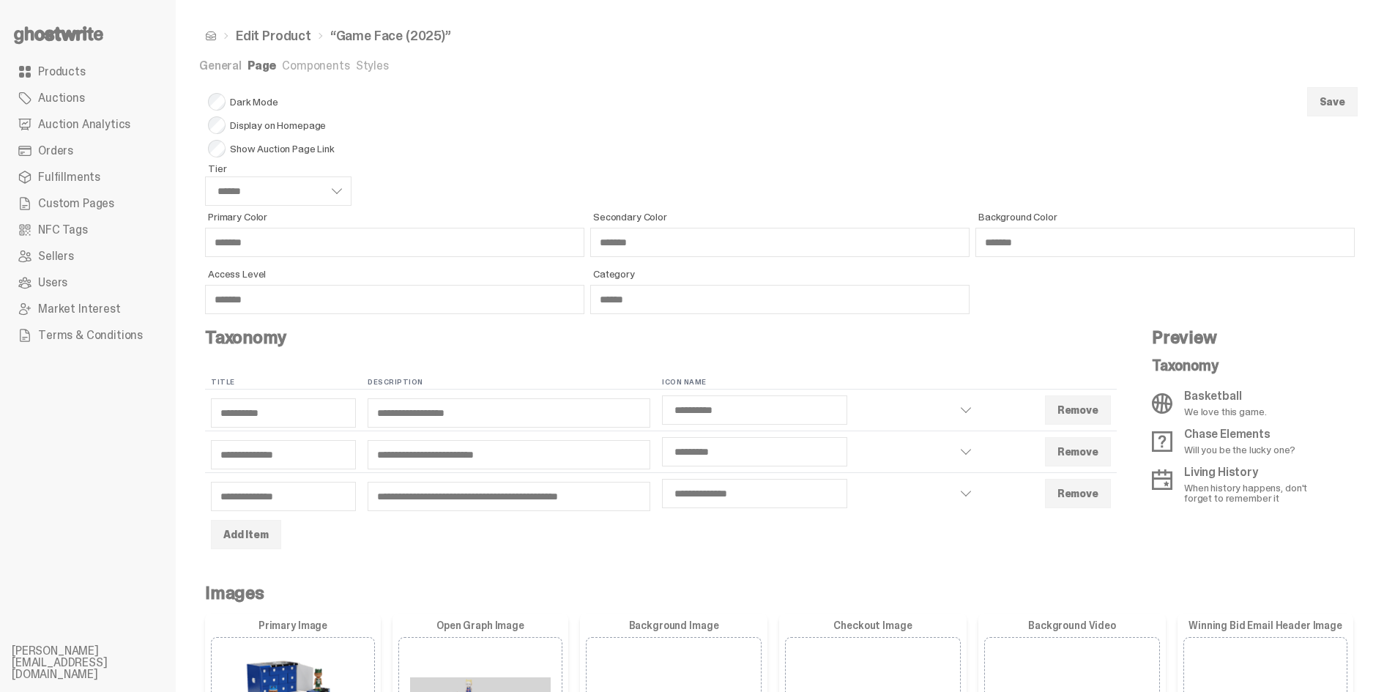
click at [313, 70] on link "Components" at bounding box center [315, 65] width 67 height 15
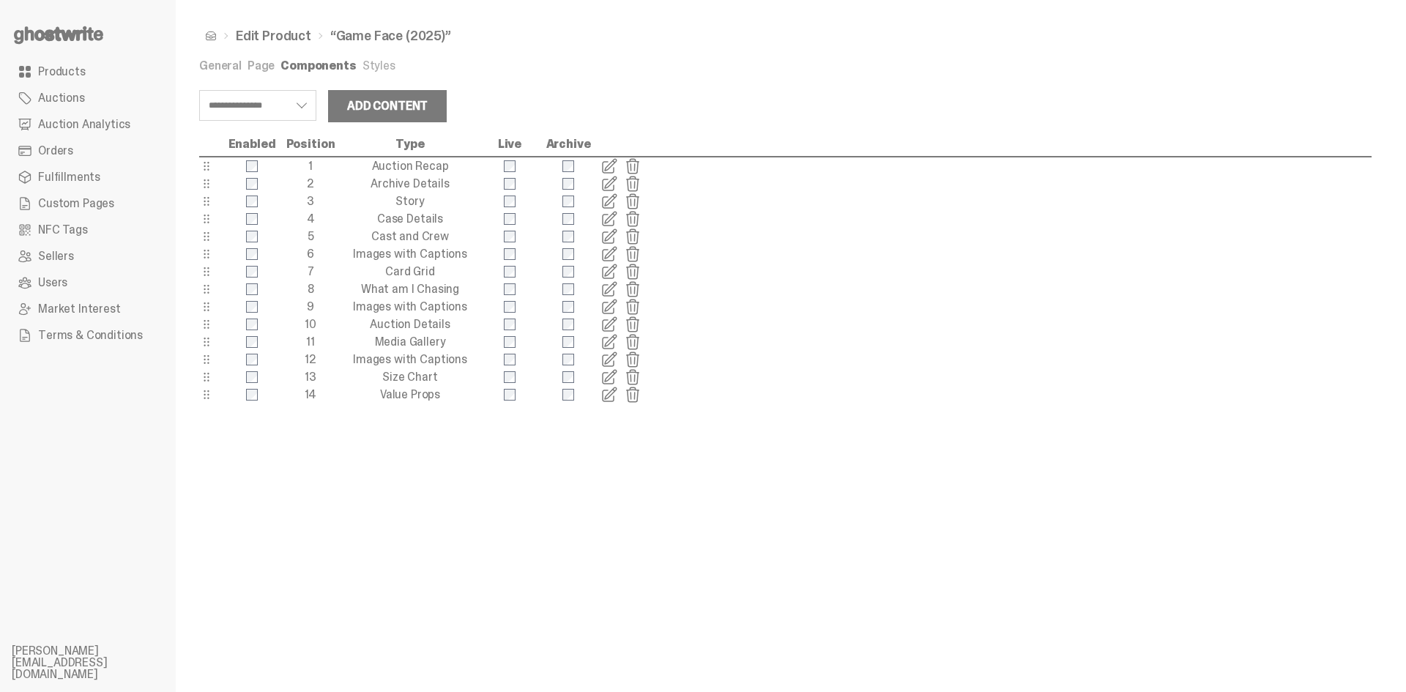
click at [608, 160] on span at bounding box center [609, 166] width 18 height 18
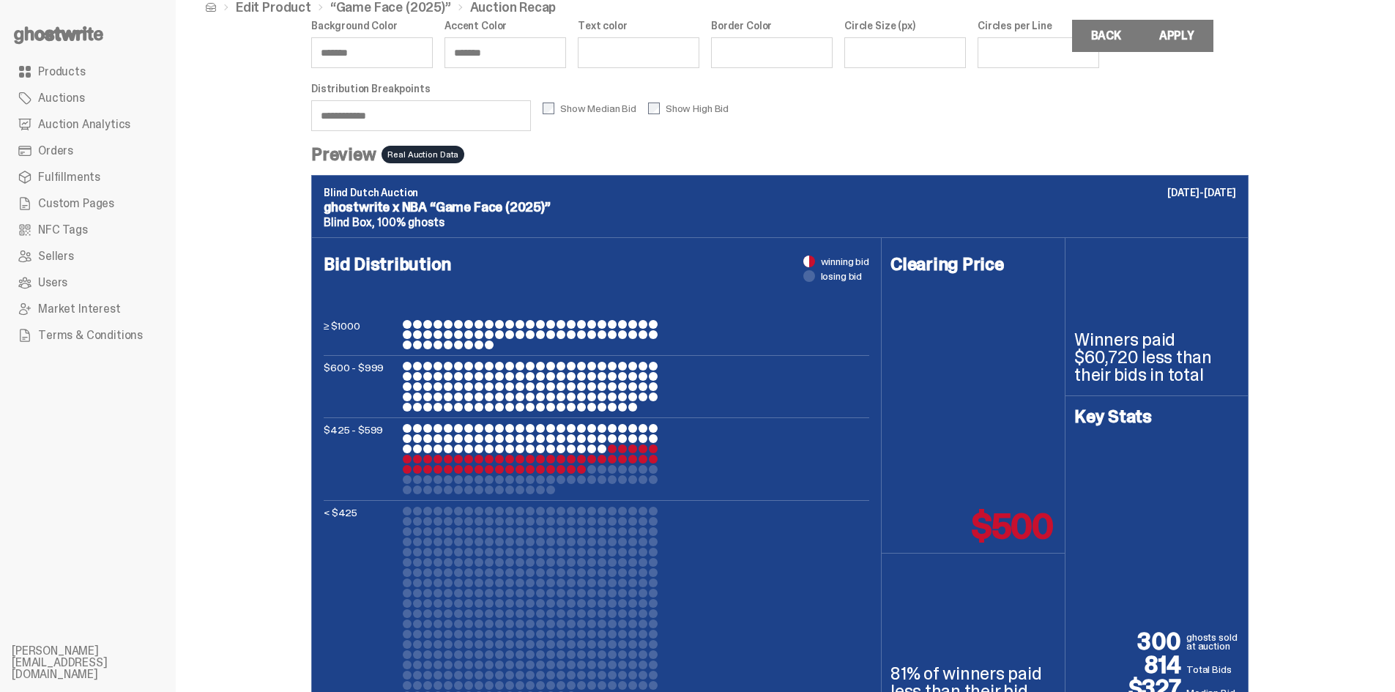
scroll to position [28, 0]
click at [340, 118] on input "**********" at bounding box center [421, 116] width 220 height 31
click at [201, 387] on div "**********" at bounding box center [780, 354] width 1208 height 764
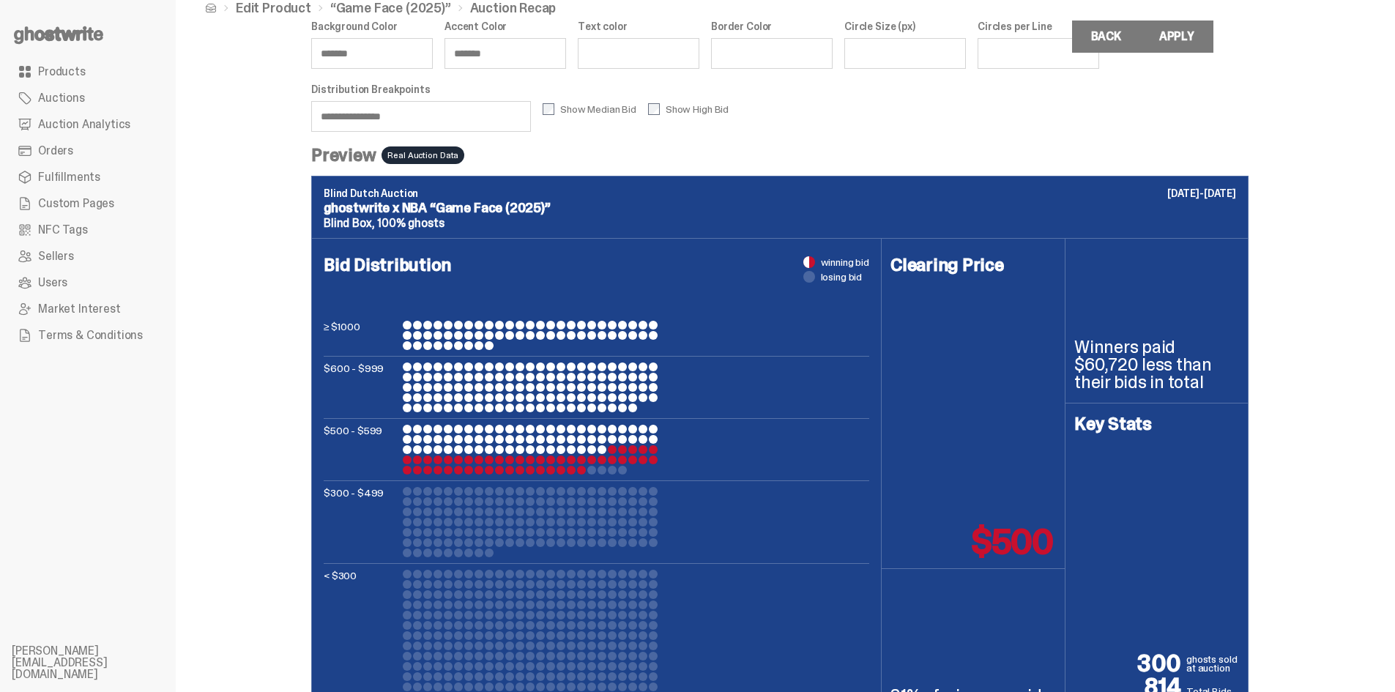
scroll to position [94, 0]
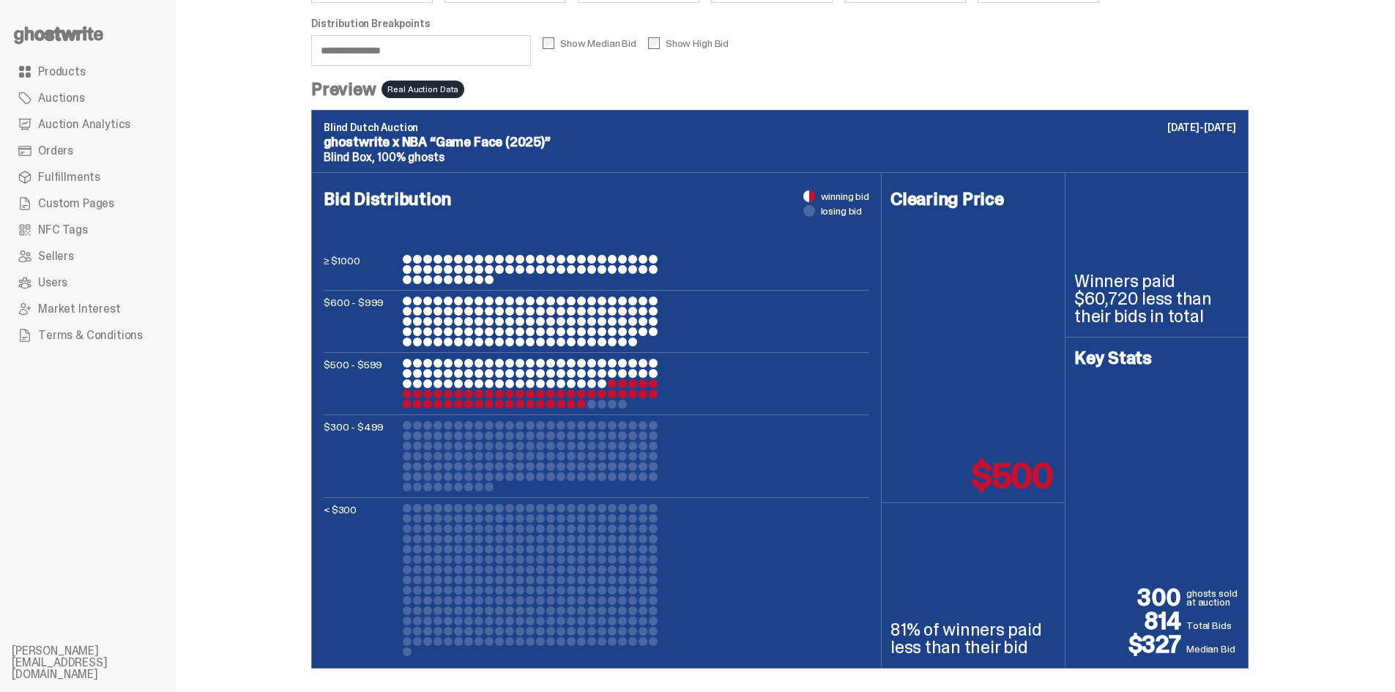
drag, startPoint x: 370, startPoint y: 49, endPoint x: 460, endPoint y: 58, distance: 89.7
click at [460, 58] on input "**********" at bounding box center [421, 50] width 220 height 31
type input "**********"
click at [231, 253] on div "**********" at bounding box center [780, 299] width 1208 height 786
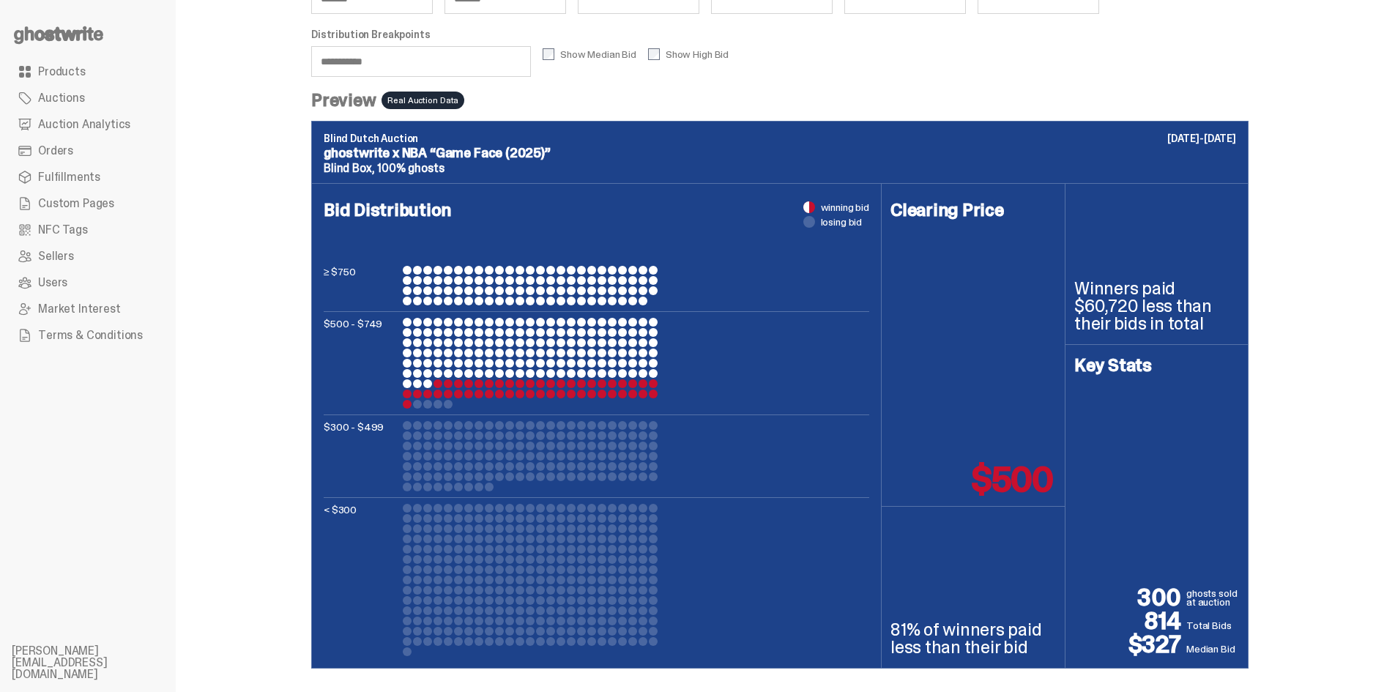
scroll to position [55, 0]
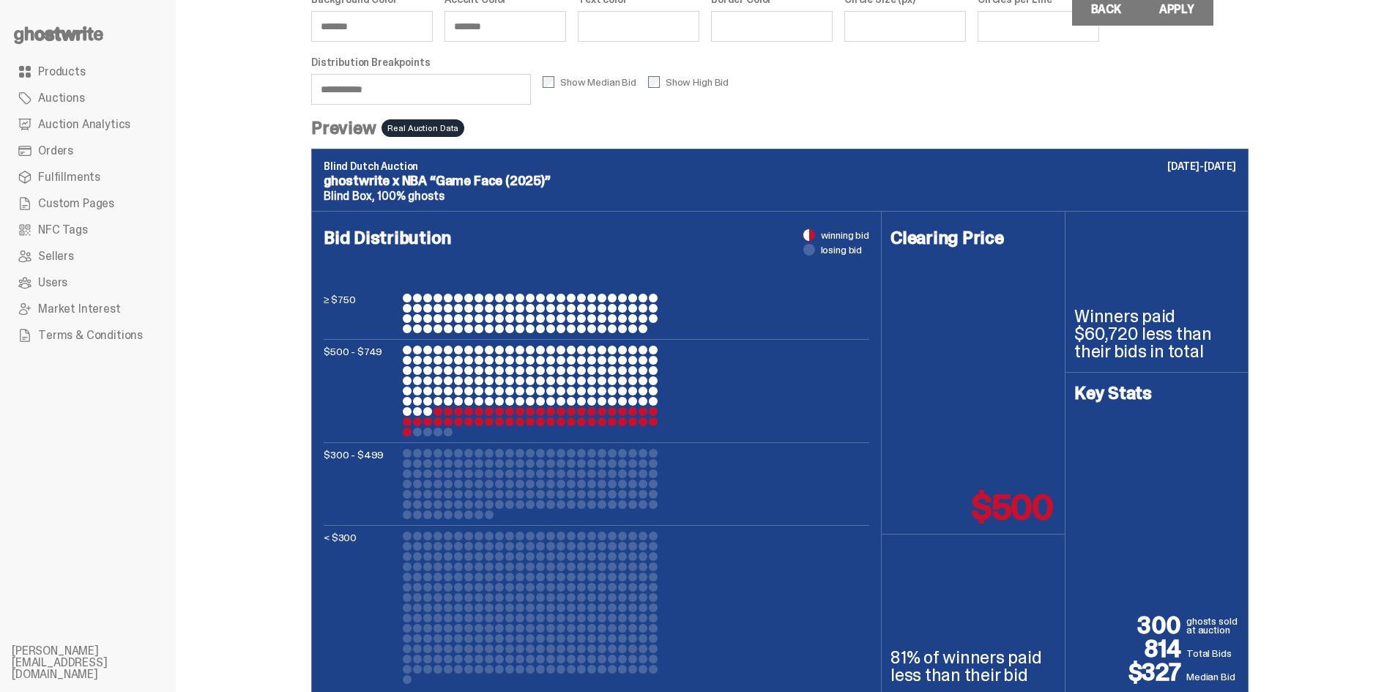
click at [697, 83] on label "Show High Bid" at bounding box center [688, 82] width 81 height 12
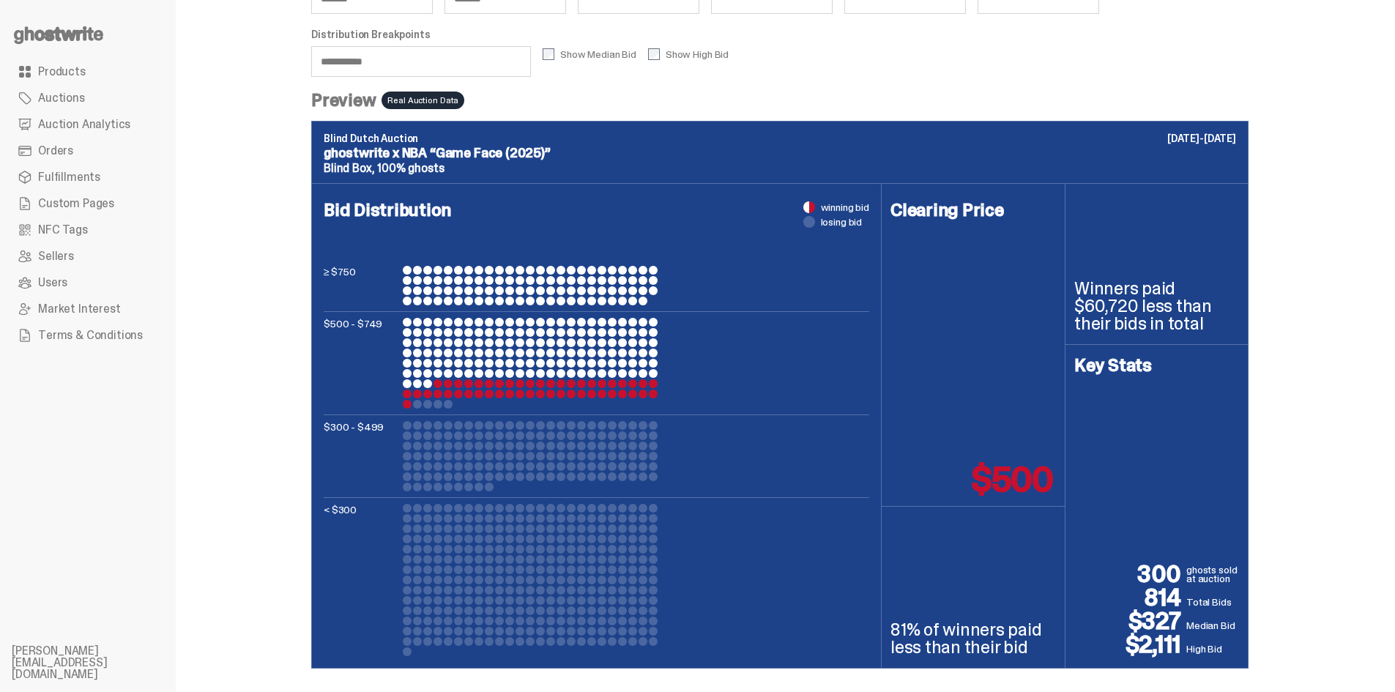
scroll to position [0, 0]
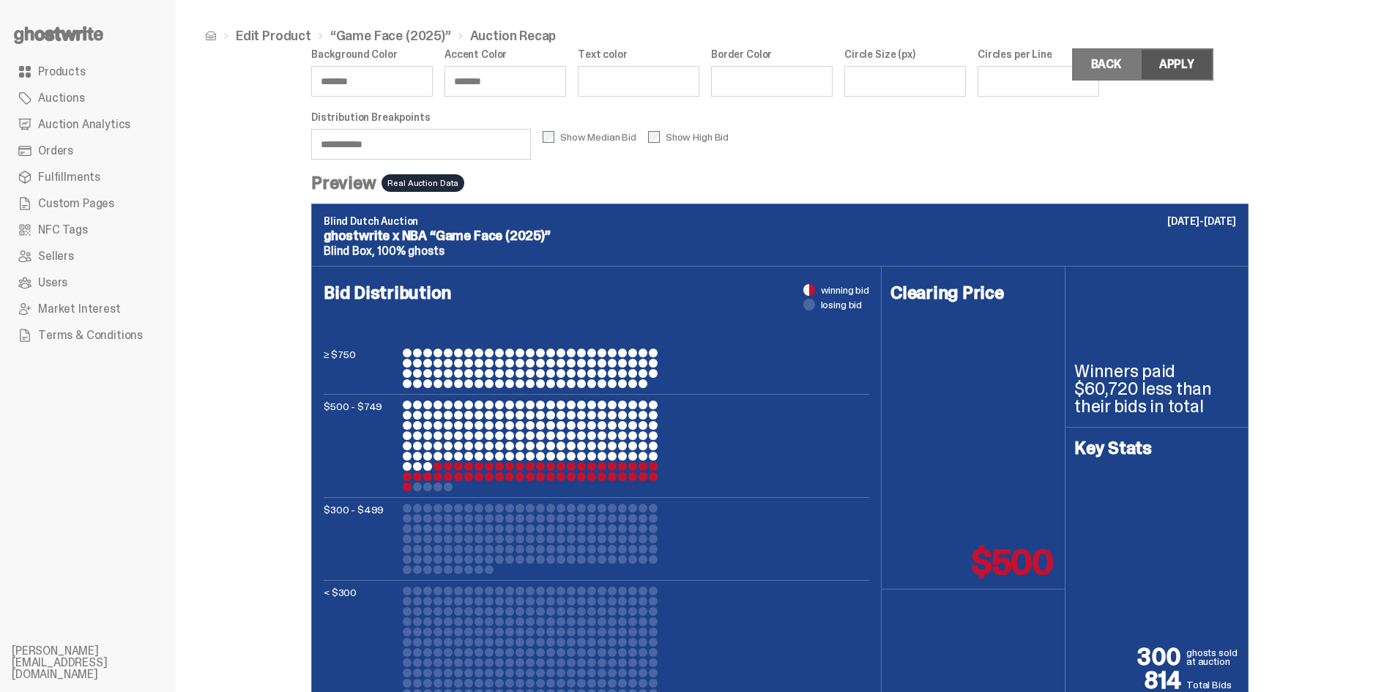
click at [1194, 70] on div "Apply" at bounding box center [1176, 65] width 35 height 12
click at [38, 25] on icon at bounding box center [59, 34] width 94 height 23
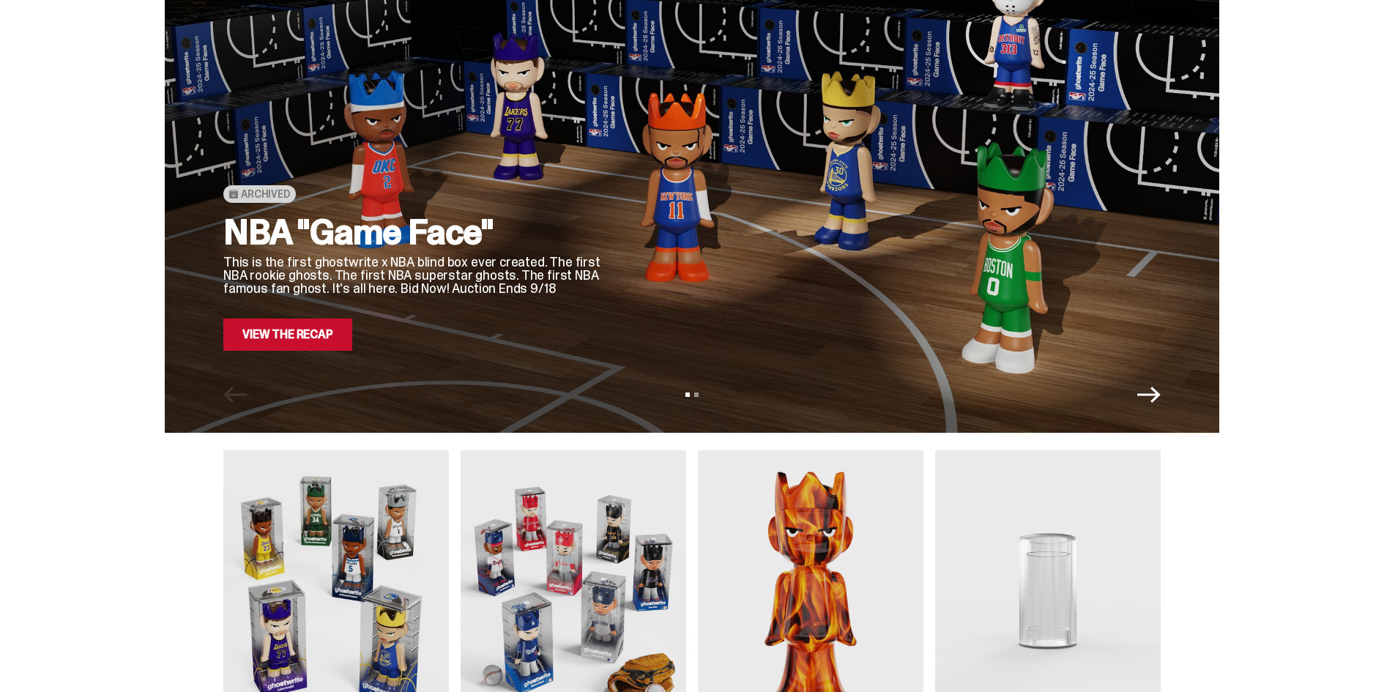
scroll to position [406, 0]
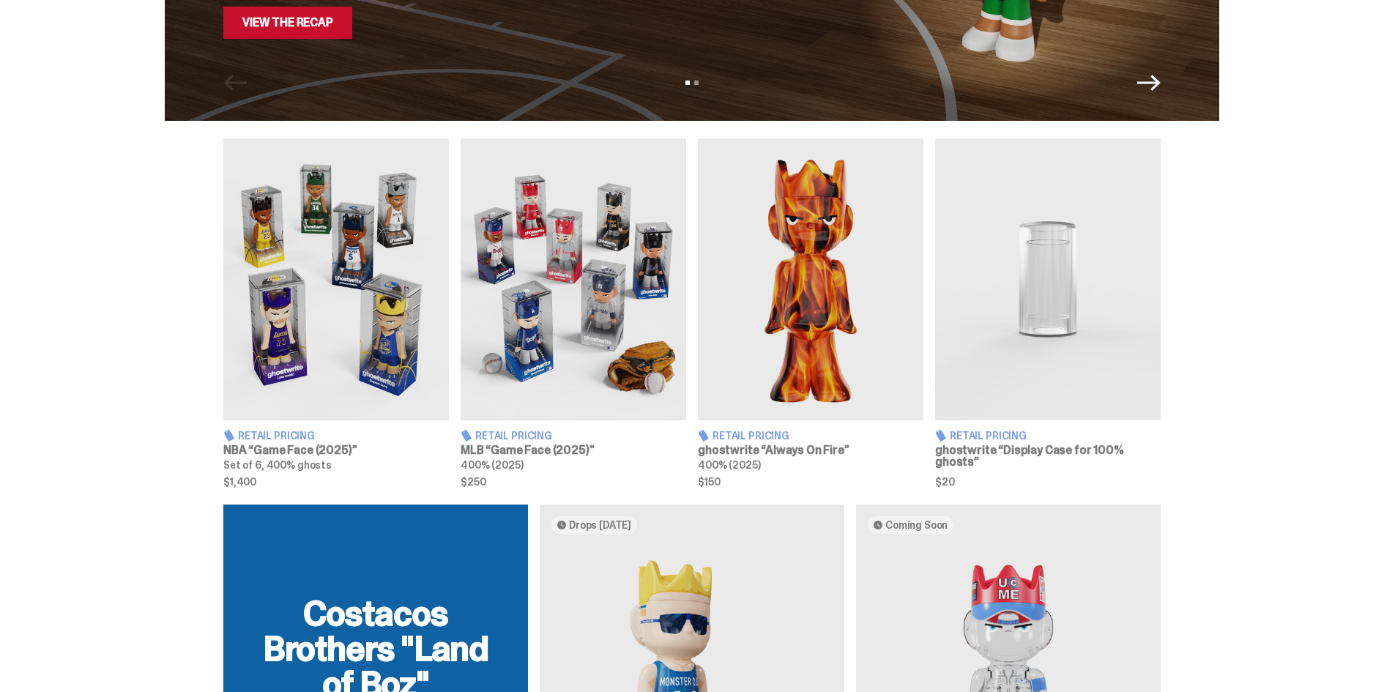
click at [364, 294] on img at bounding box center [335, 279] width 225 height 282
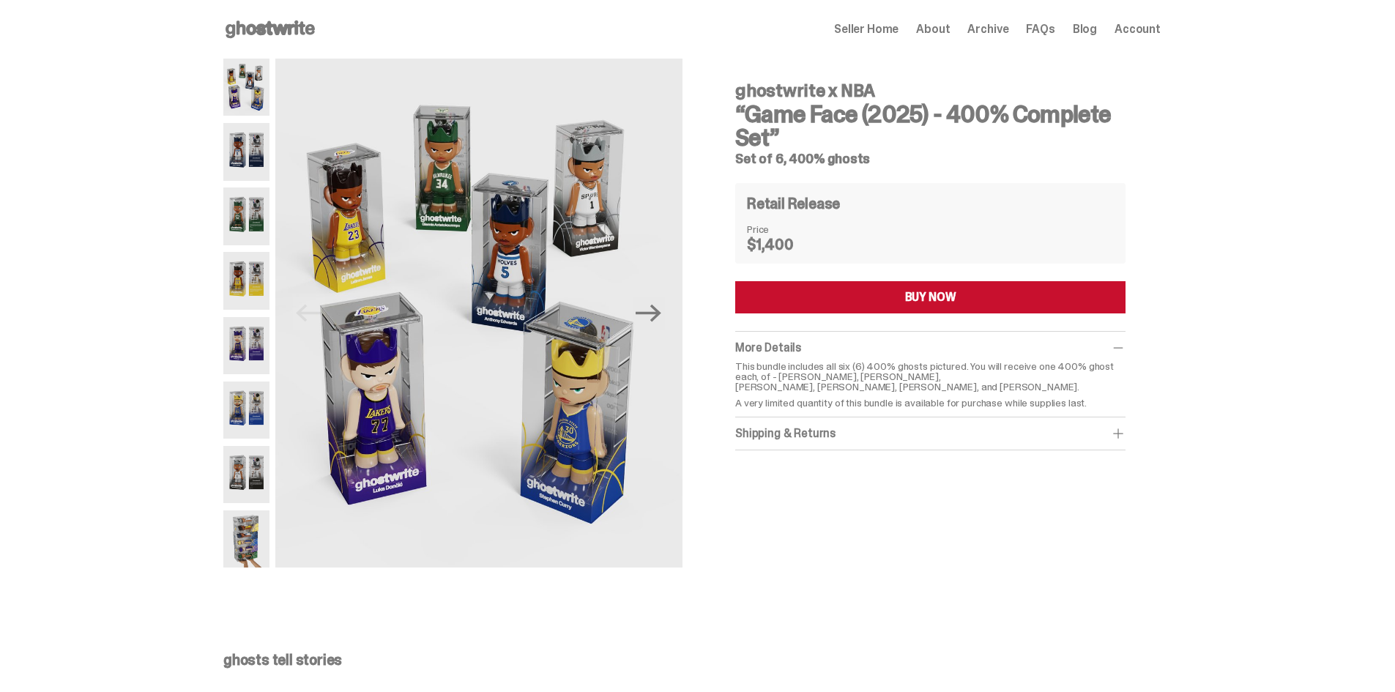
click at [304, 37] on icon at bounding box center [270, 29] width 94 height 23
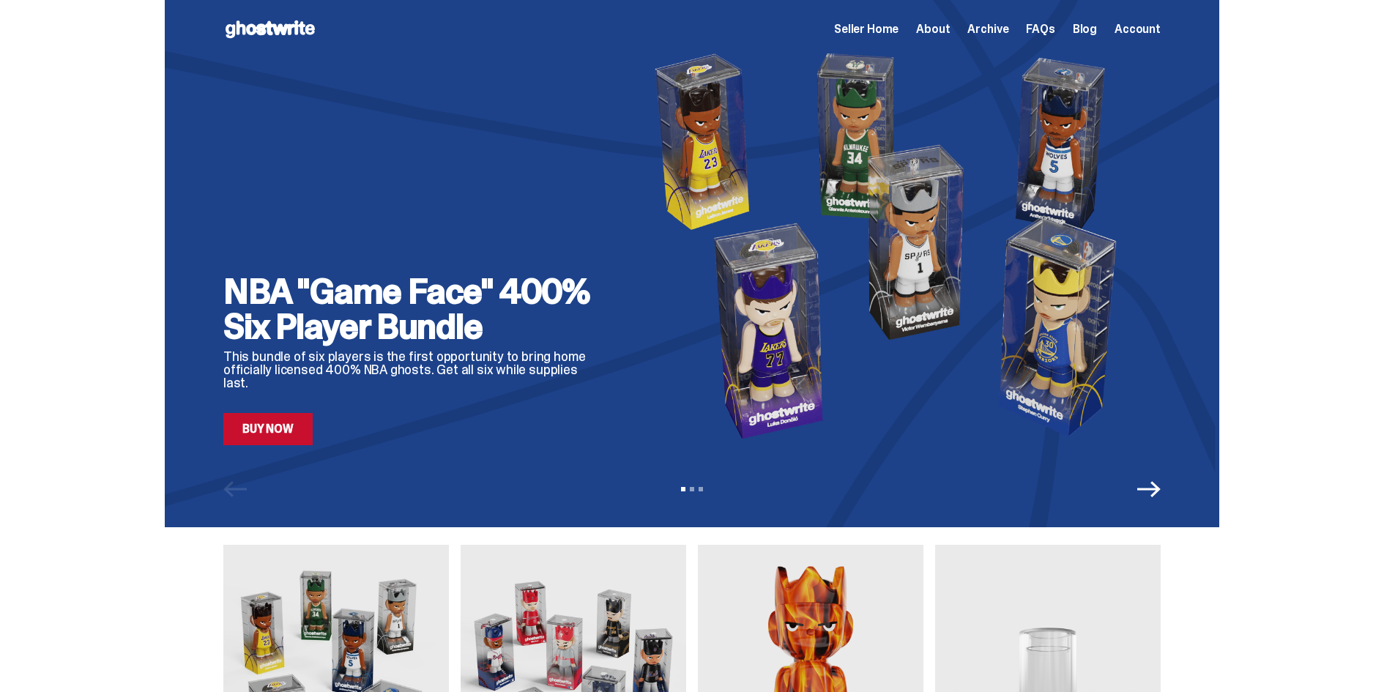
click at [1153, 497] on icon "Next" at bounding box center [1148, 488] width 23 height 23
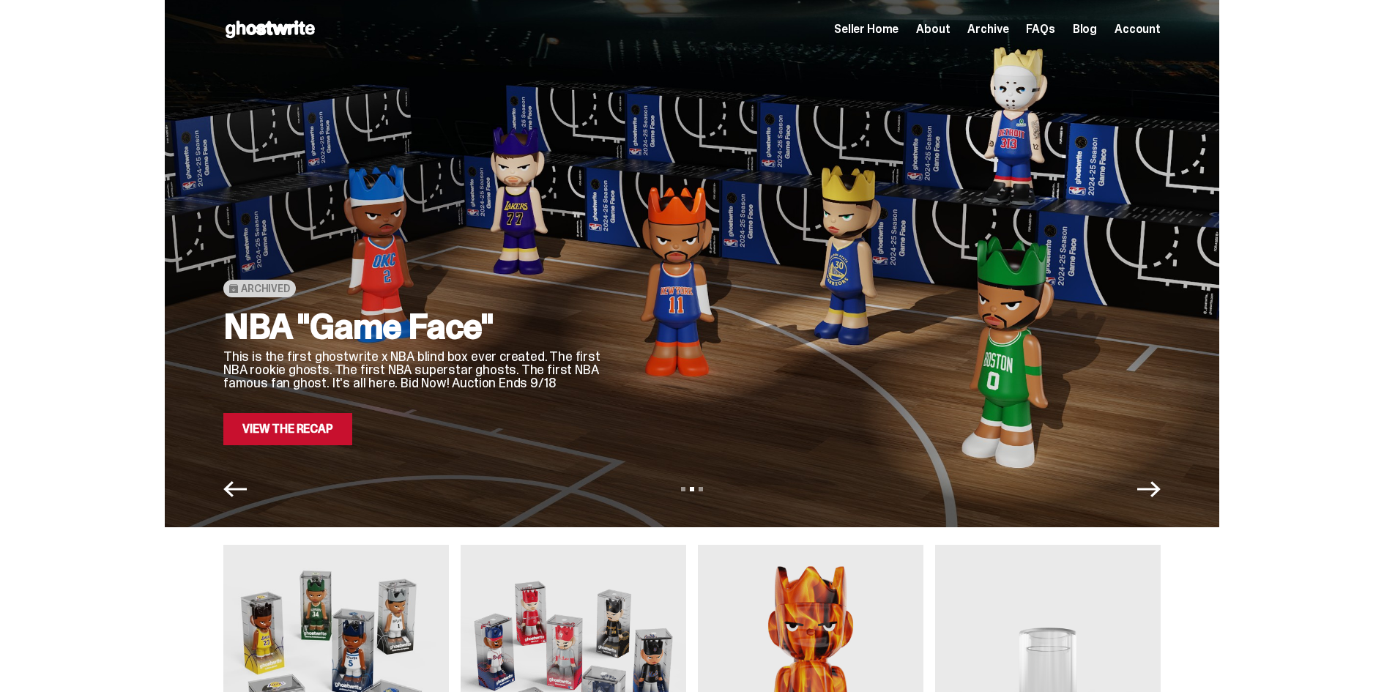
click at [236, 491] on icon "Previous" at bounding box center [234, 488] width 23 height 23
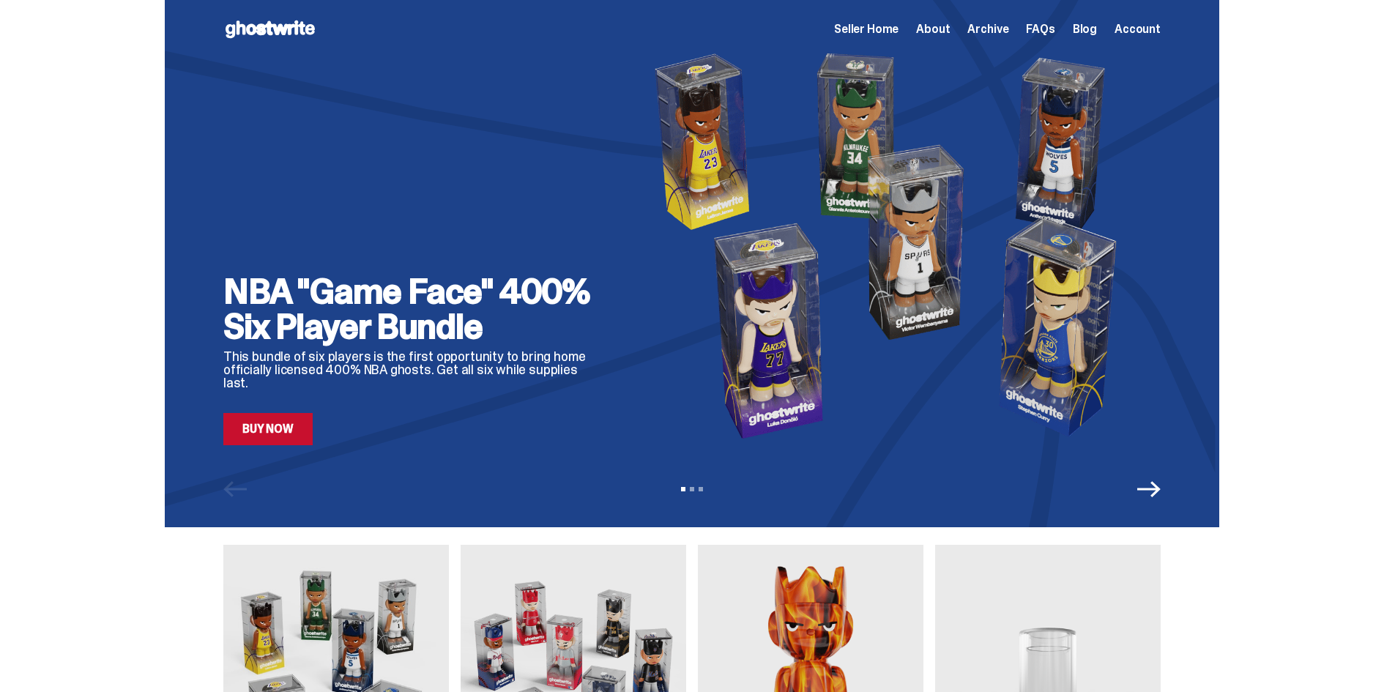
click at [893, 32] on span "Seller Home" at bounding box center [866, 29] width 64 height 12
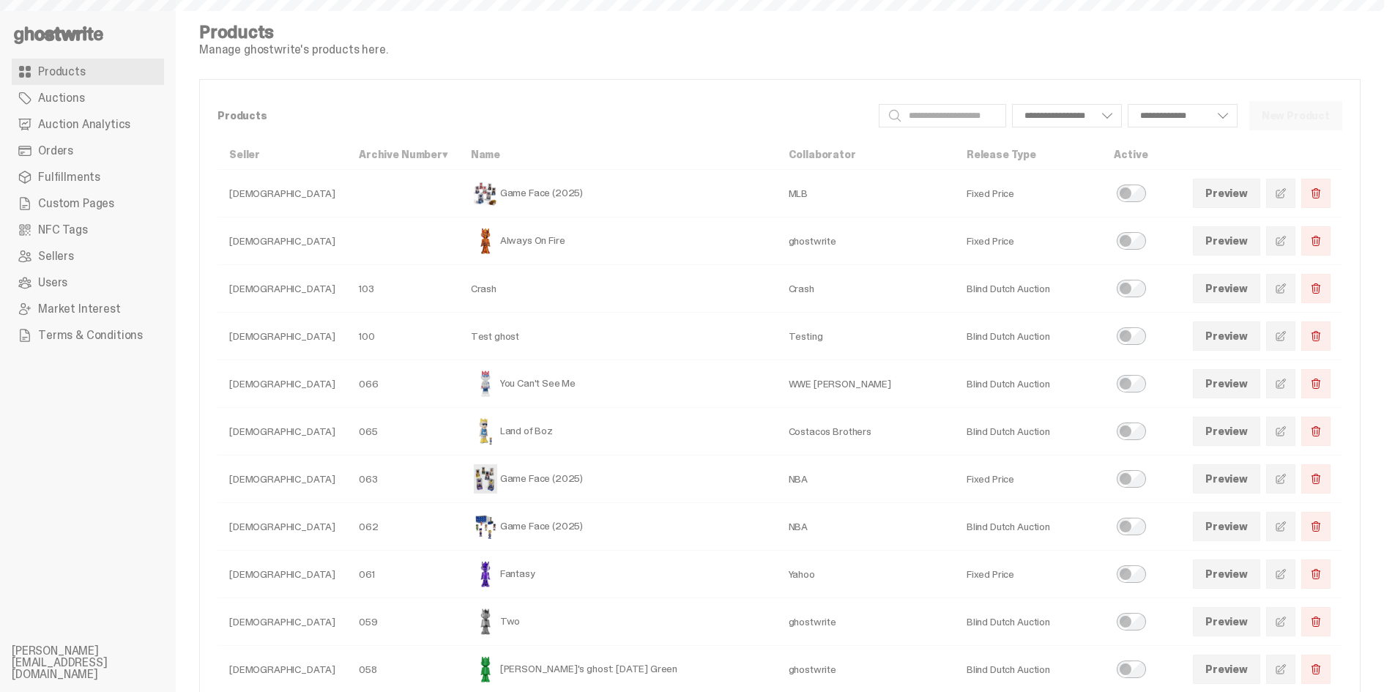
select select
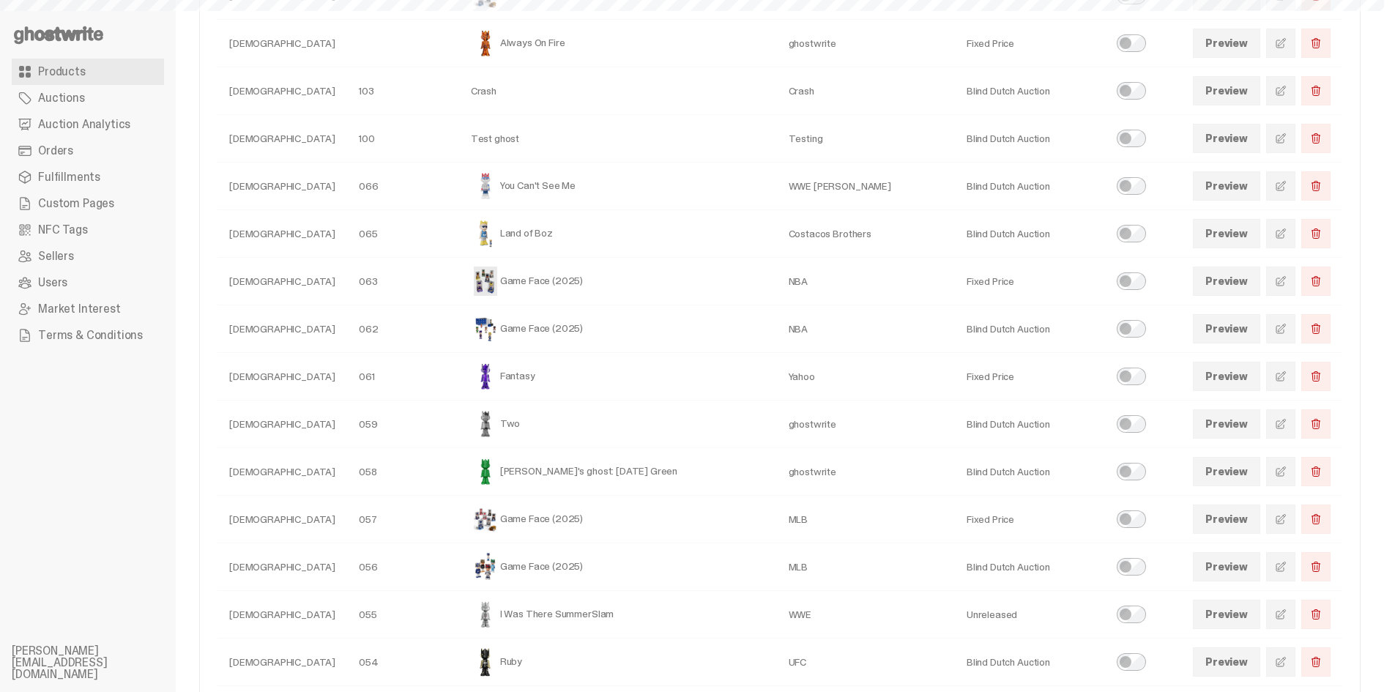
scroll to position [350, 0]
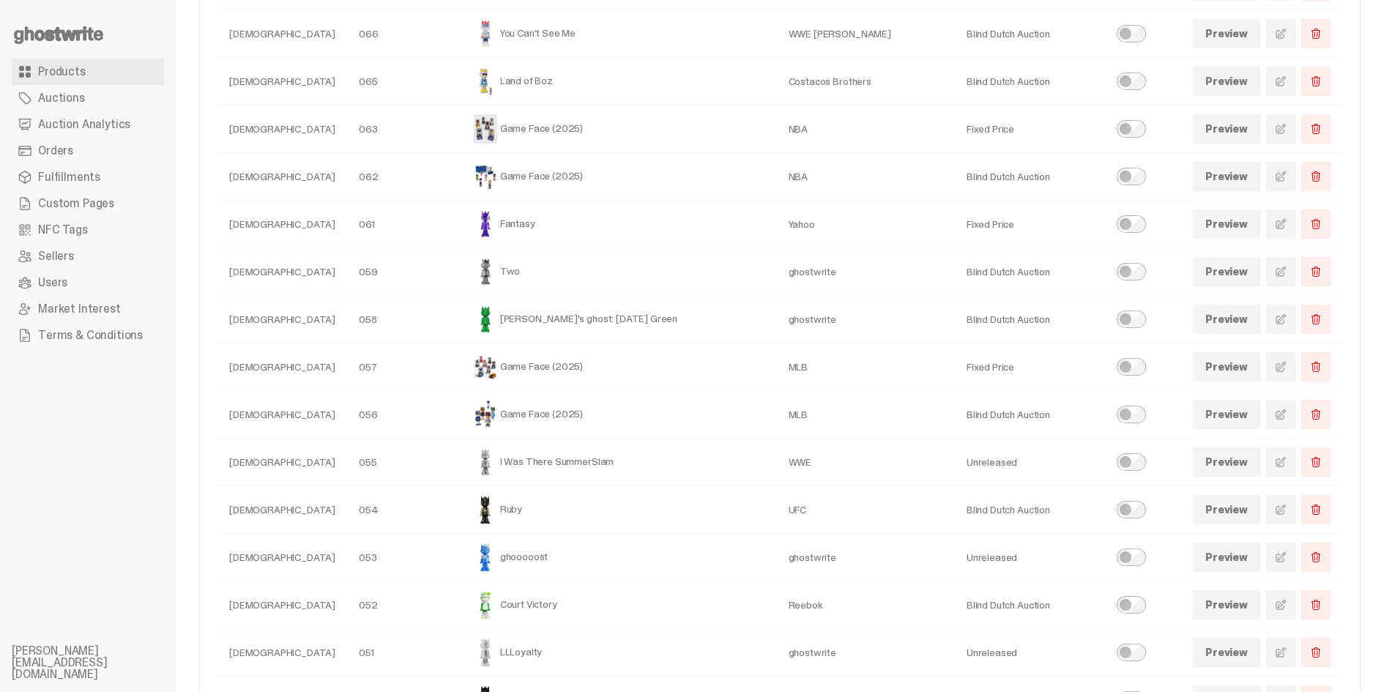
click at [1295, 411] on link at bounding box center [1280, 414] width 29 height 29
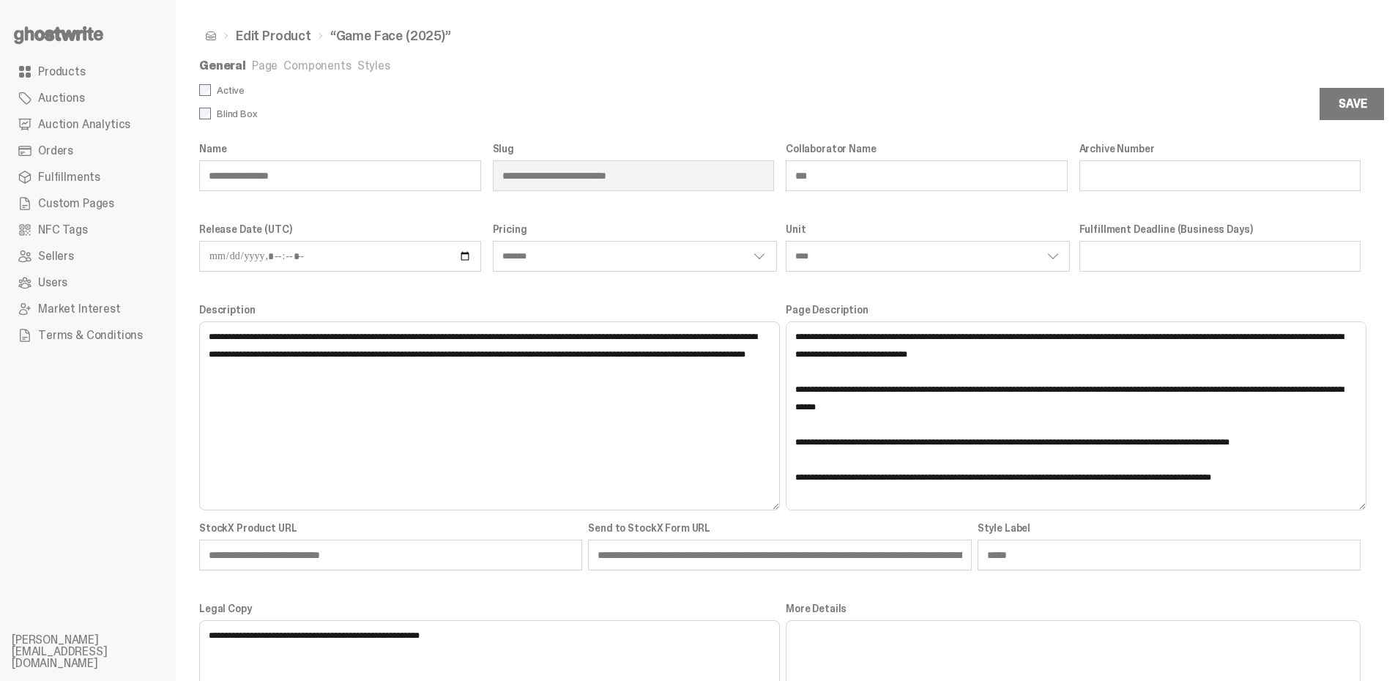
click at [325, 66] on link "Components" at bounding box center [316, 65] width 67 height 15
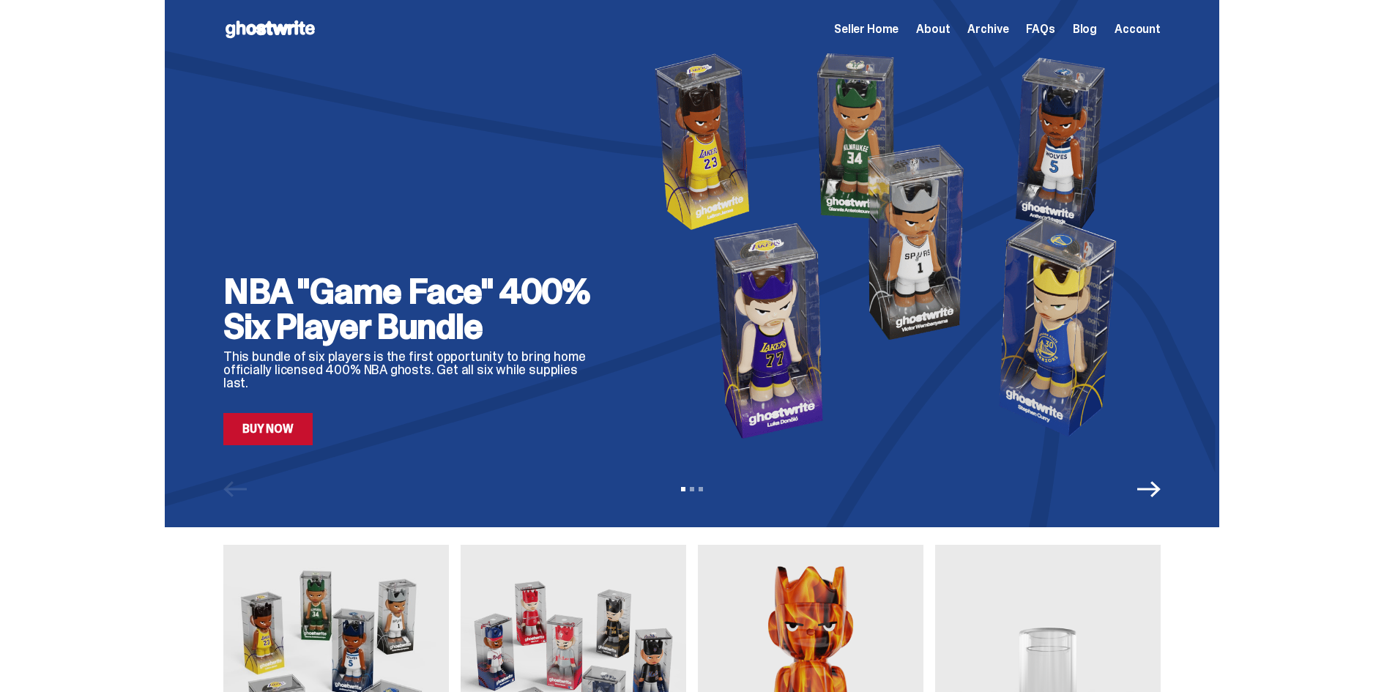
click at [1144, 491] on icon "Next" at bounding box center [1148, 488] width 23 height 23
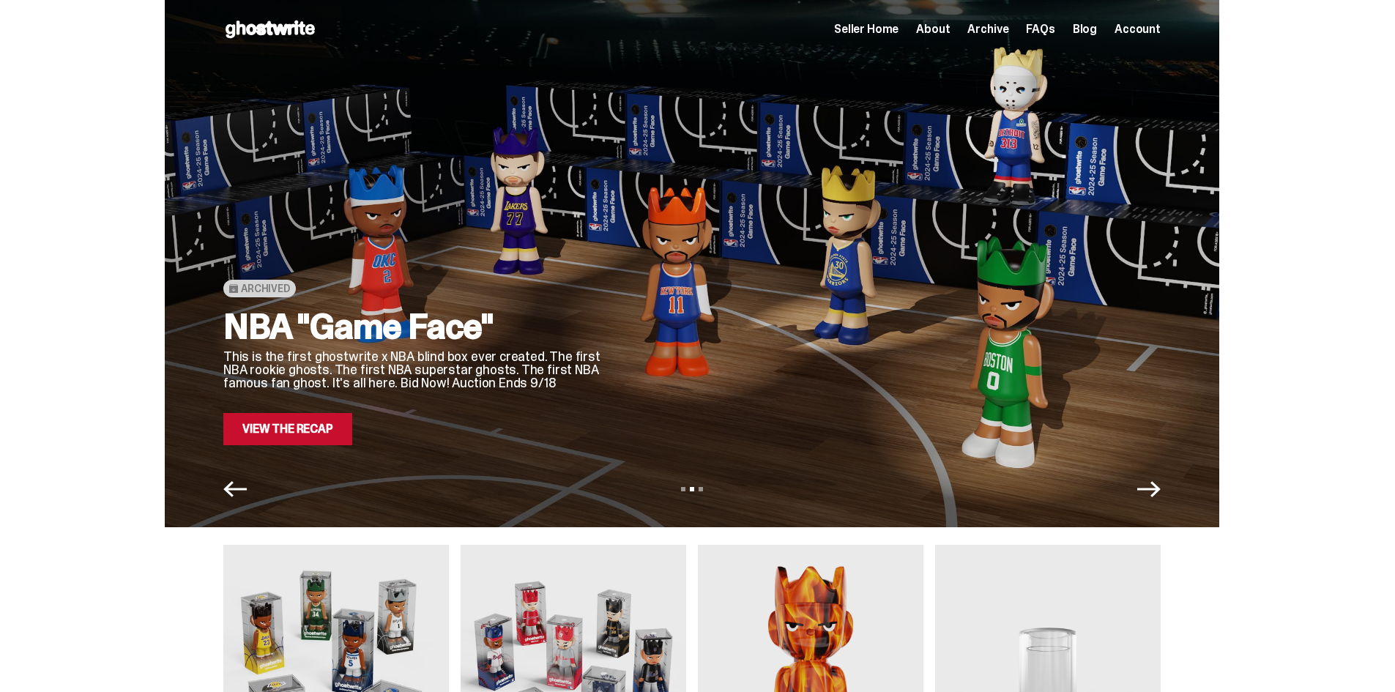
click at [310, 429] on link "View the Recap" at bounding box center [287, 429] width 129 height 32
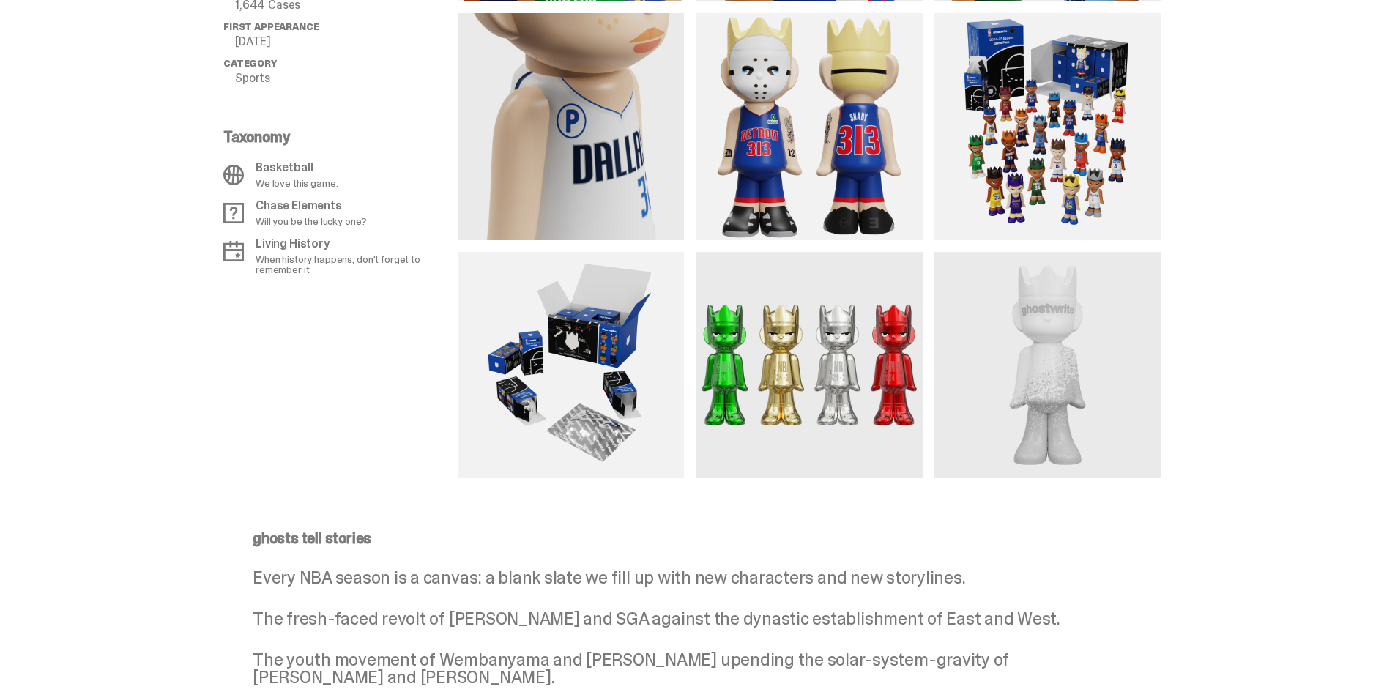
scroll to position [835, 0]
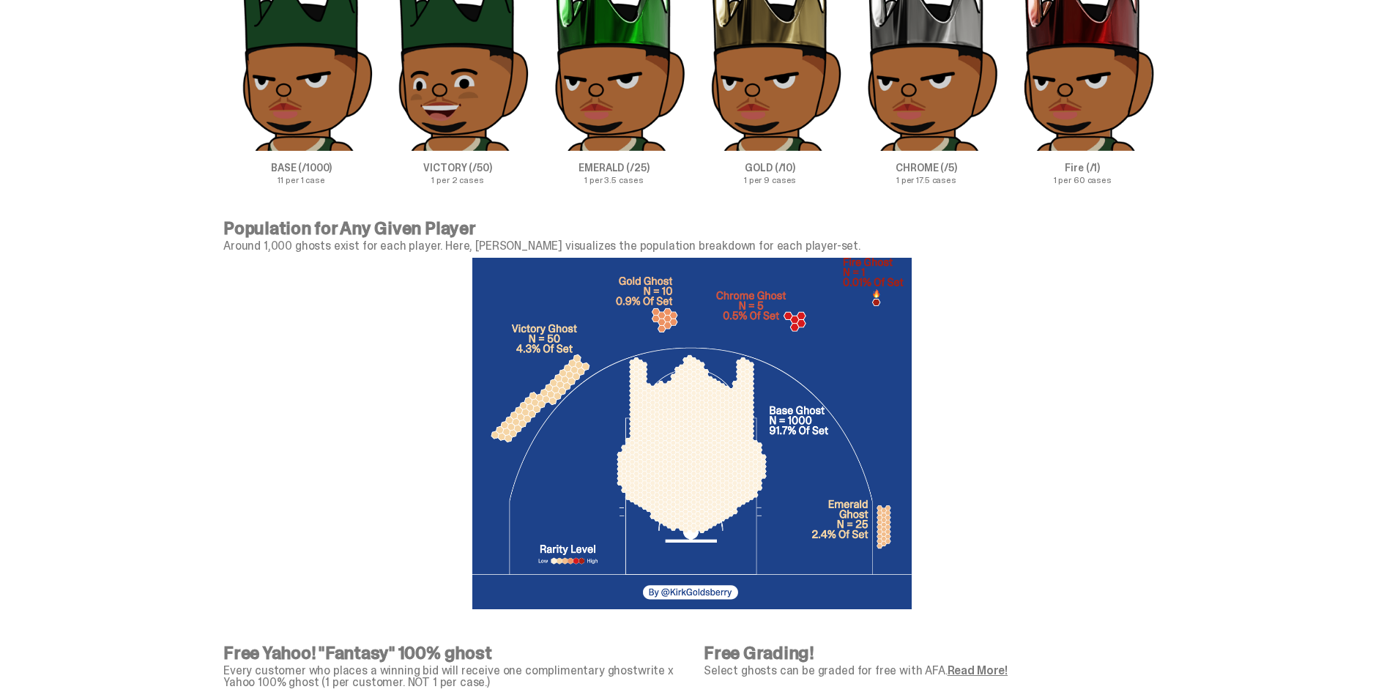
scroll to position [4661, 0]
click at [1138, 185] on p "1 per 60 cases" at bounding box center [1082, 180] width 156 height 9
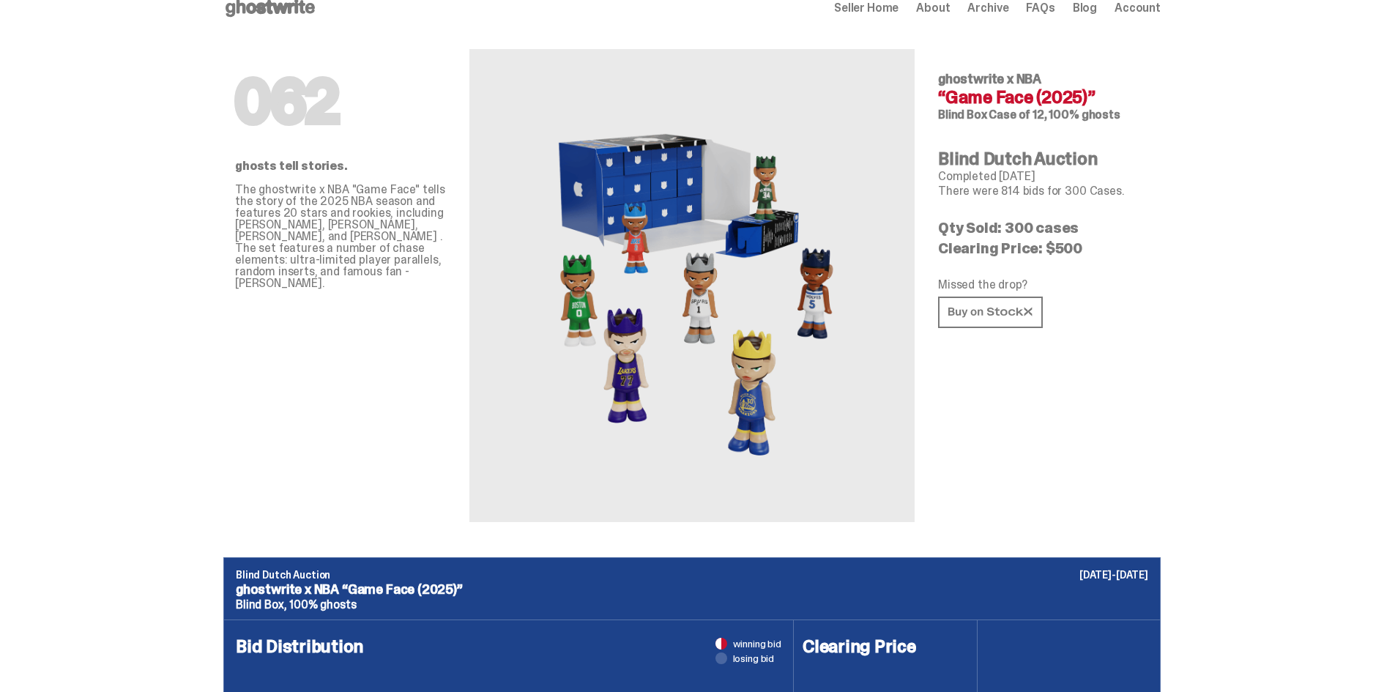
scroll to position [0, 0]
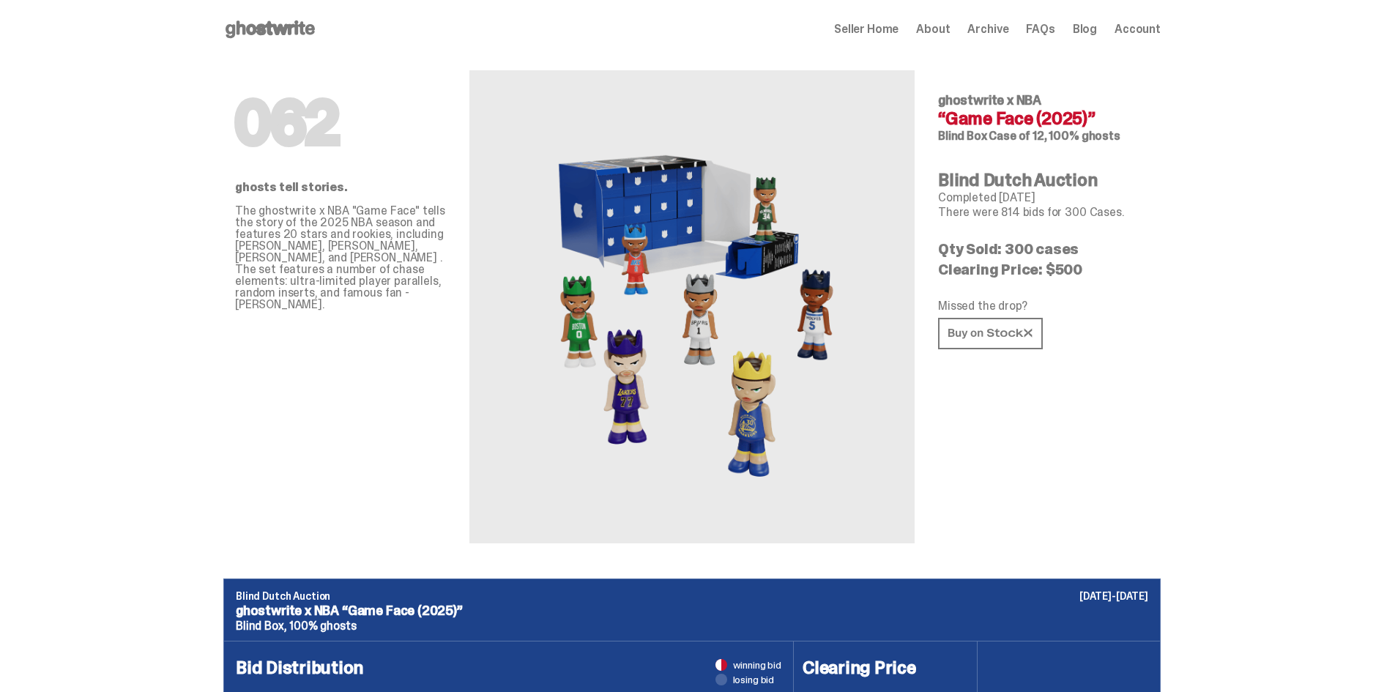
click at [271, 31] on use at bounding box center [269, 29] width 89 height 18
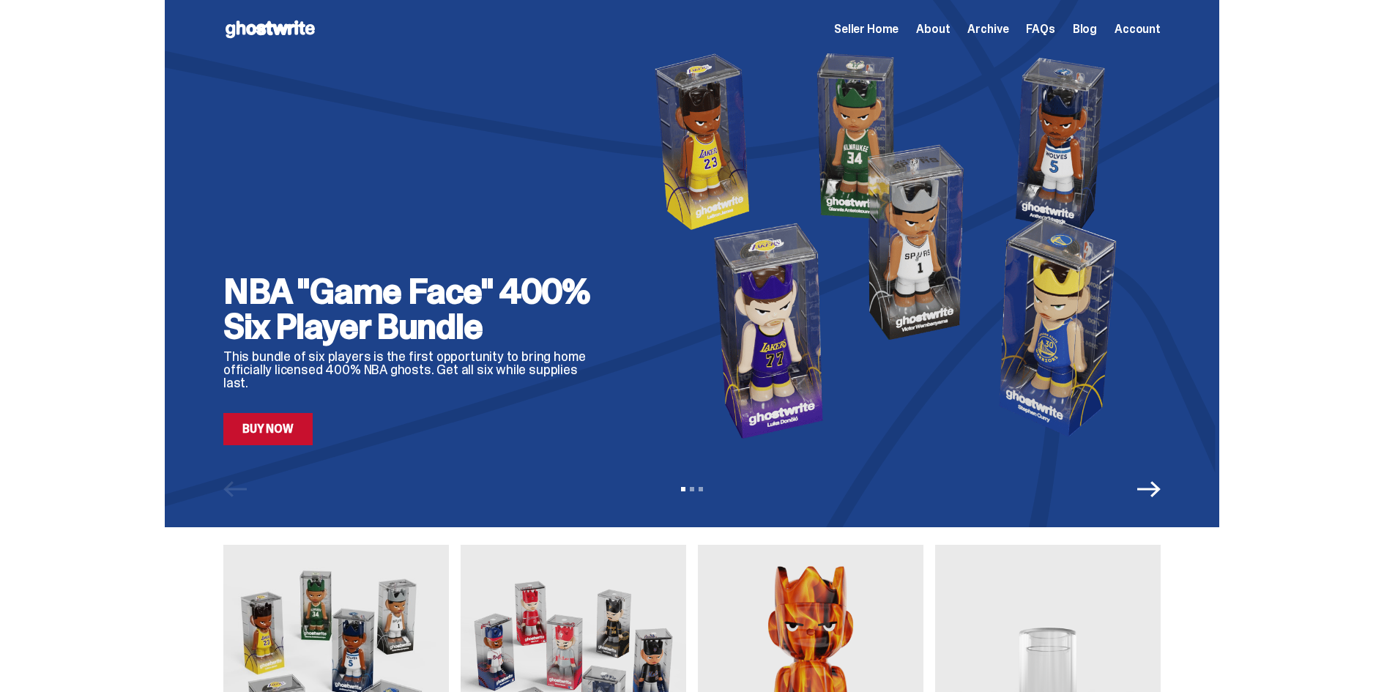
click at [892, 29] on span "Seller Home" at bounding box center [866, 29] width 64 height 12
click at [246, 433] on link "Buy Now" at bounding box center [267, 429] width 89 height 32
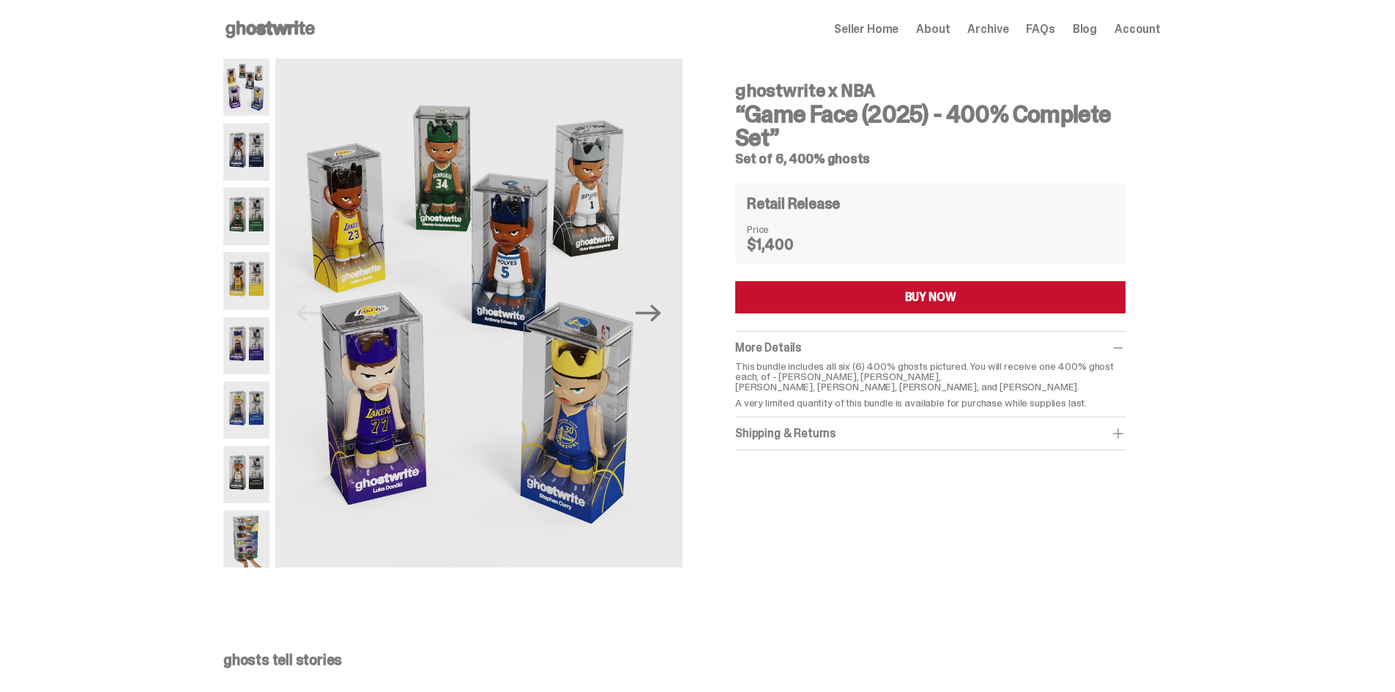
click at [284, 28] on use at bounding box center [269, 29] width 89 height 18
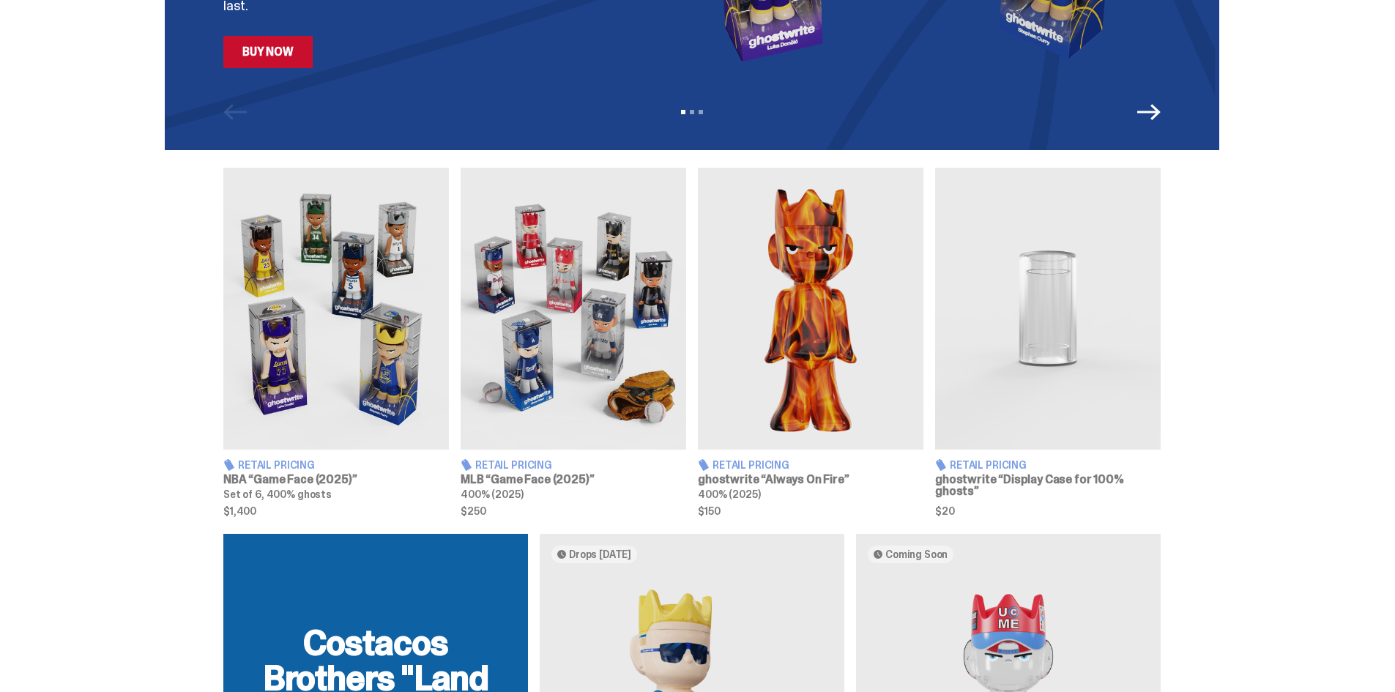
scroll to position [380, 0]
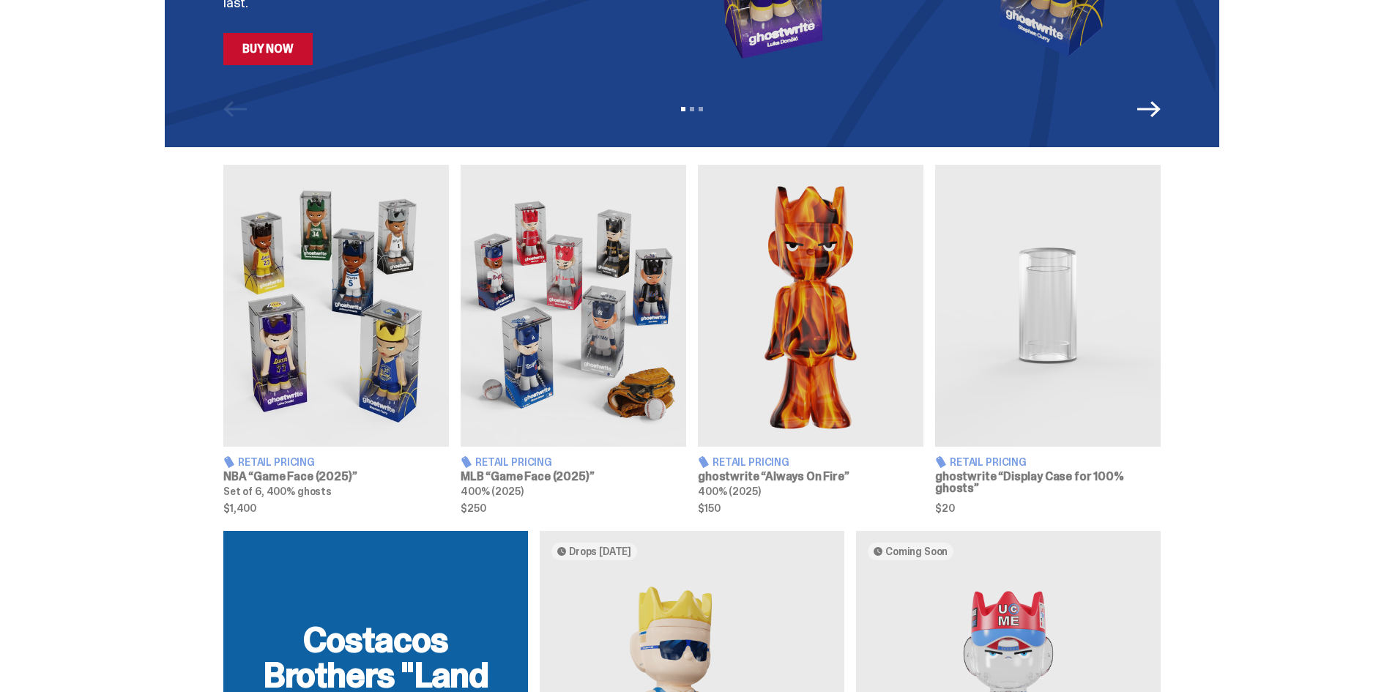
click at [345, 377] on img at bounding box center [335, 306] width 225 height 282
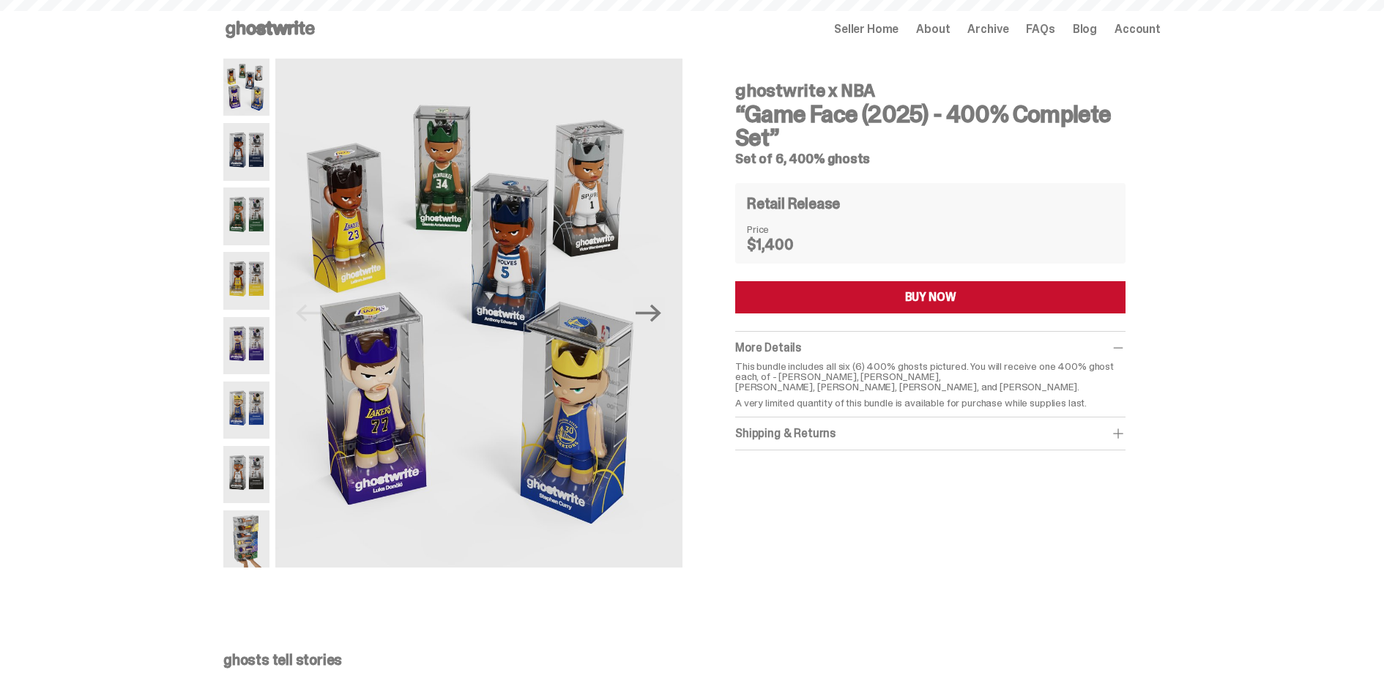
scroll to position [380, 0]
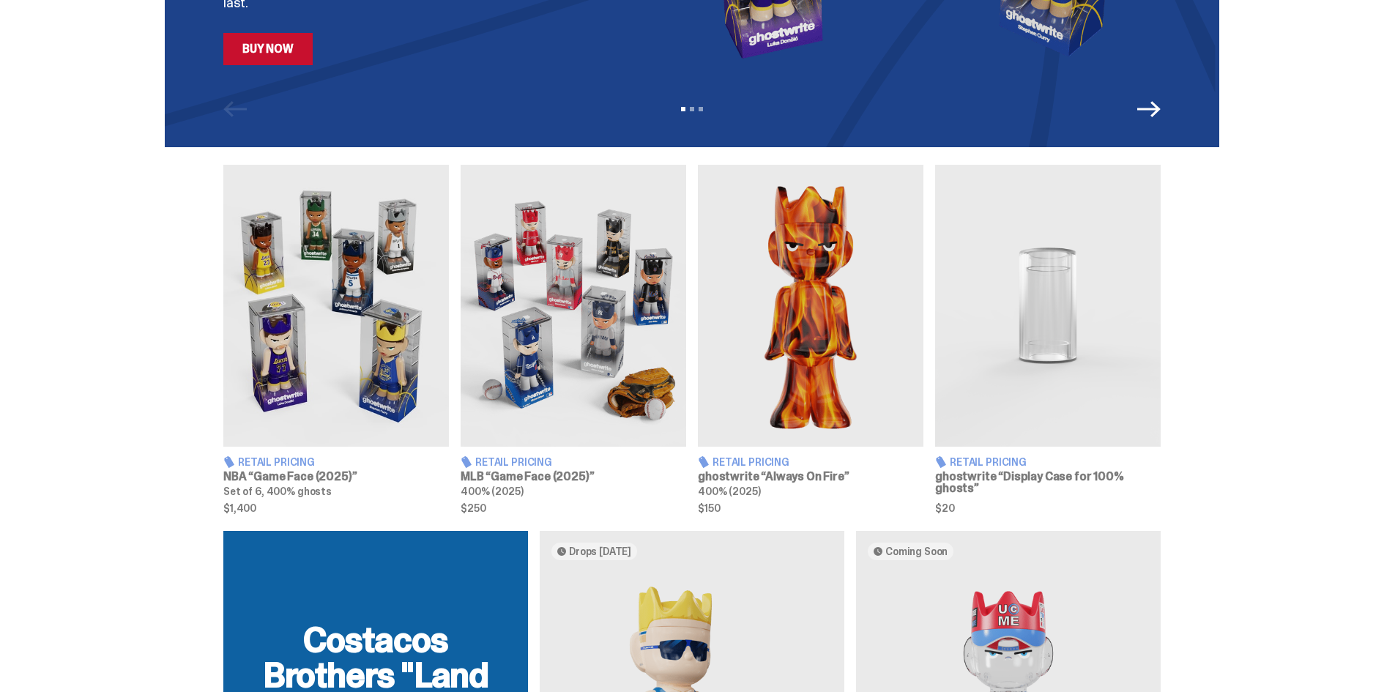
click at [288, 42] on link "Buy Now" at bounding box center [267, 49] width 89 height 32
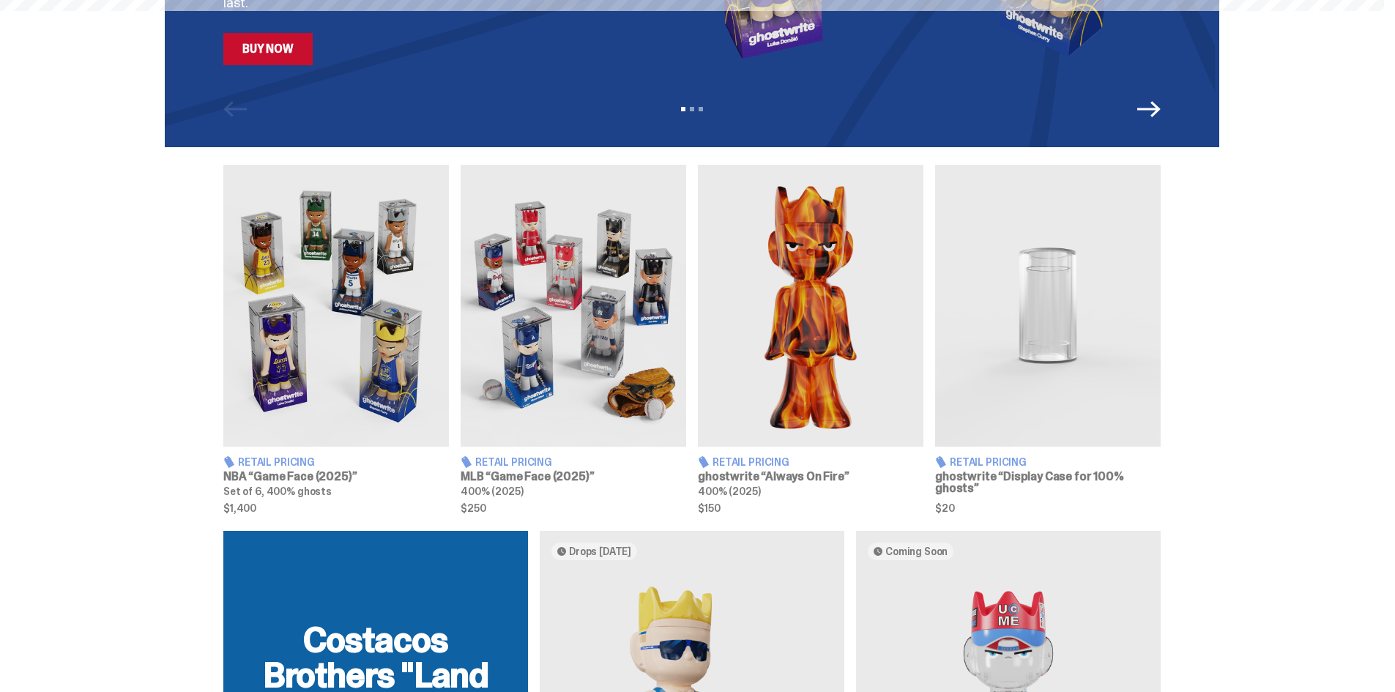
scroll to position [0, 0]
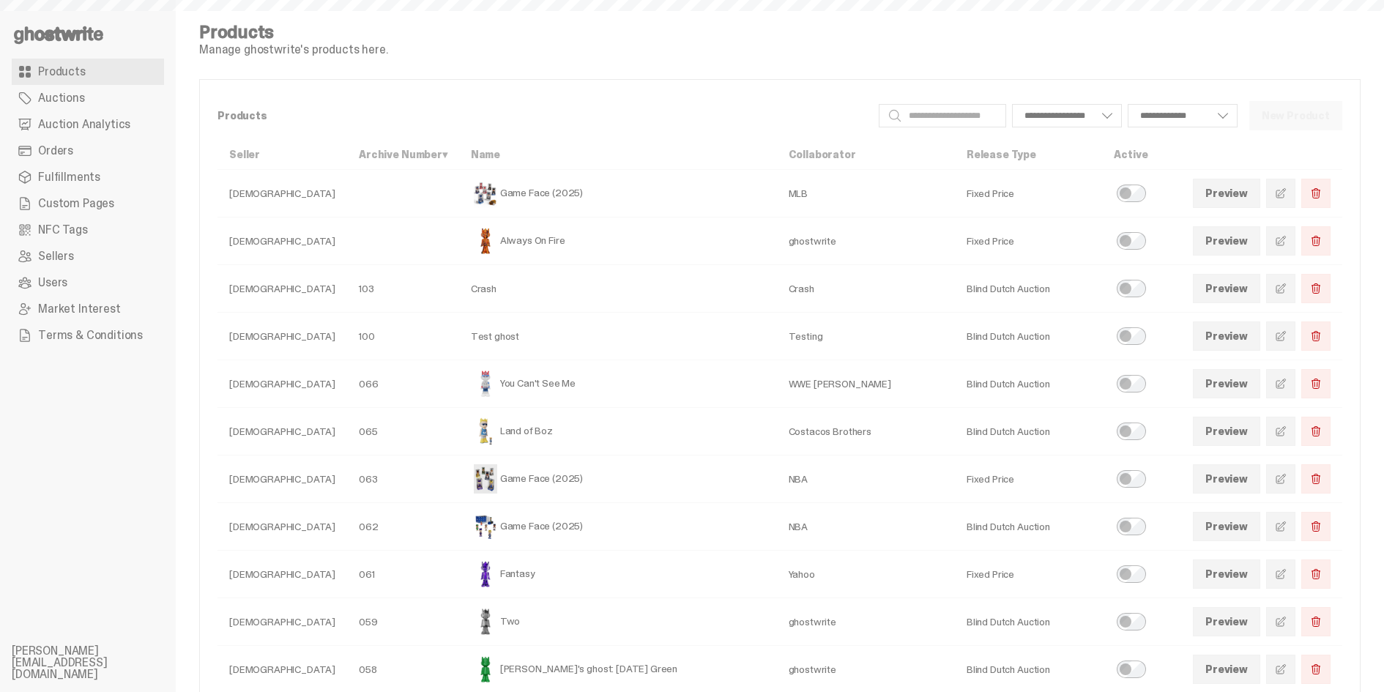
select select
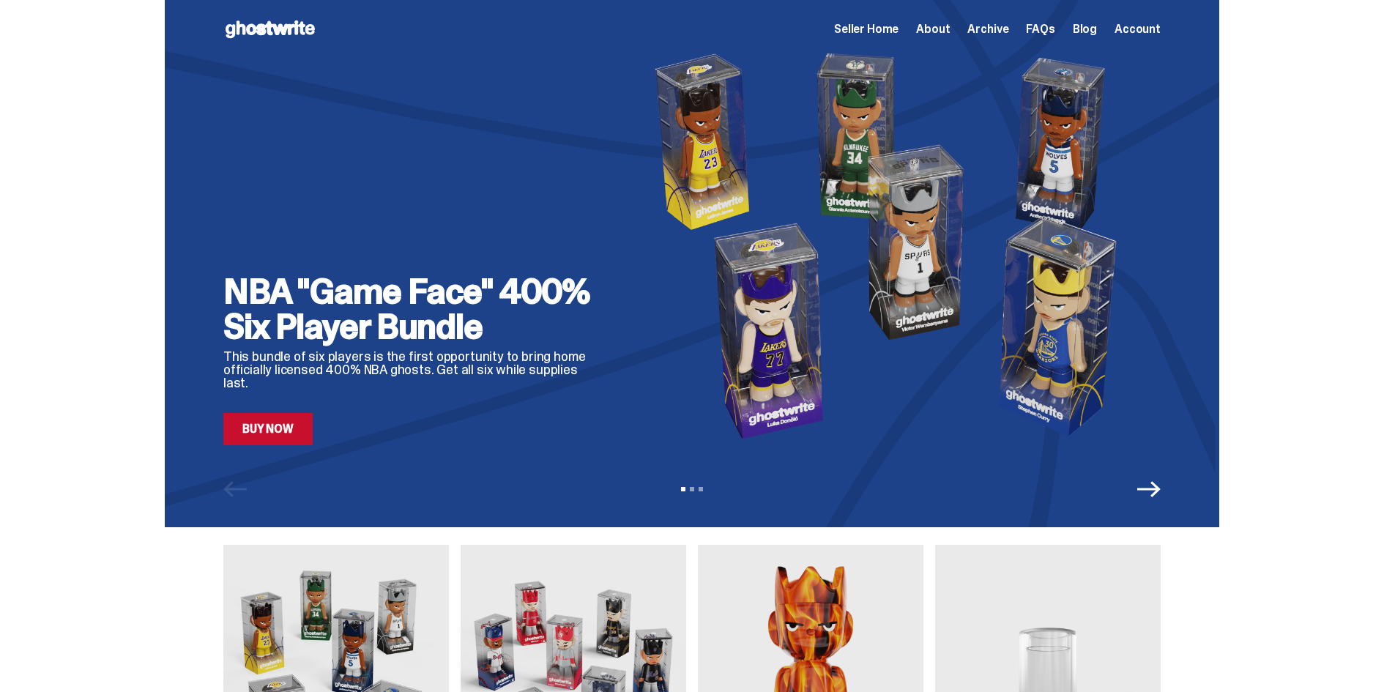
click at [255, 430] on link "Buy Now" at bounding box center [267, 429] width 89 height 32
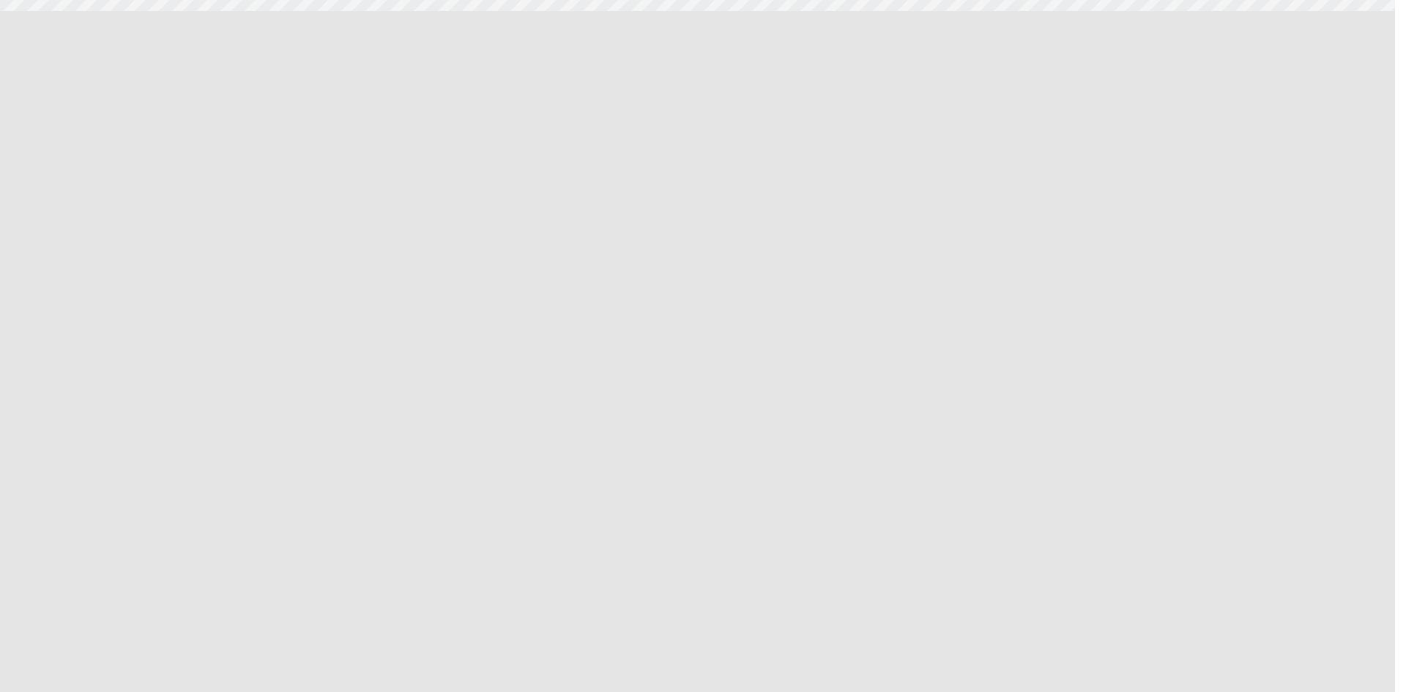
click at [471, 403] on div at bounding box center [697, 346] width 1395 height 692
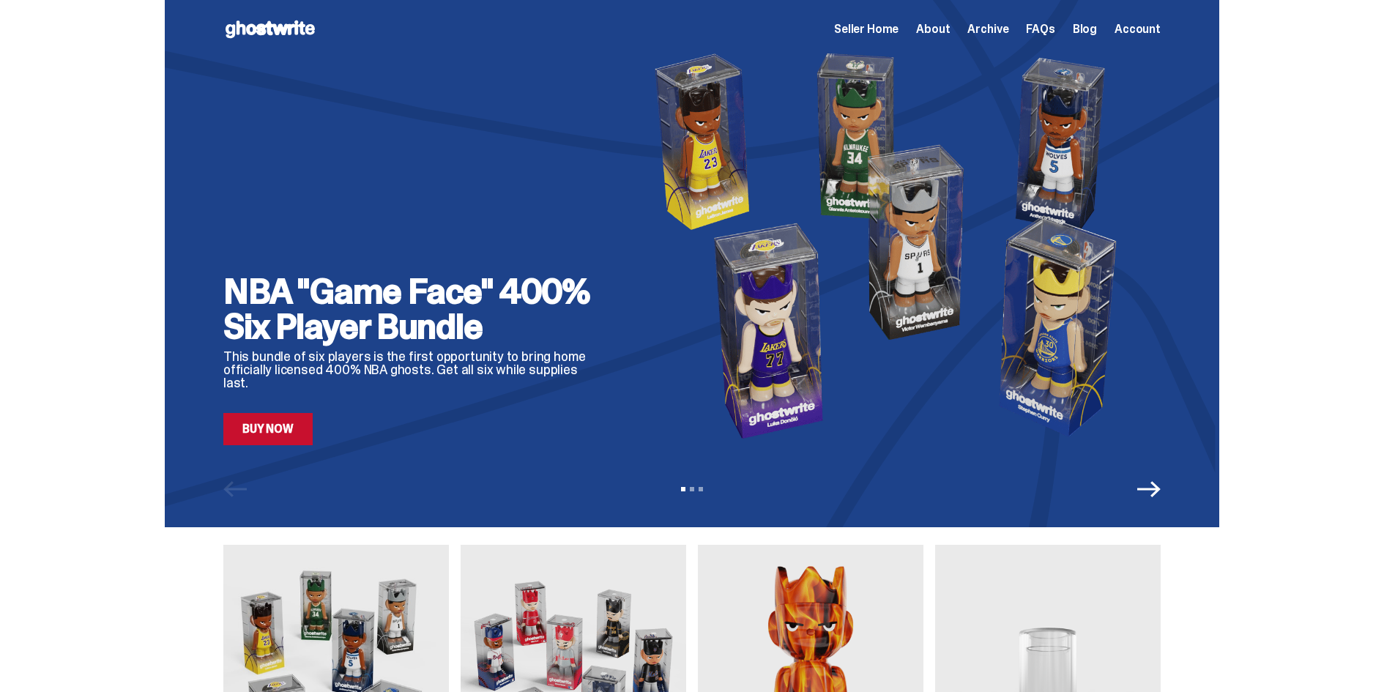
click at [294, 418] on link "Buy Now" at bounding box center [267, 429] width 89 height 32
click at [275, 427] on link "Buy Now" at bounding box center [267, 429] width 89 height 32
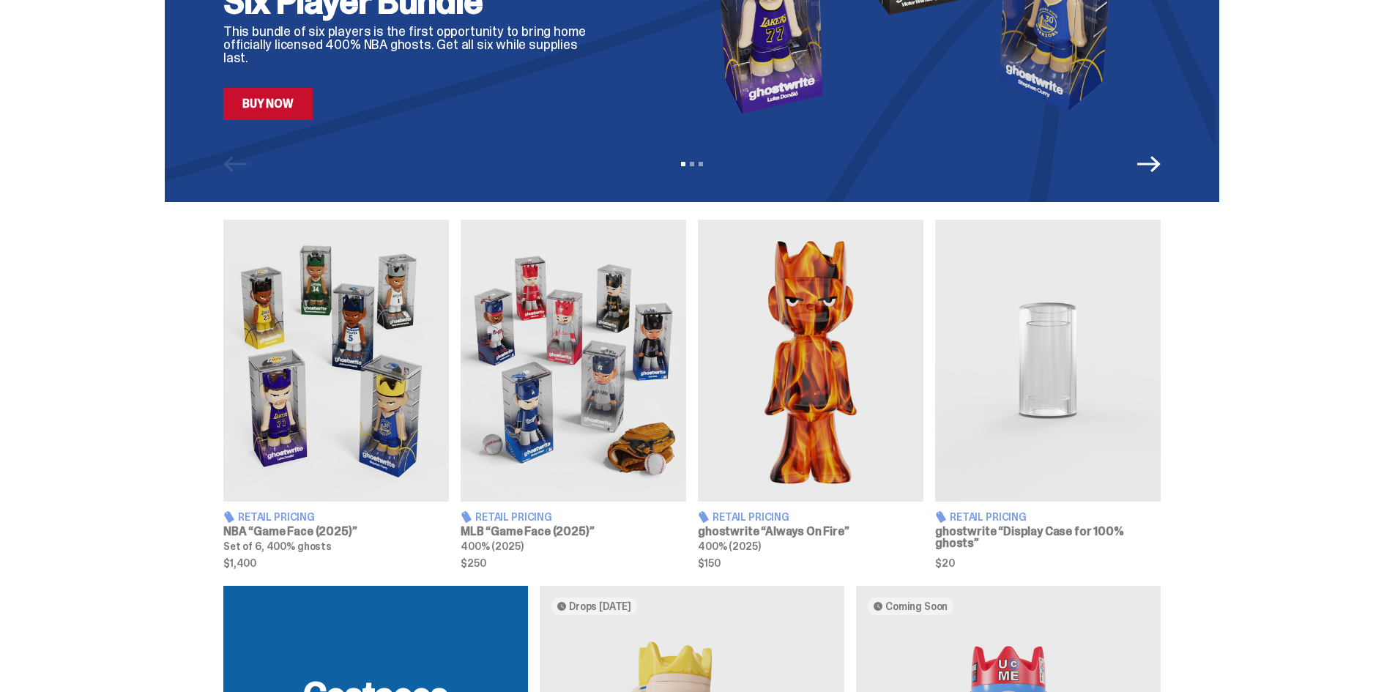
scroll to position [326, 0]
click at [365, 411] on img at bounding box center [335, 360] width 225 height 282
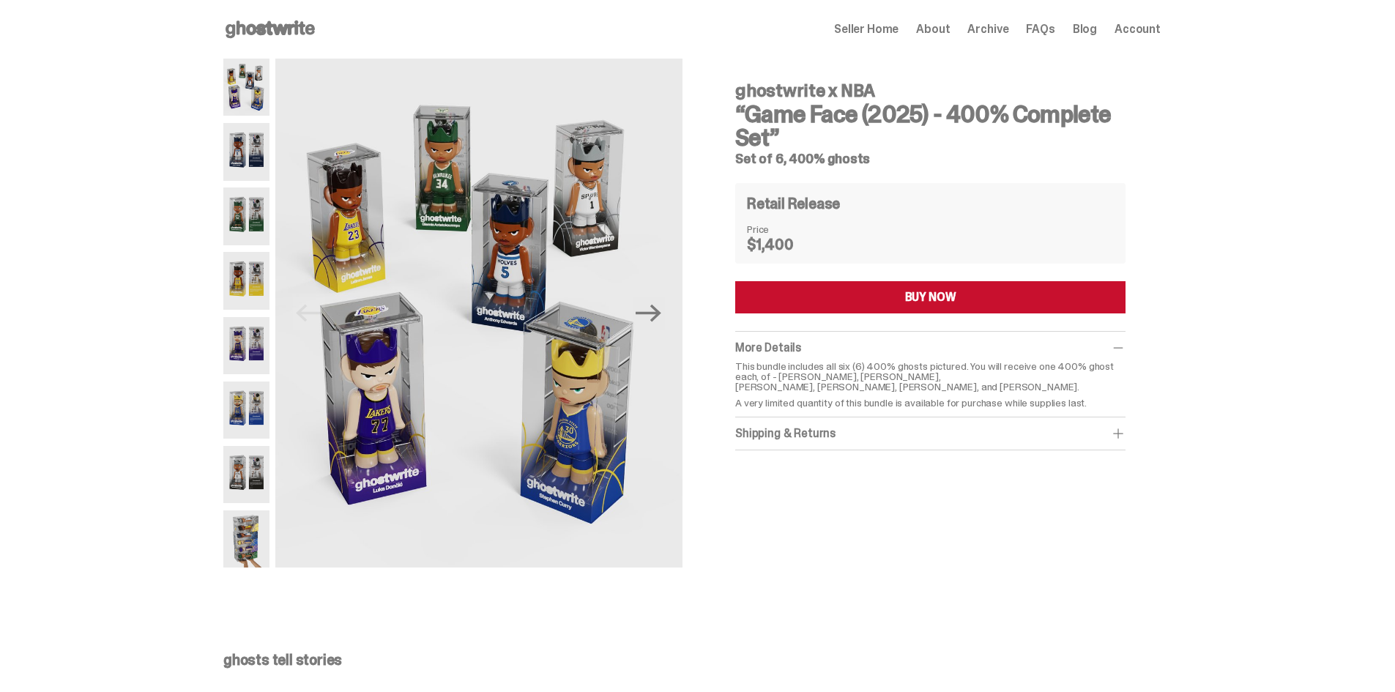
click at [265, 36] on icon at bounding box center [270, 29] width 94 height 23
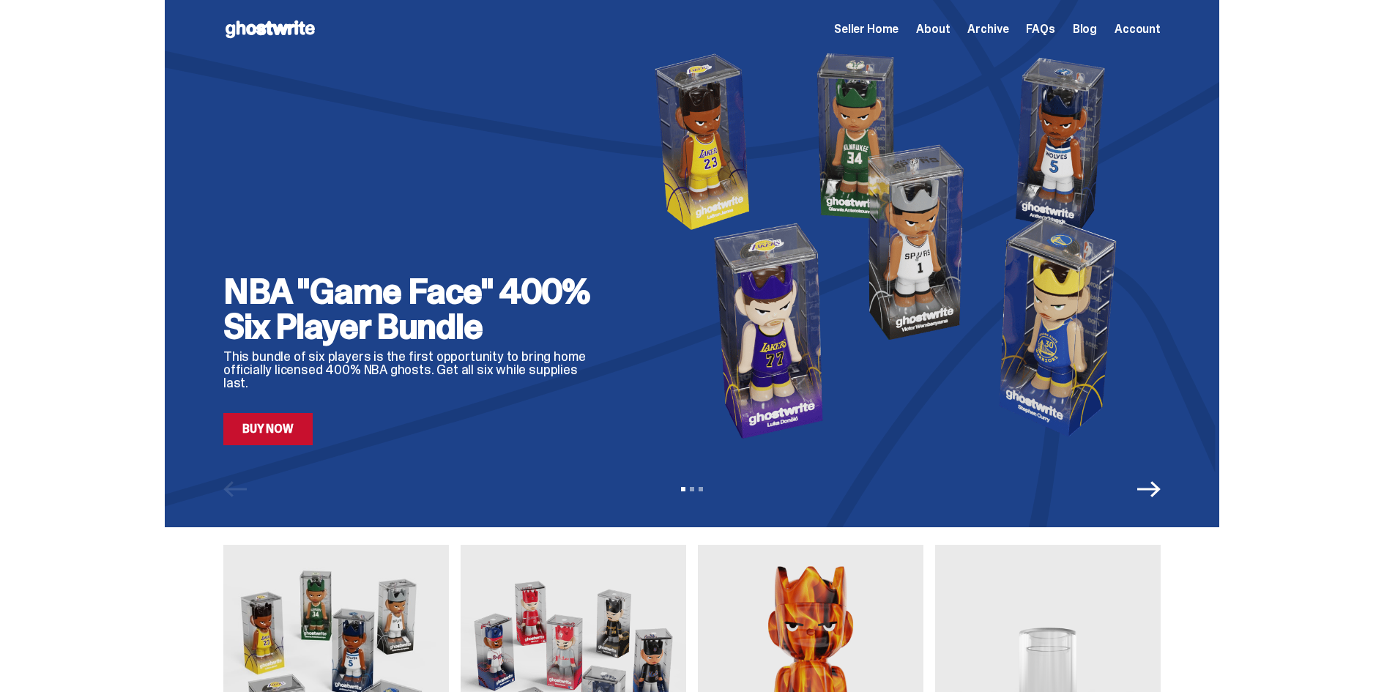
click at [277, 440] on link "Buy Now" at bounding box center [267, 429] width 89 height 32
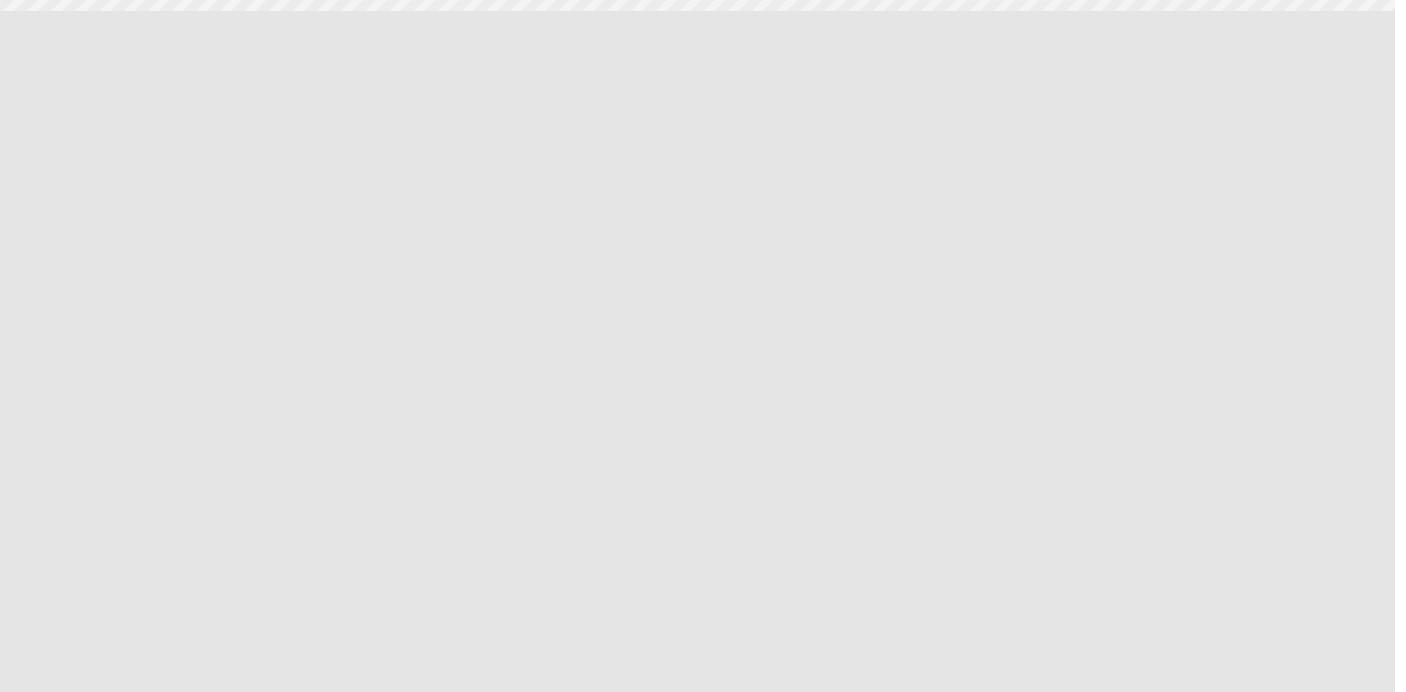
click at [793, 339] on div at bounding box center [697, 346] width 1395 height 692
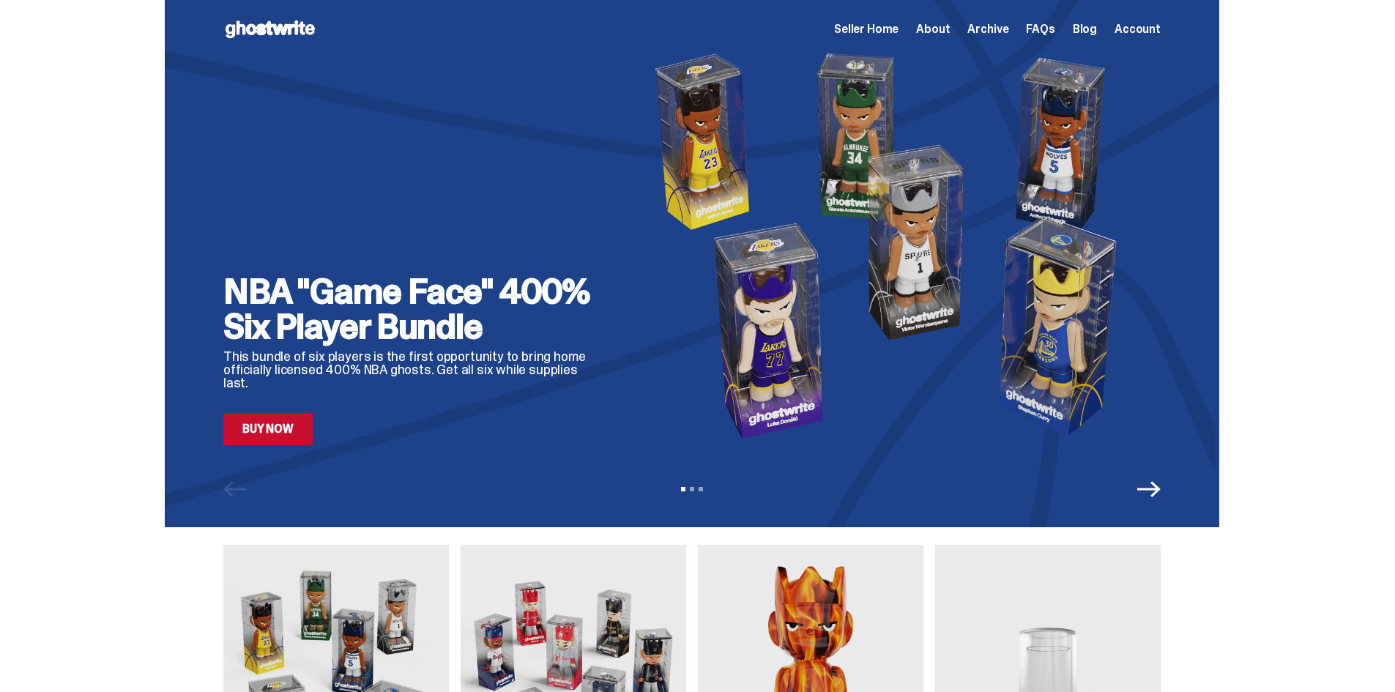
click at [305, 428] on link "Buy Now" at bounding box center [267, 429] width 89 height 32
click at [272, 431] on link "Buy Now" at bounding box center [267, 429] width 89 height 32
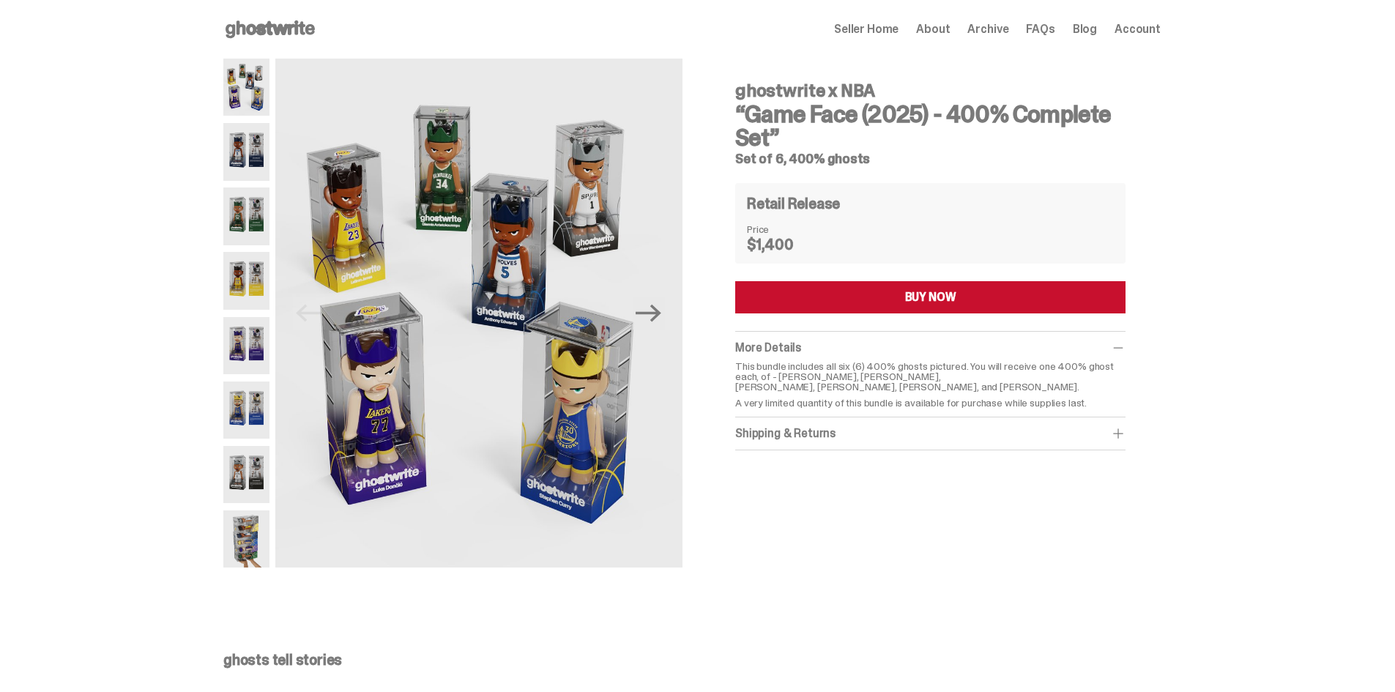
click at [274, 12] on div "Open main menu Home Seller Home About Archive FAQs Blog Account Seller Home Abo…" at bounding box center [691, 29] width 937 height 59
click at [270, 24] on icon at bounding box center [270, 29] width 94 height 23
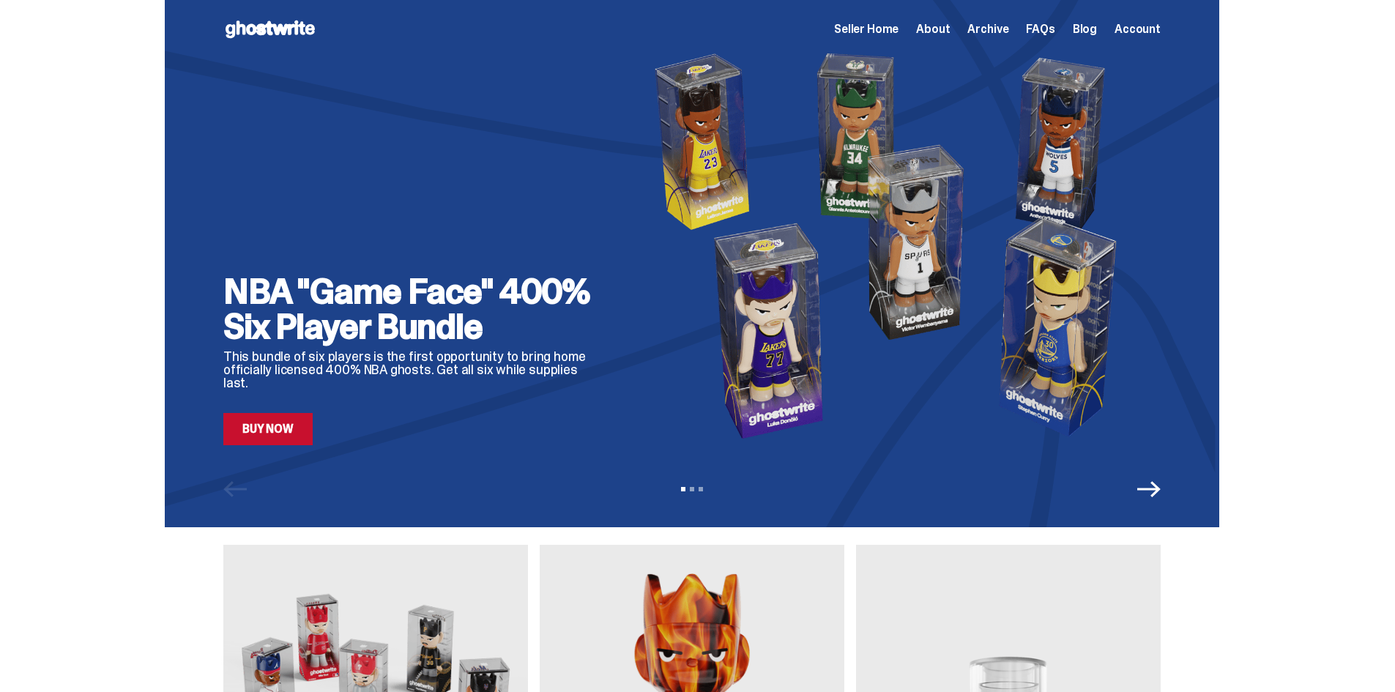
click at [272, 429] on link "Buy Now" at bounding box center [267, 429] width 89 height 32
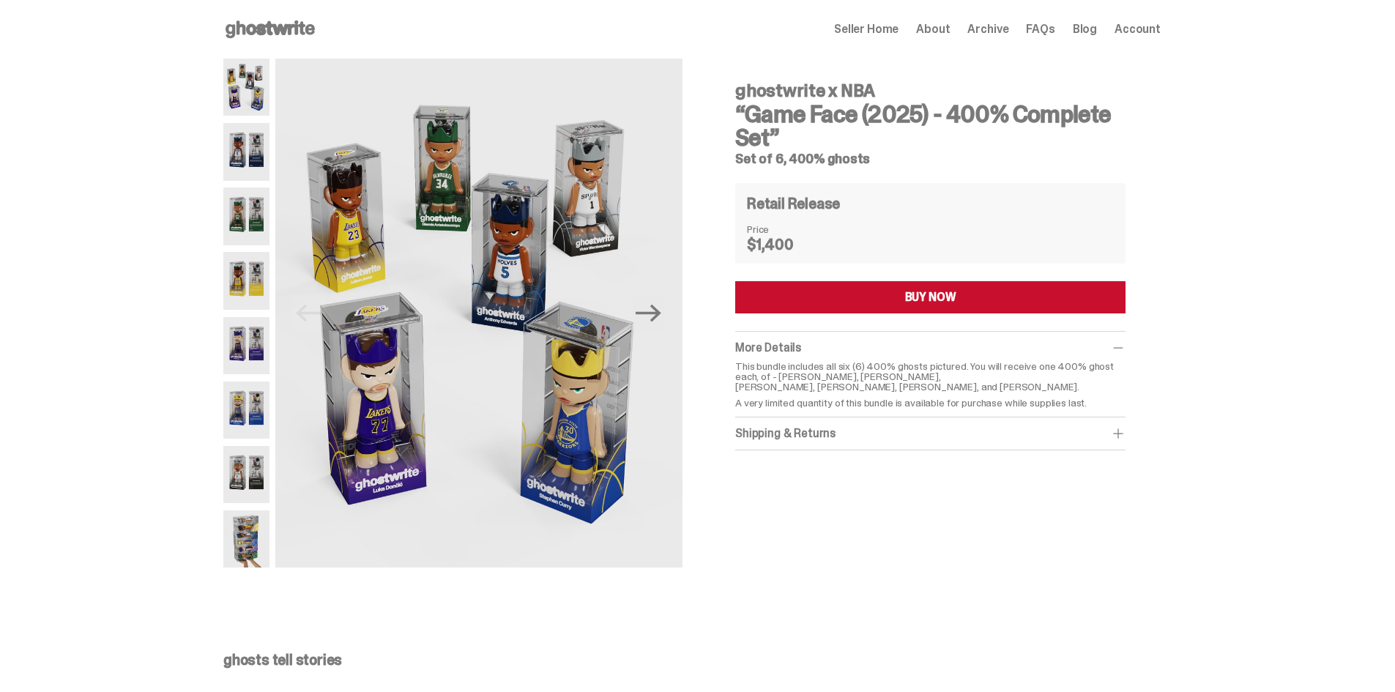
click at [283, 38] on icon at bounding box center [270, 29] width 94 height 23
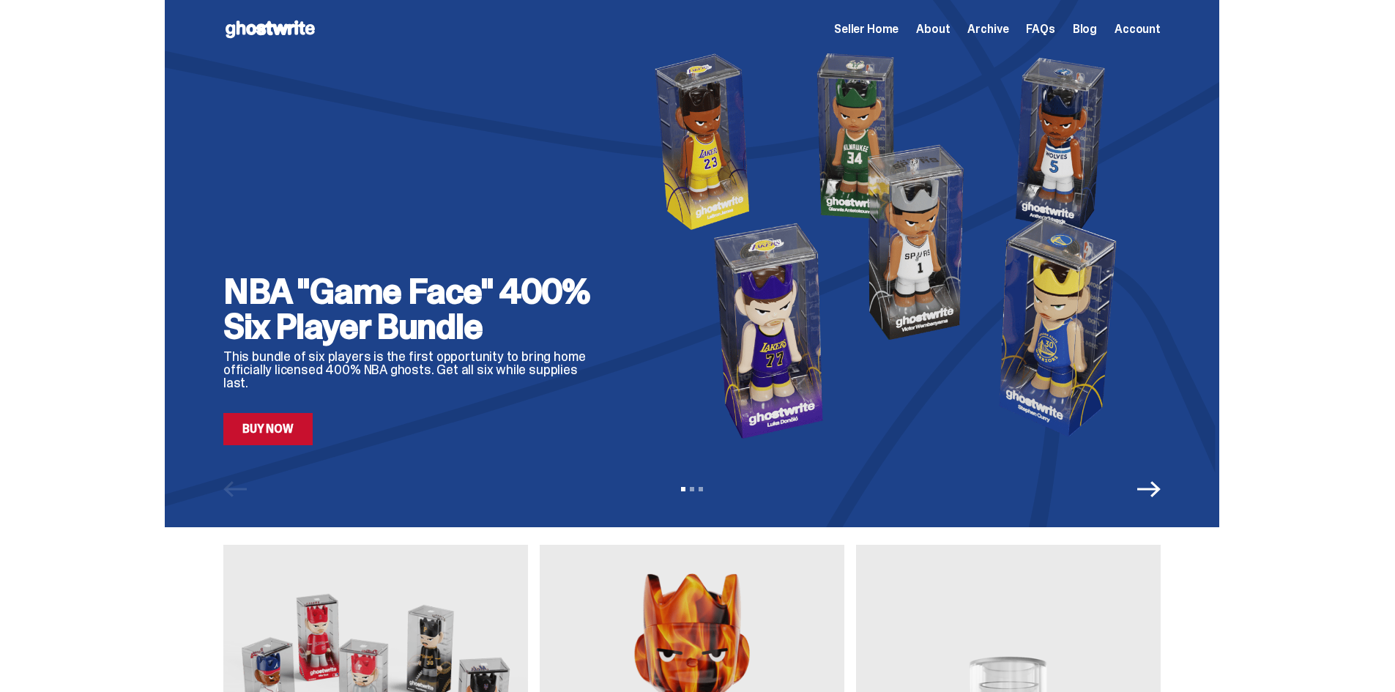
click at [1148, 483] on icon "Next" at bounding box center [1148, 488] width 23 height 23
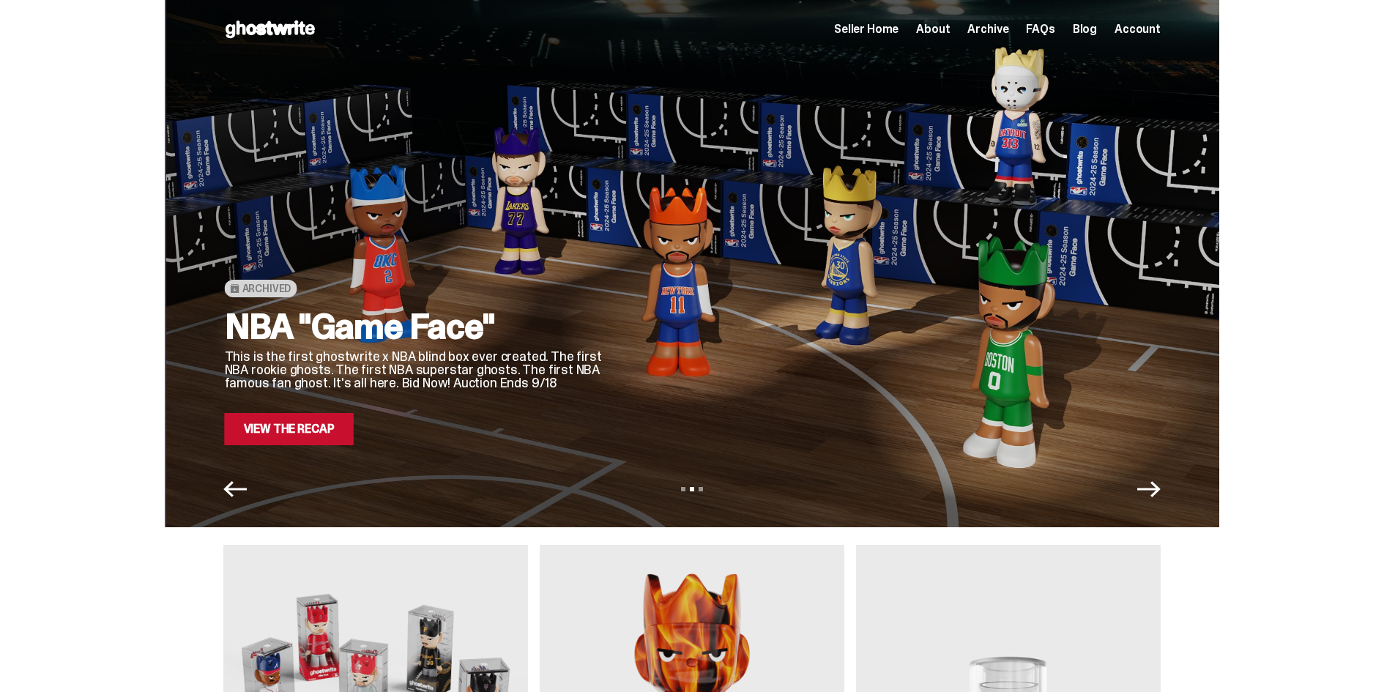
click at [1148, 483] on icon "Next" at bounding box center [1148, 488] width 23 height 23
